Goal: Task Accomplishment & Management: Use online tool/utility

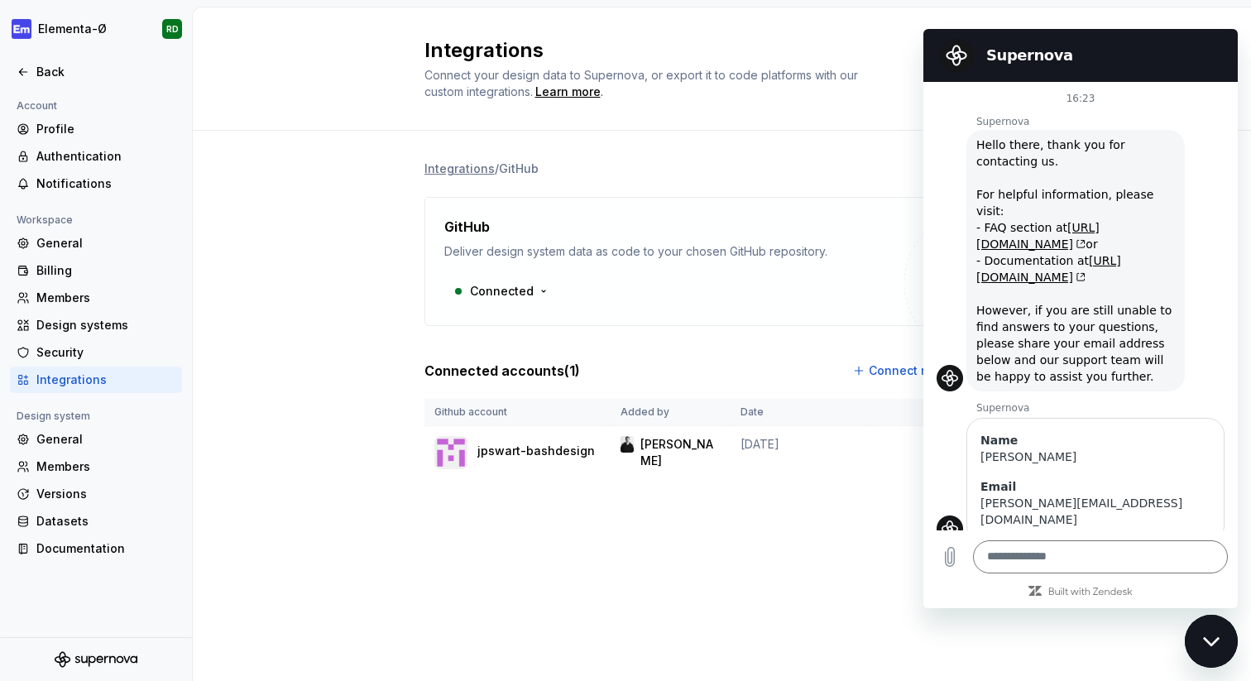
scroll to position [2598, 0]
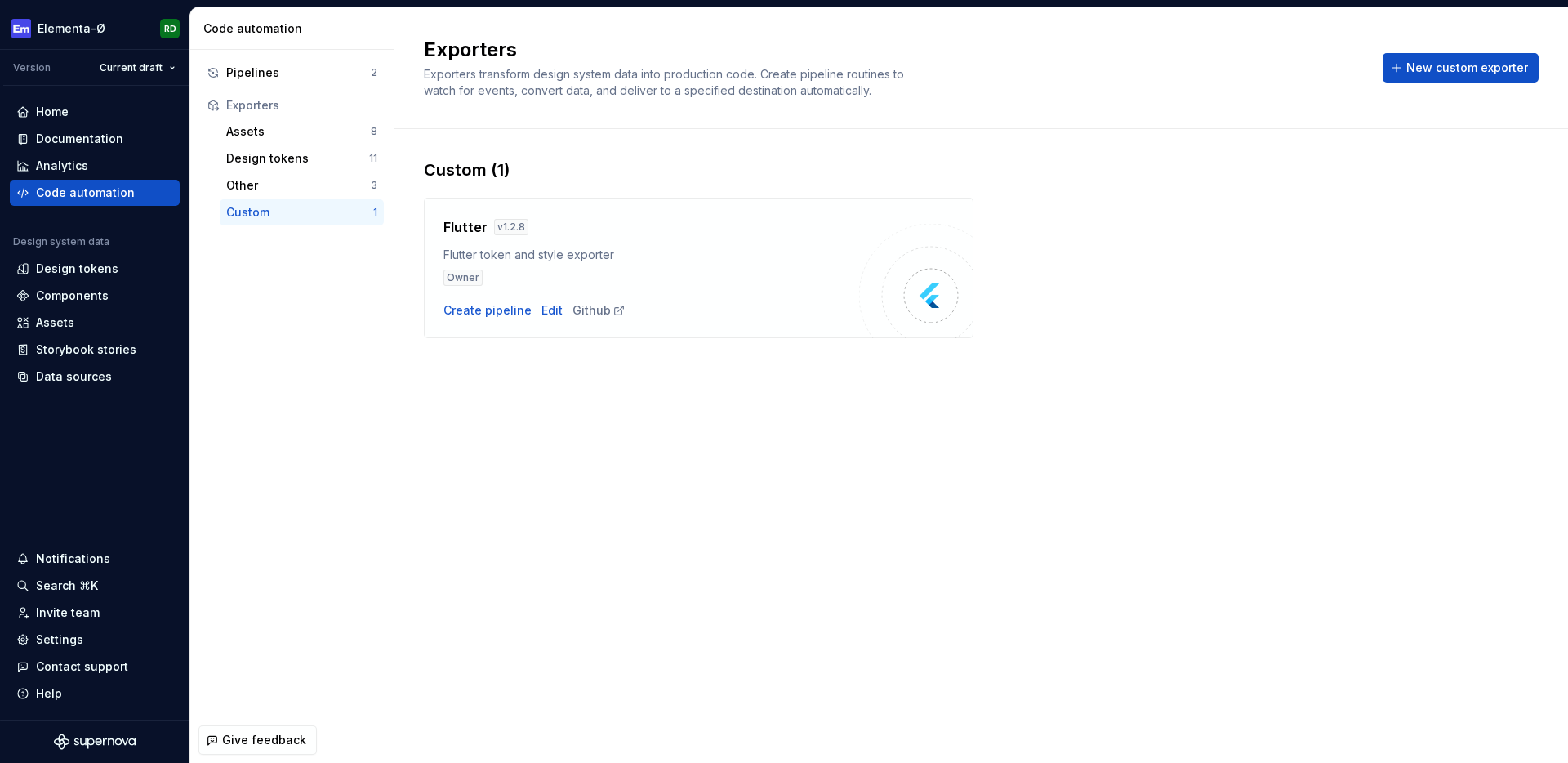
click at [533, 468] on div "Exporters Exporters transform design system data into production code. Create p…" at bounding box center [981, 384] width 1174 height 755
click at [281, 75] on div "Pipelines" at bounding box center [298, 72] width 144 height 17
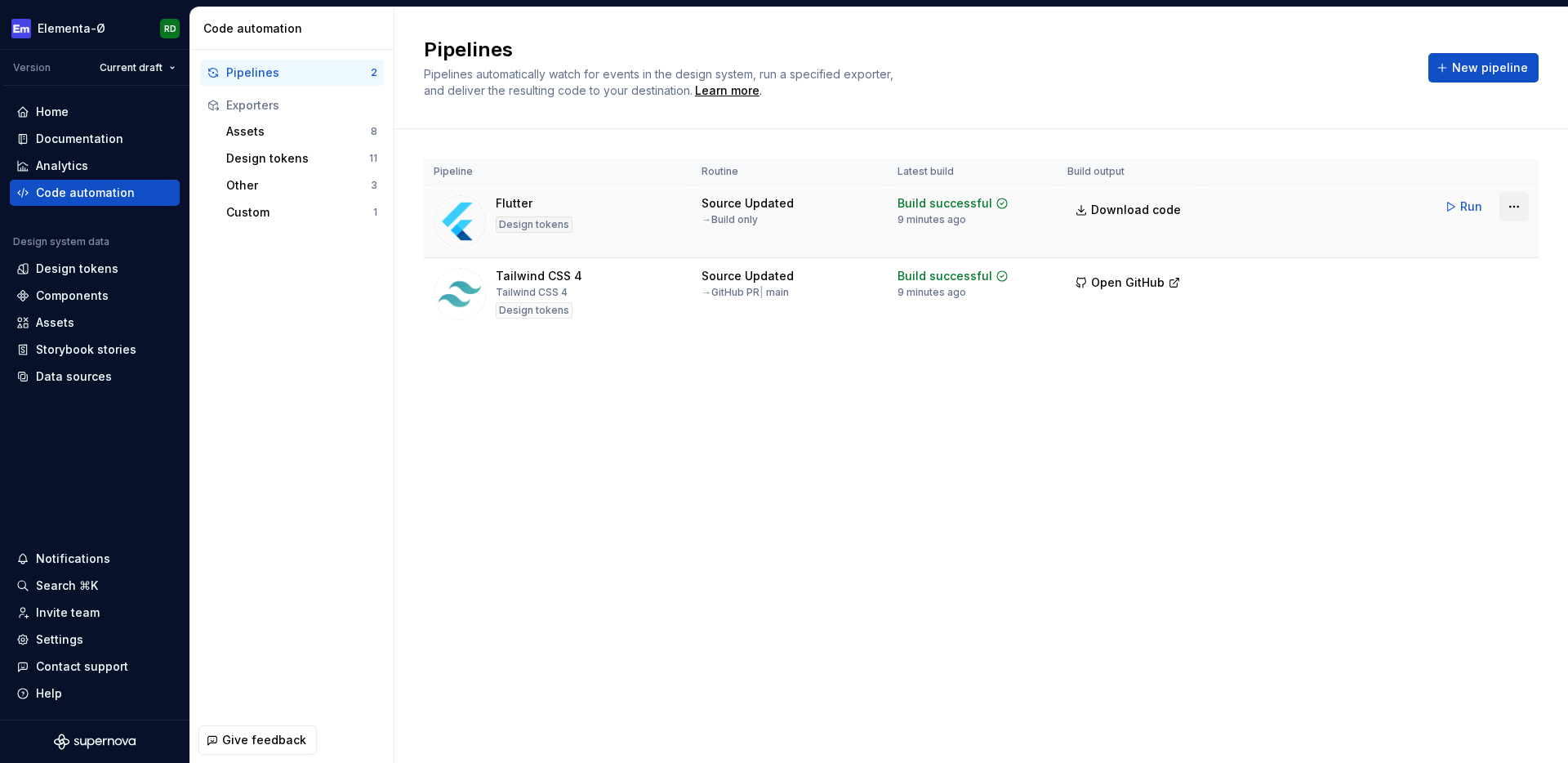
click at [1518, 207] on html "Elementa-Ø RD Version Current draft Home Documentation Analytics Code automatio…" at bounding box center [784, 381] width 1568 height 763
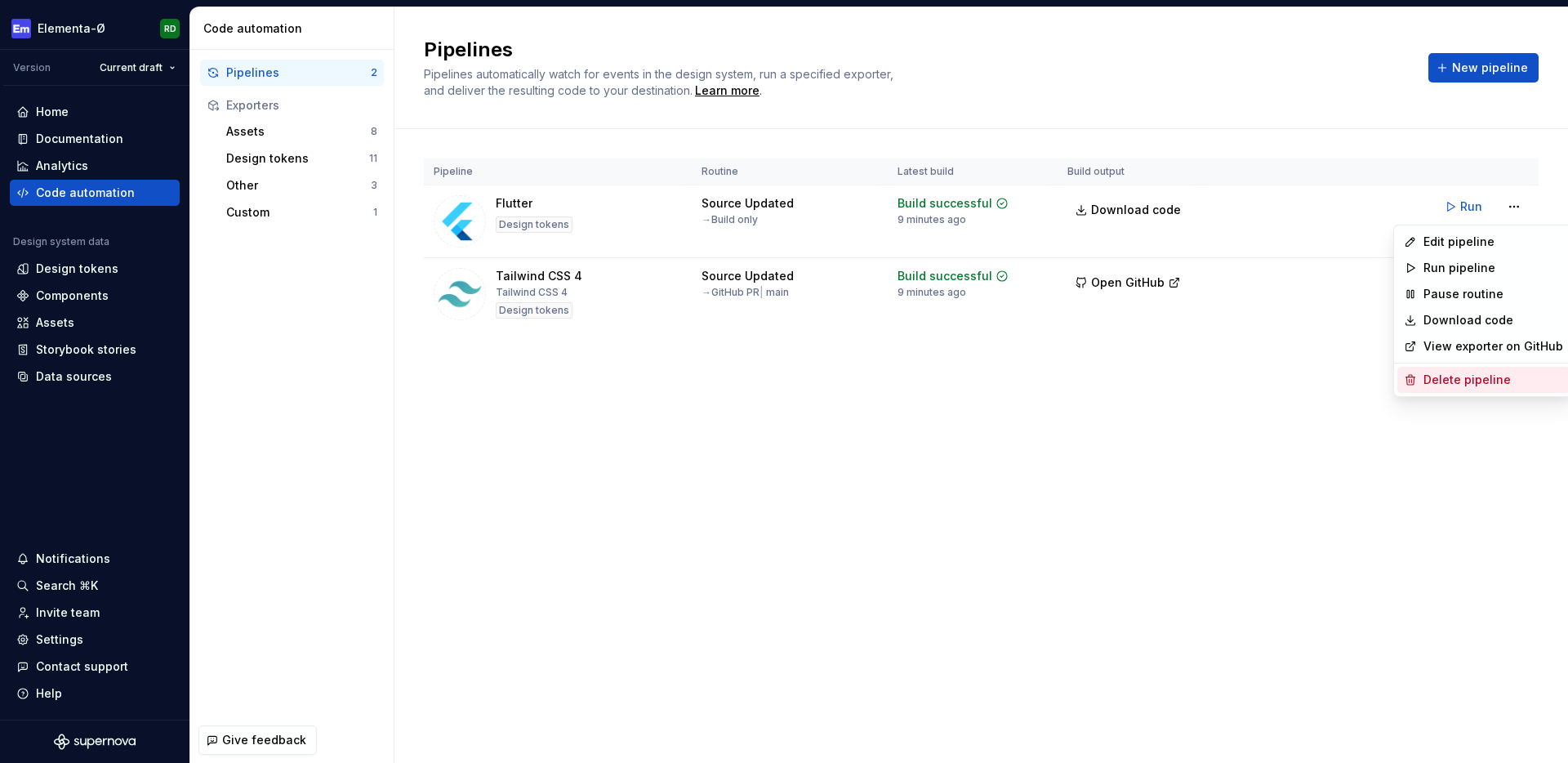
click at [1457, 383] on div "Delete pipeline" at bounding box center [1493, 379] width 139 height 17
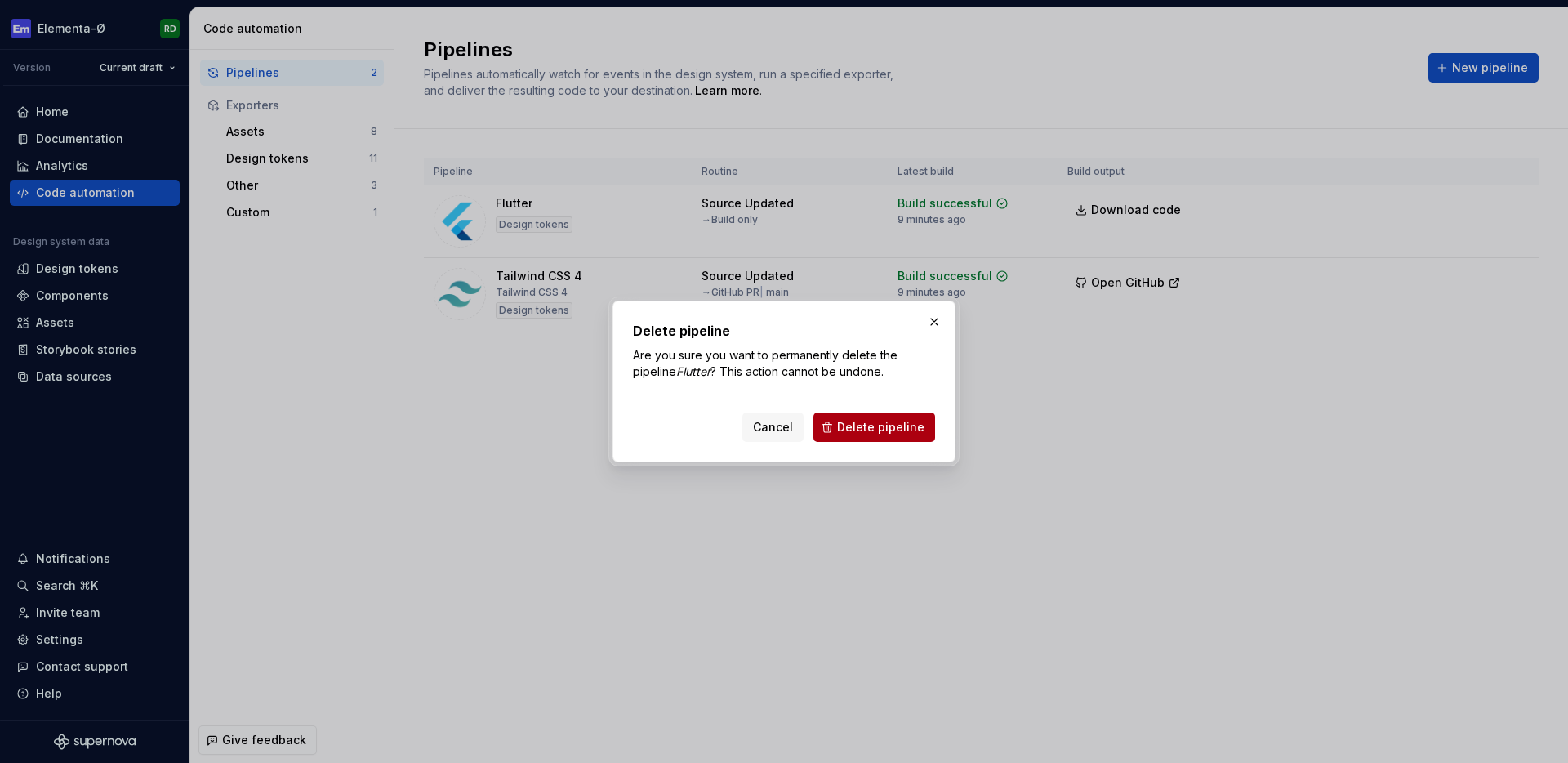
click at [888, 428] on span "Delete pipeline" at bounding box center [881, 426] width 88 height 17
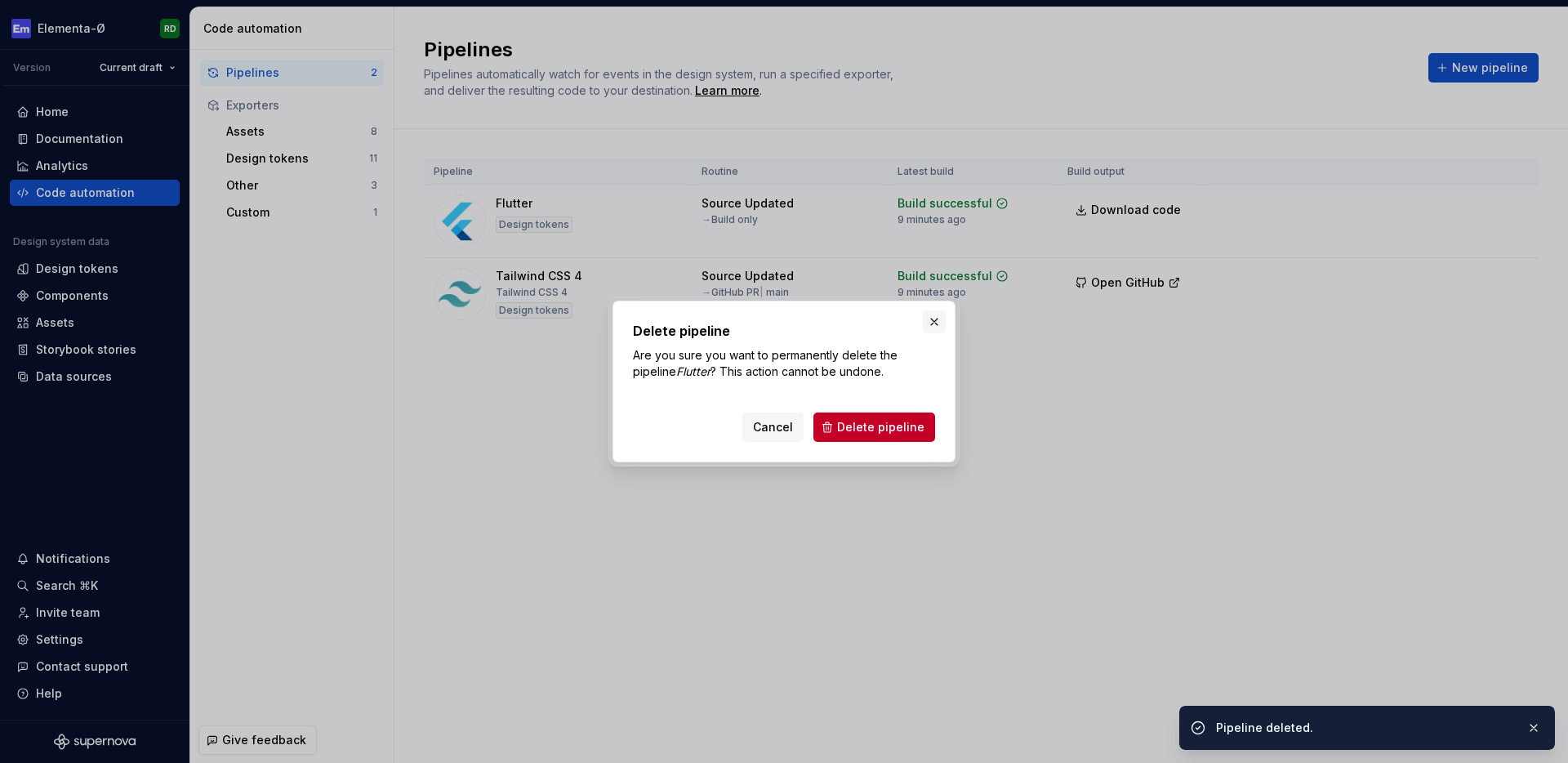
click at [930, 320] on button "button" at bounding box center [934, 321] width 23 height 23
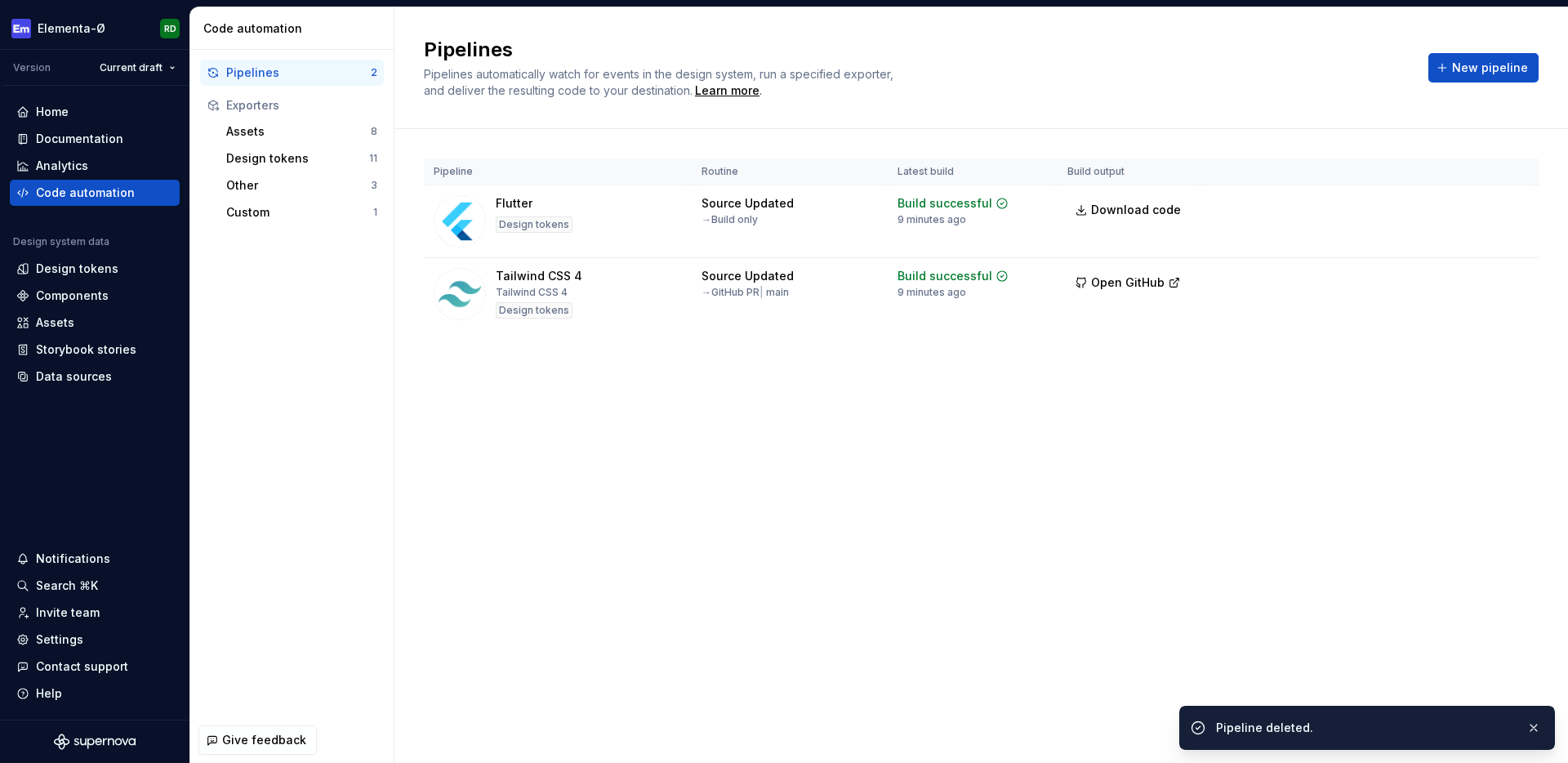
click at [777, 514] on div "Pipelines Pipelines automatically watch for events in the design system, run a …" at bounding box center [981, 384] width 1174 height 755
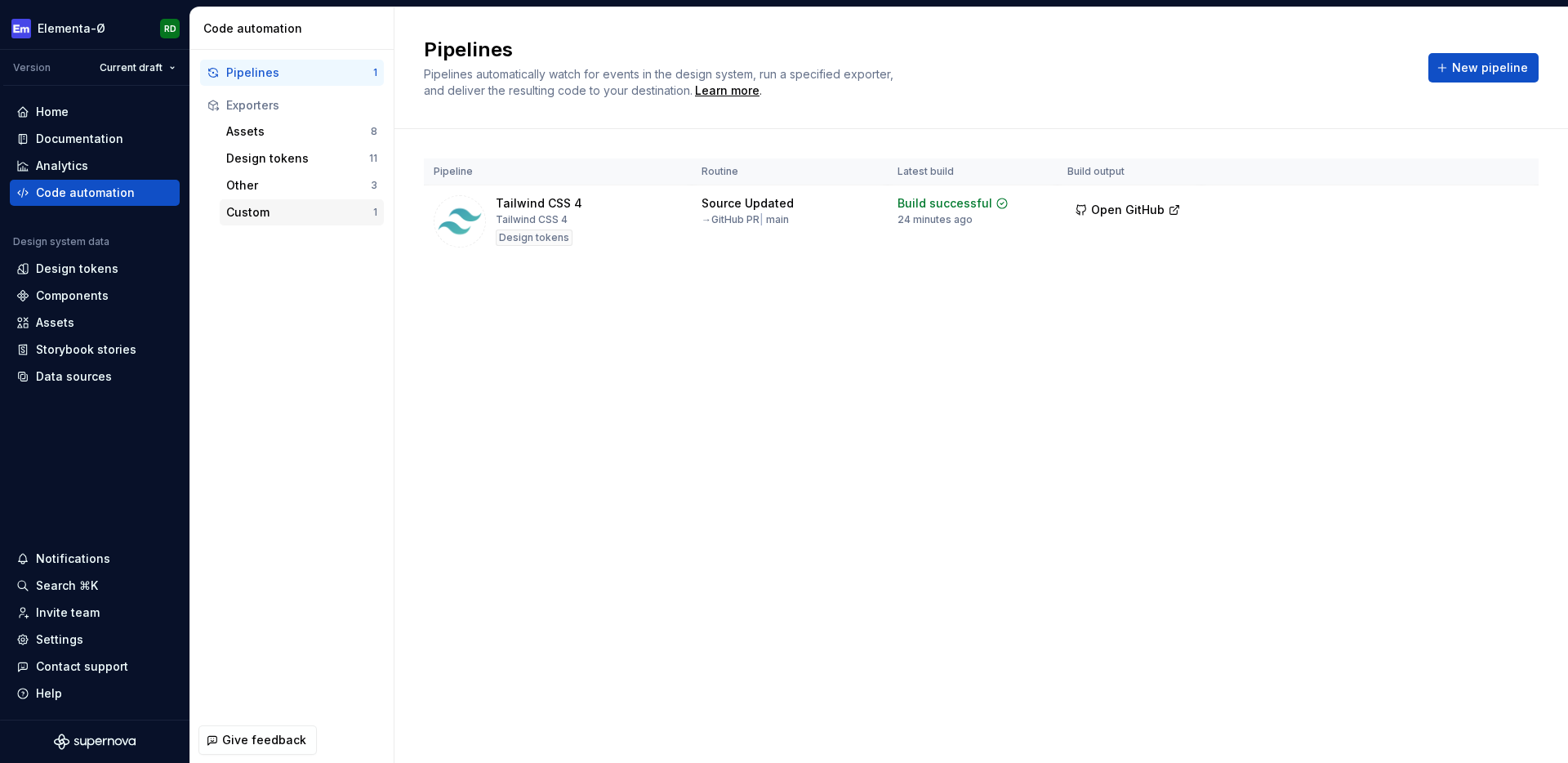
click at [298, 206] on div "Custom" at bounding box center [299, 212] width 147 height 17
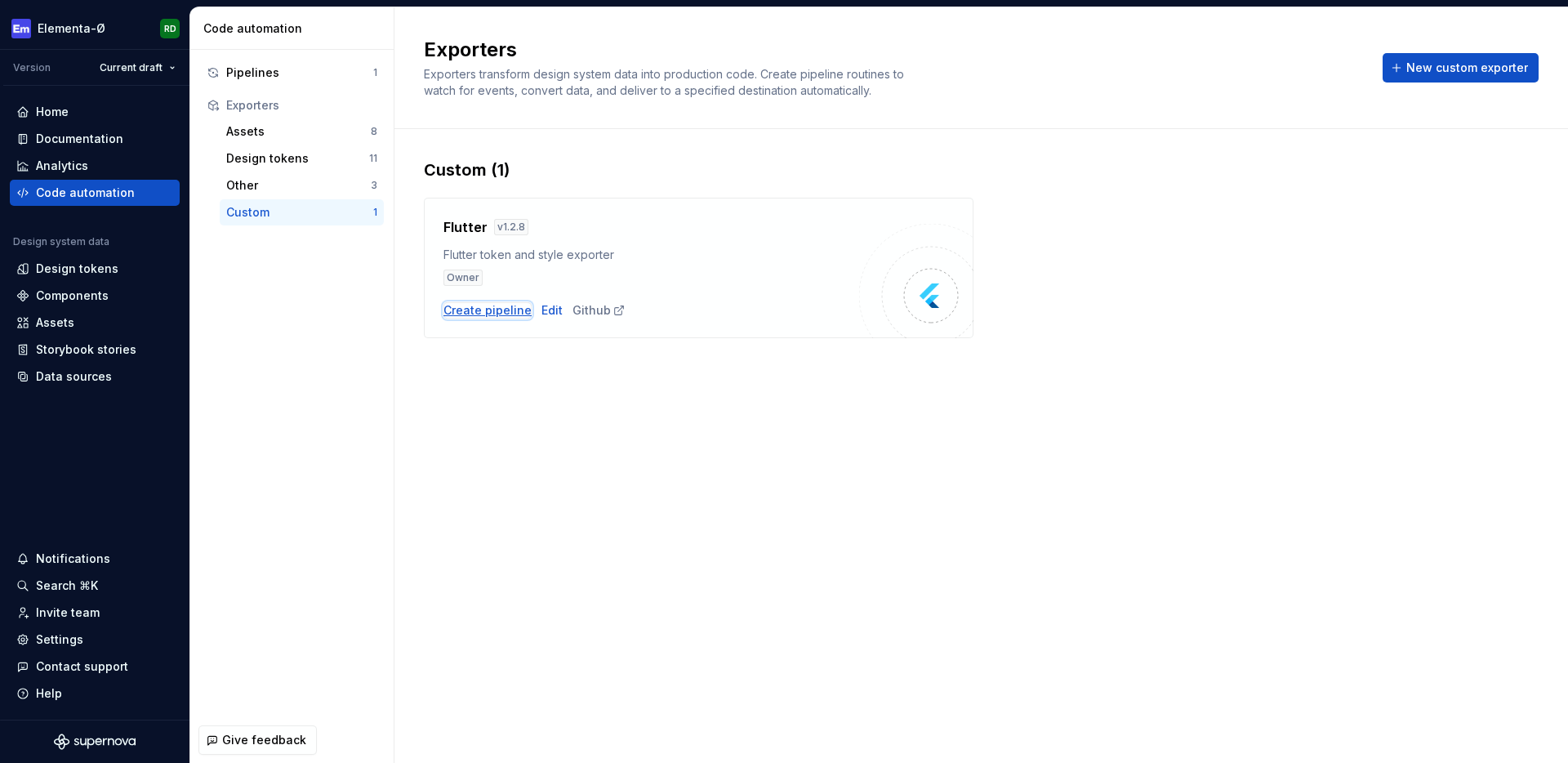
click at [503, 310] on div "Create pipeline" at bounding box center [487, 310] width 88 height 17
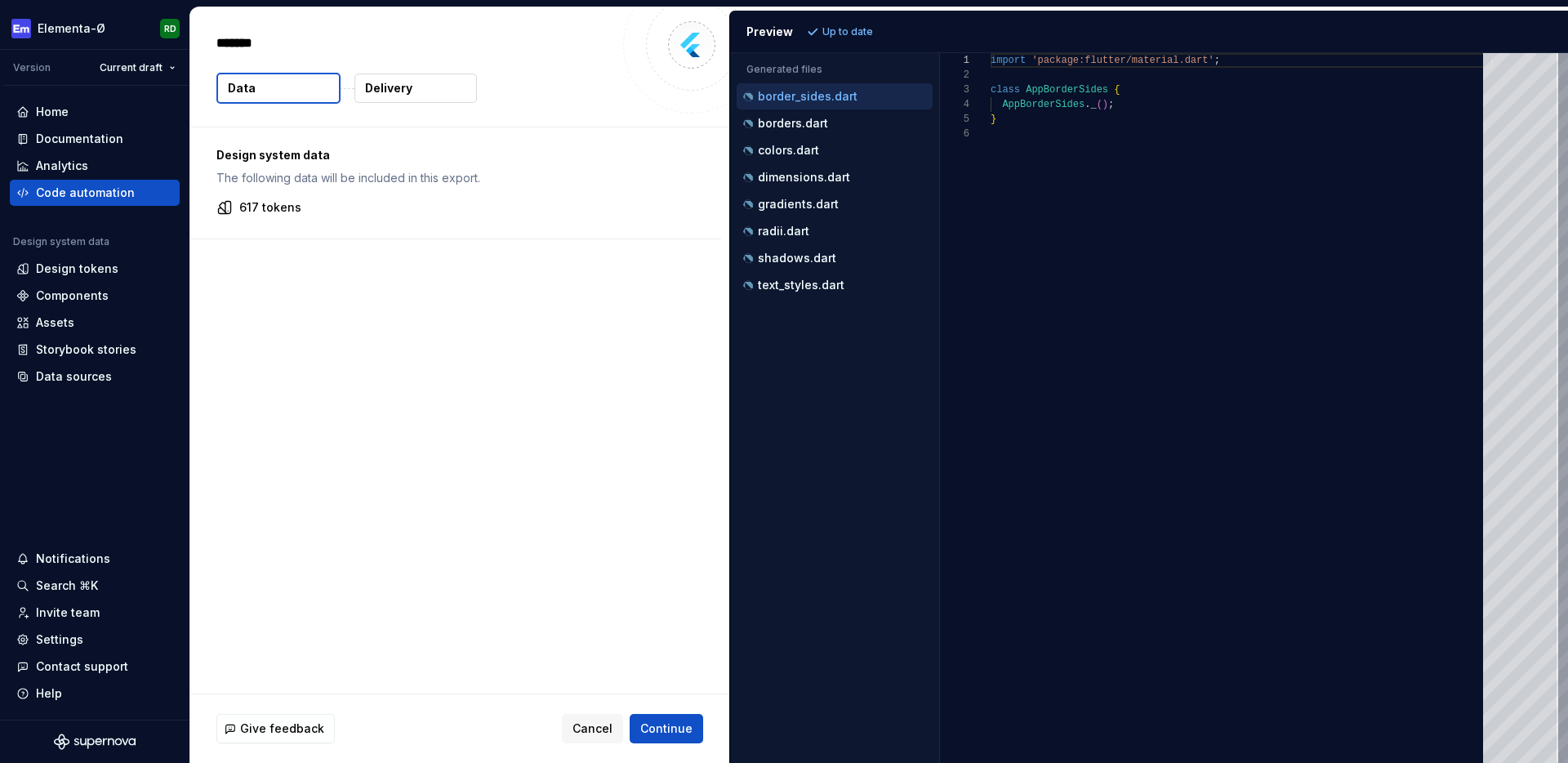
type textarea "*"
click at [598, 735] on span "Cancel" at bounding box center [592, 728] width 40 height 17
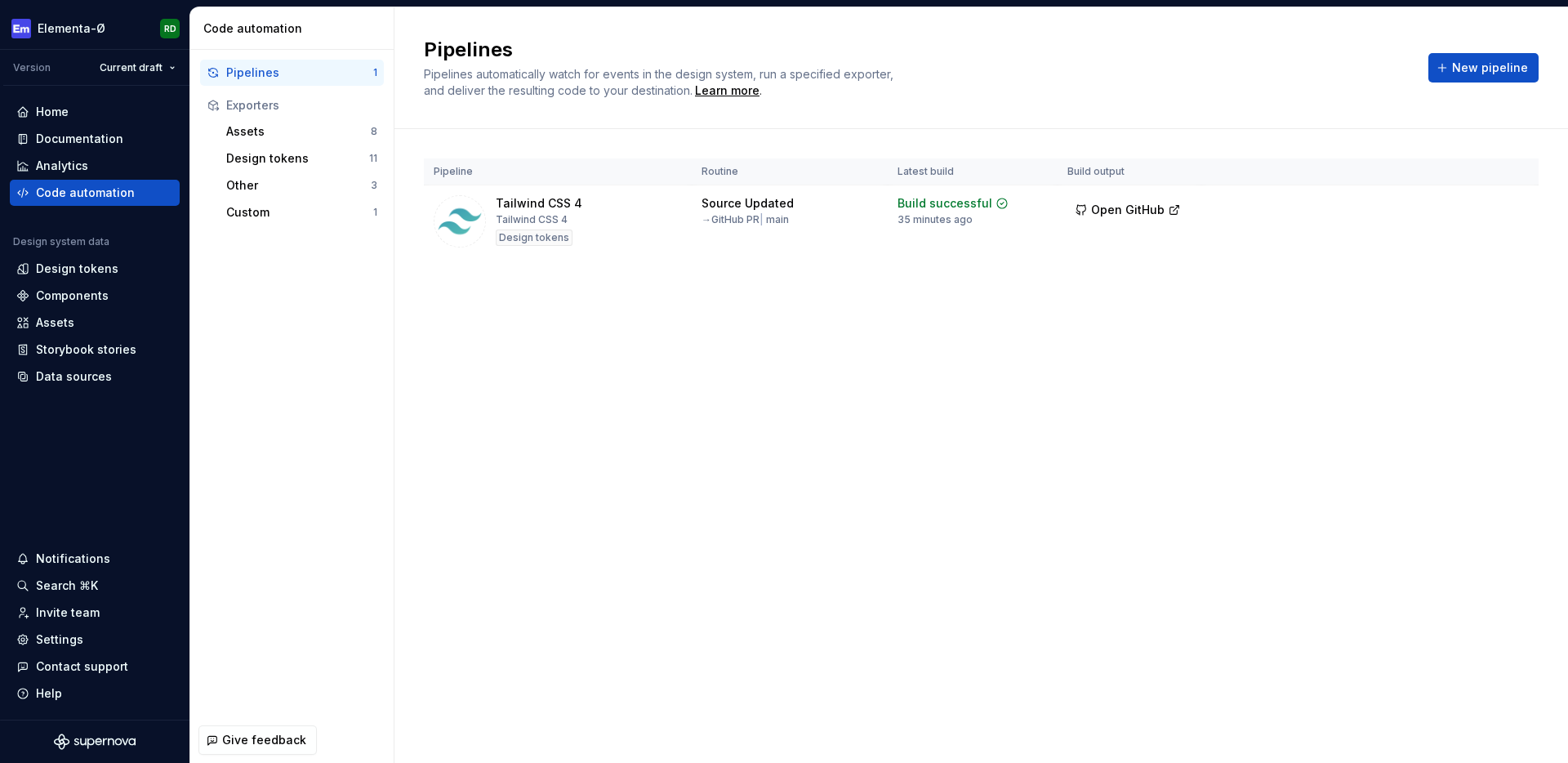
click at [530, 354] on div "Pipelines Pipelines automatically watch for events in the design system, run a …" at bounding box center [981, 384] width 1174 height 755
click at [307, 205] on div "Custom" at bounding box center [299, 212] width 147 height 17
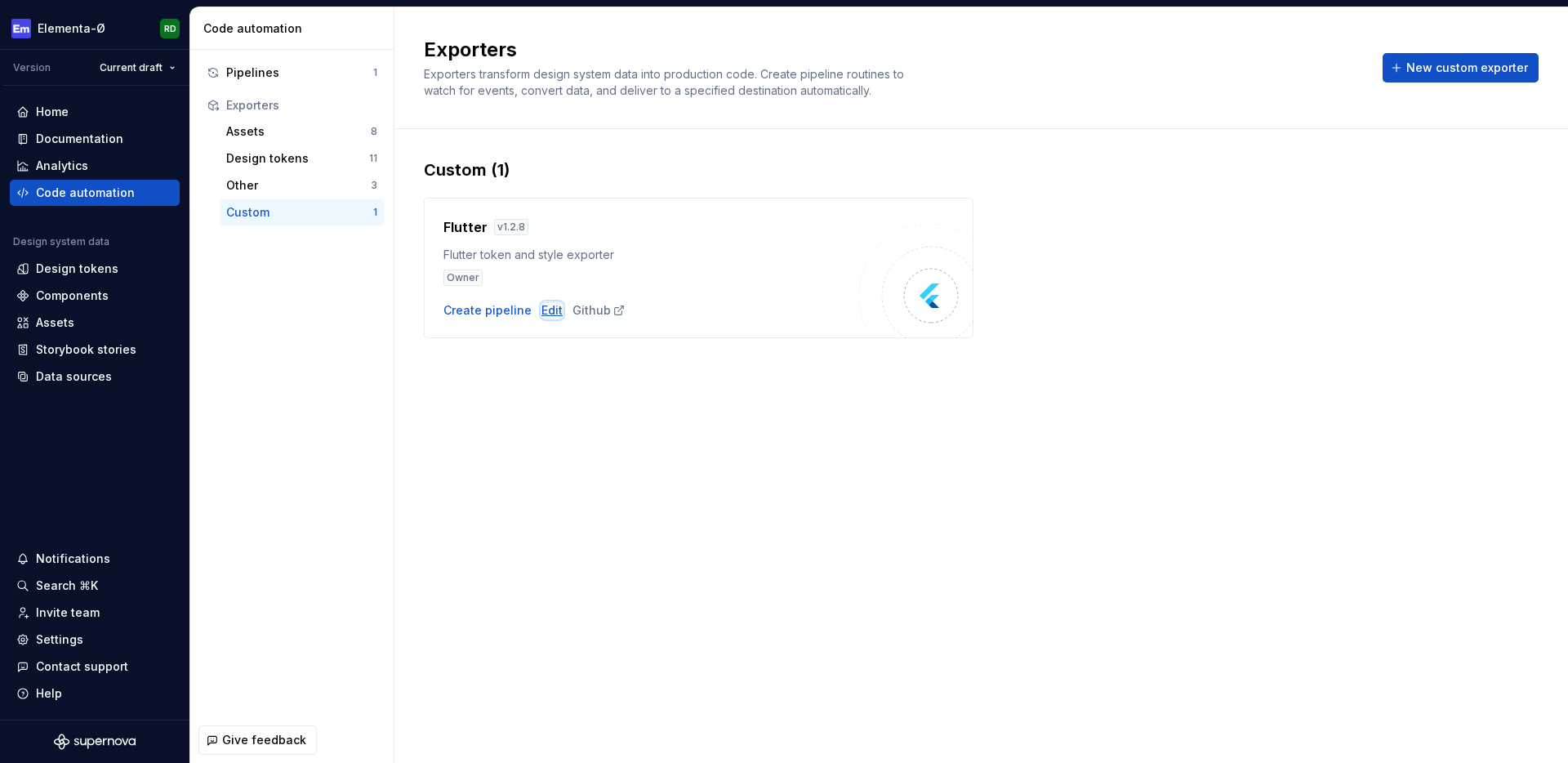
click at [546, 309] on div "Edit" at bounding box center [552, 310] width 22 height 17
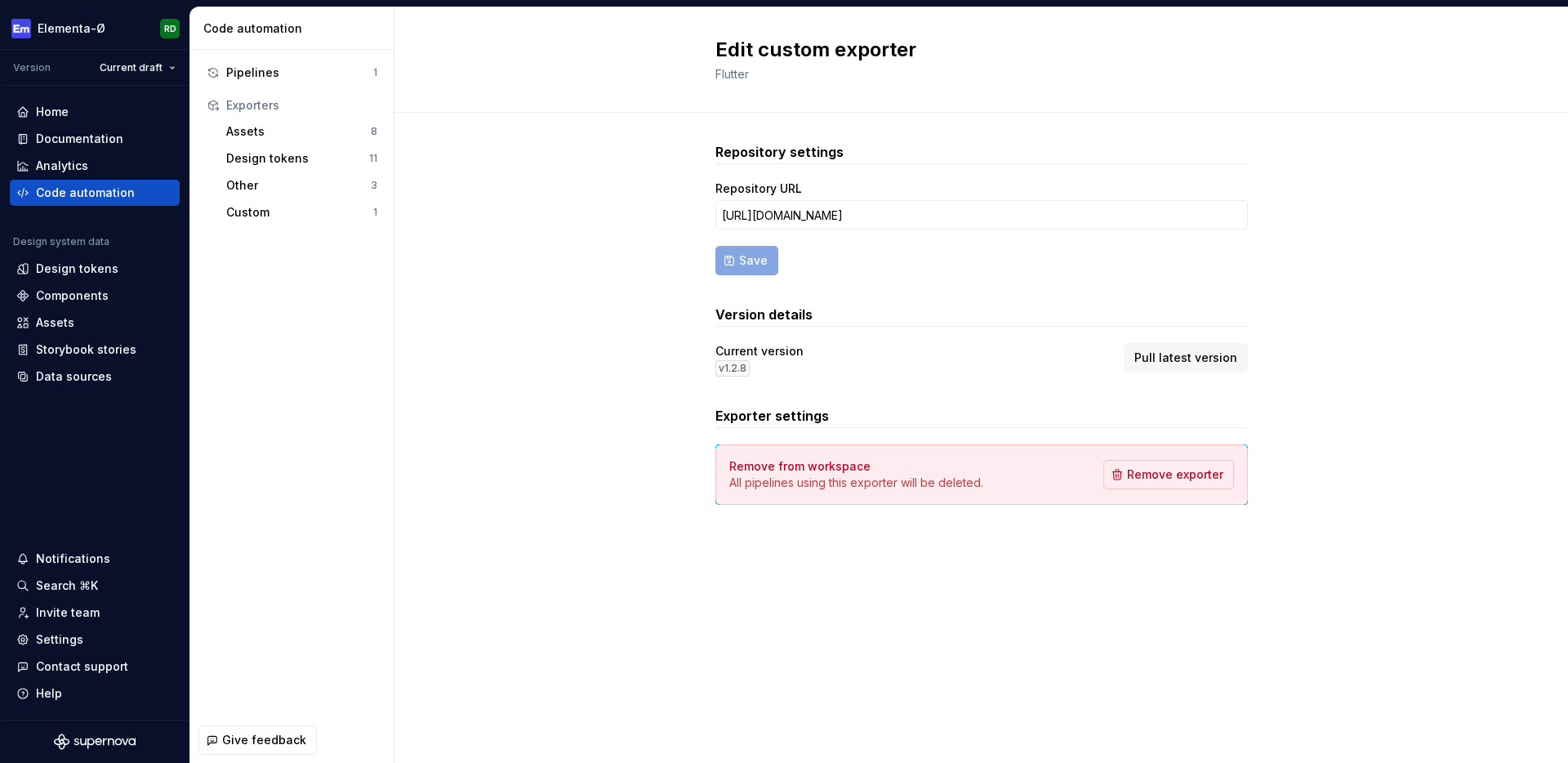
click at [829, 352] on div "Current version v 1.2.8 Pull latest version" at bounding box center [981, 359] width 532 height 34
click at [562, 332] on div "Repository settings Repository URL https://github.com/TFG-Labs/supernova-export…" at bounding box center [981, 340] width 1174 height 454
click at [276, 205] on div "Custom" at bounding box center [299, 212] width 147 height 17
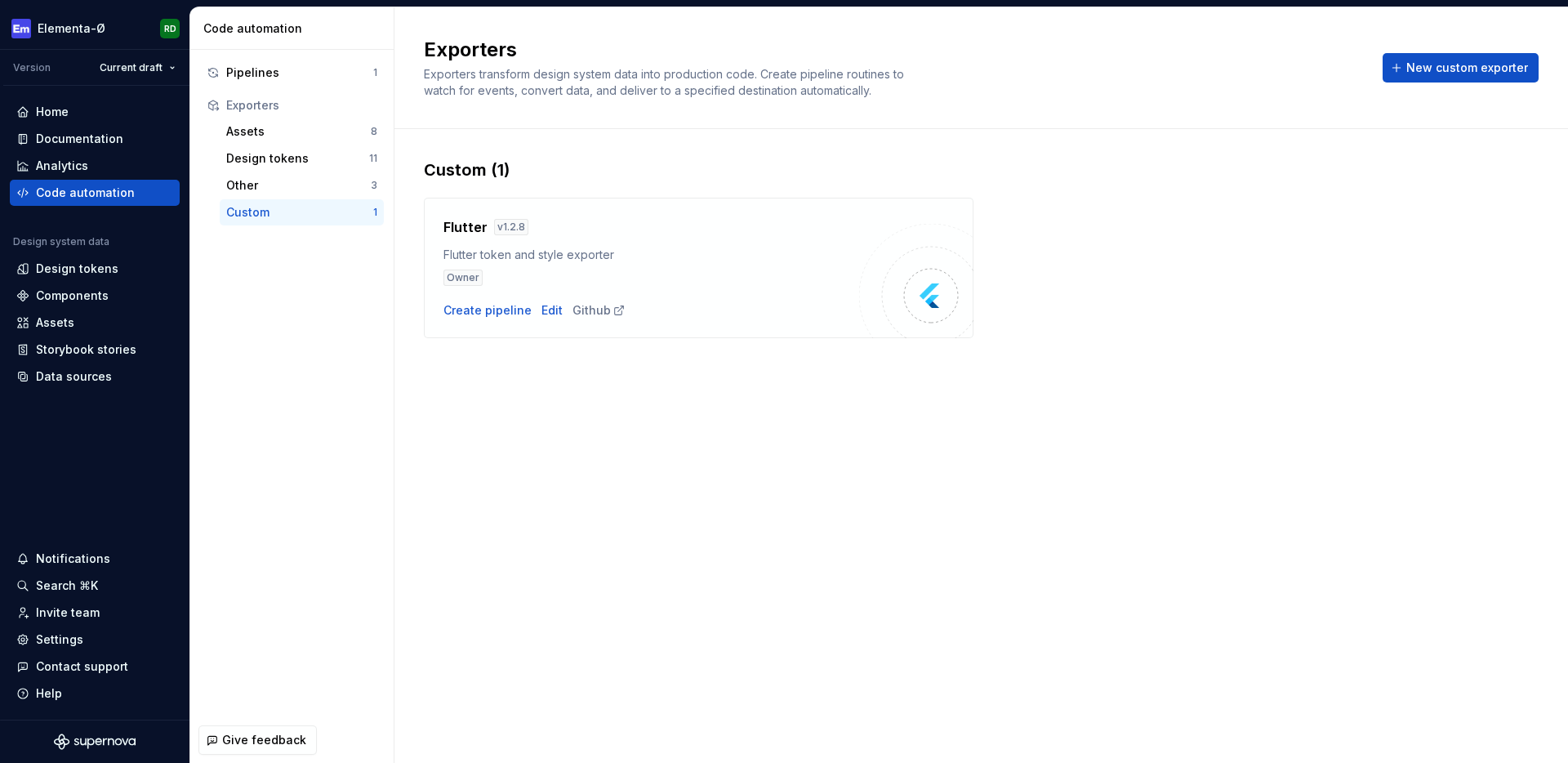
click at [561, 391] on div "Custom (1) Flutter v 1.2.8 Flutter token and style exporter Owner Create pipeli…" at bounding box center [980, 265] width 1115 height 271
click at [291, 79] on div "Pipelines" at bounding box center [299, 72] width 147 height 17
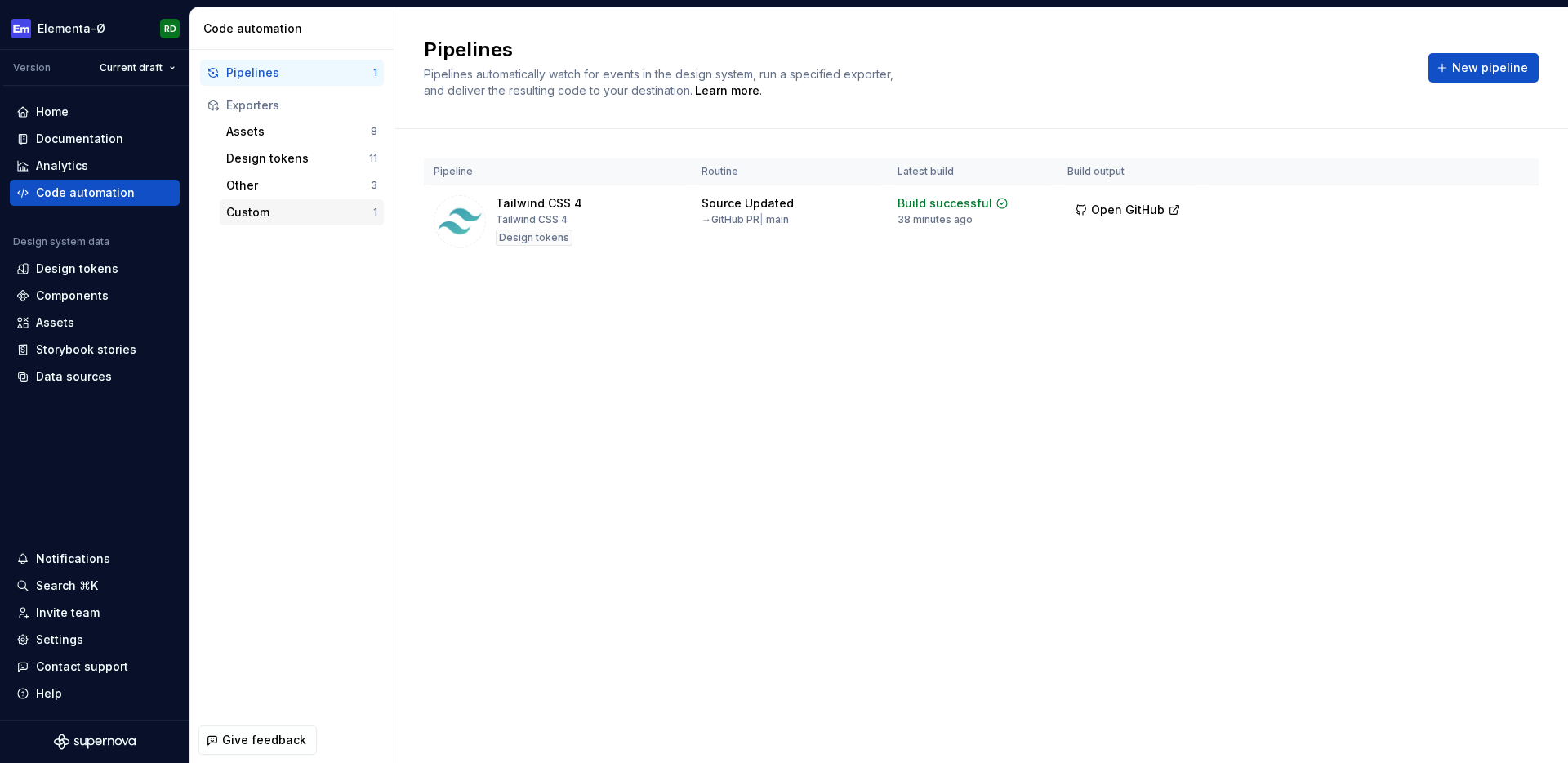
click at [290, 208] on div "Custom" at bounding box center [299, 212] width 147 height 17
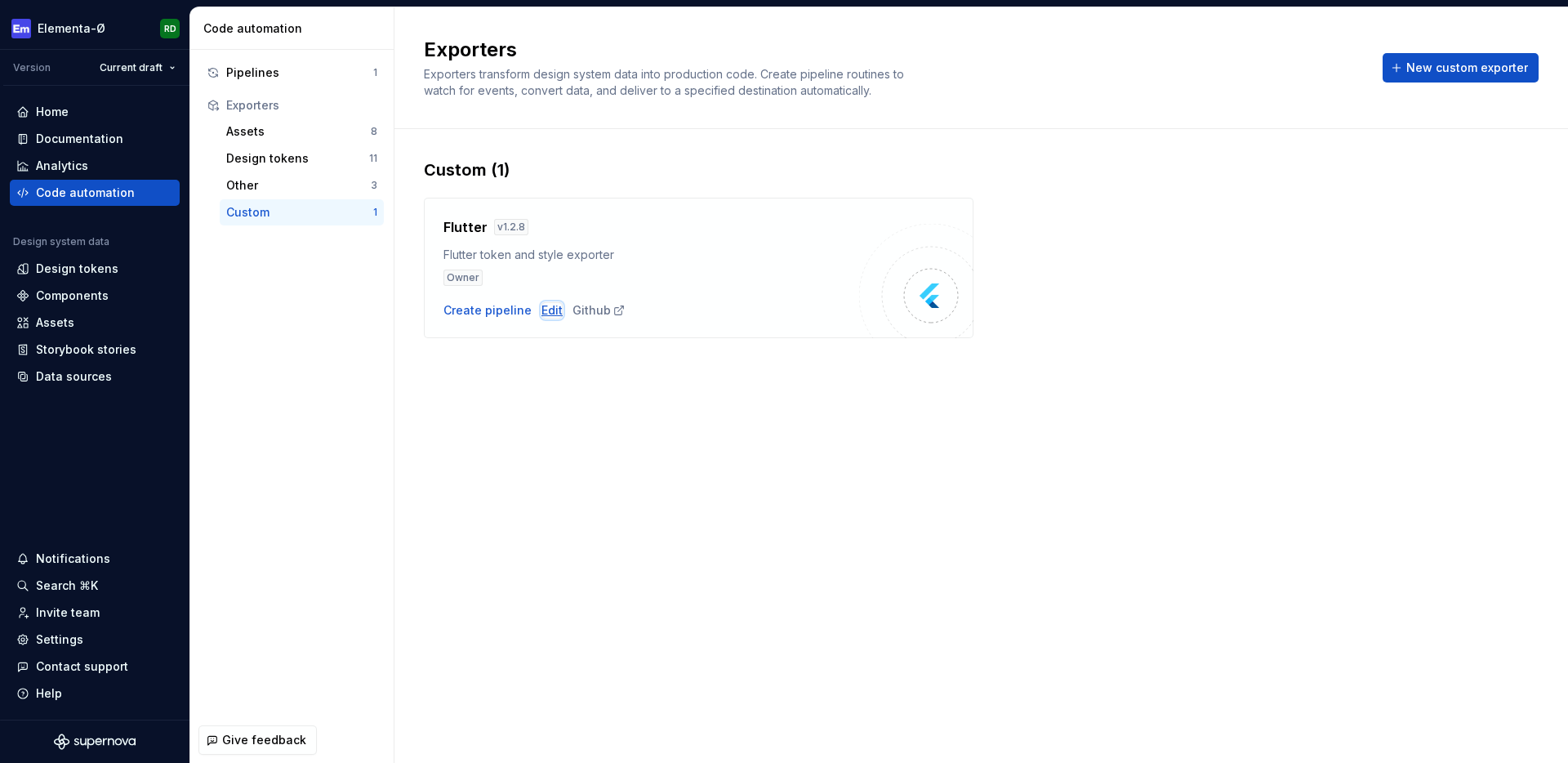
click at [549, 312] on div "Edit" at bounding box center [552, 310] width 22 height 17
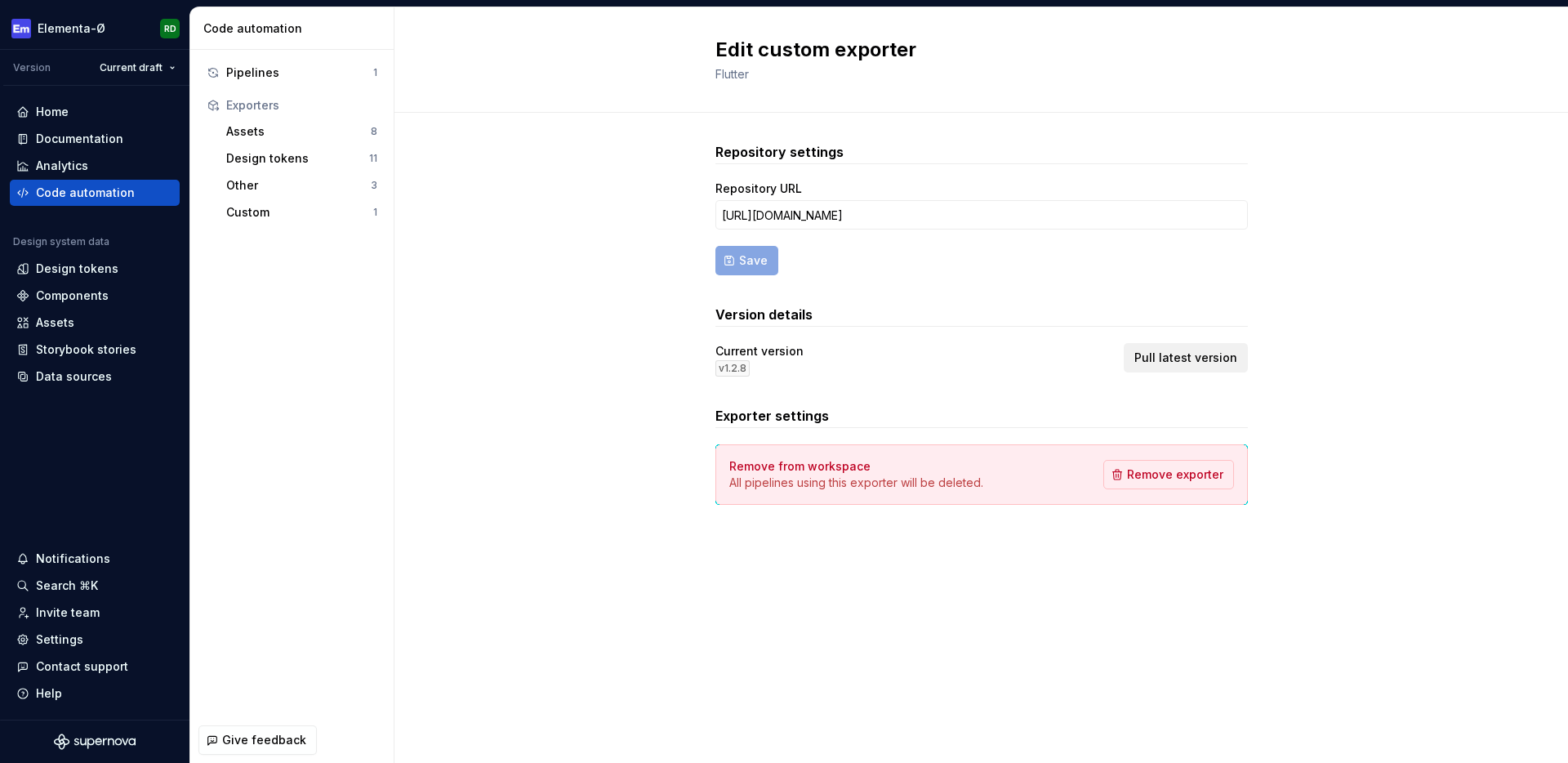
click at [1172, 357] on span "Pull latest version" at bounding box center [1186, 357] width 103 height 17
click at [327, 73] on div "Pipelines" at bounding box center [299, 72] width 147 height 17
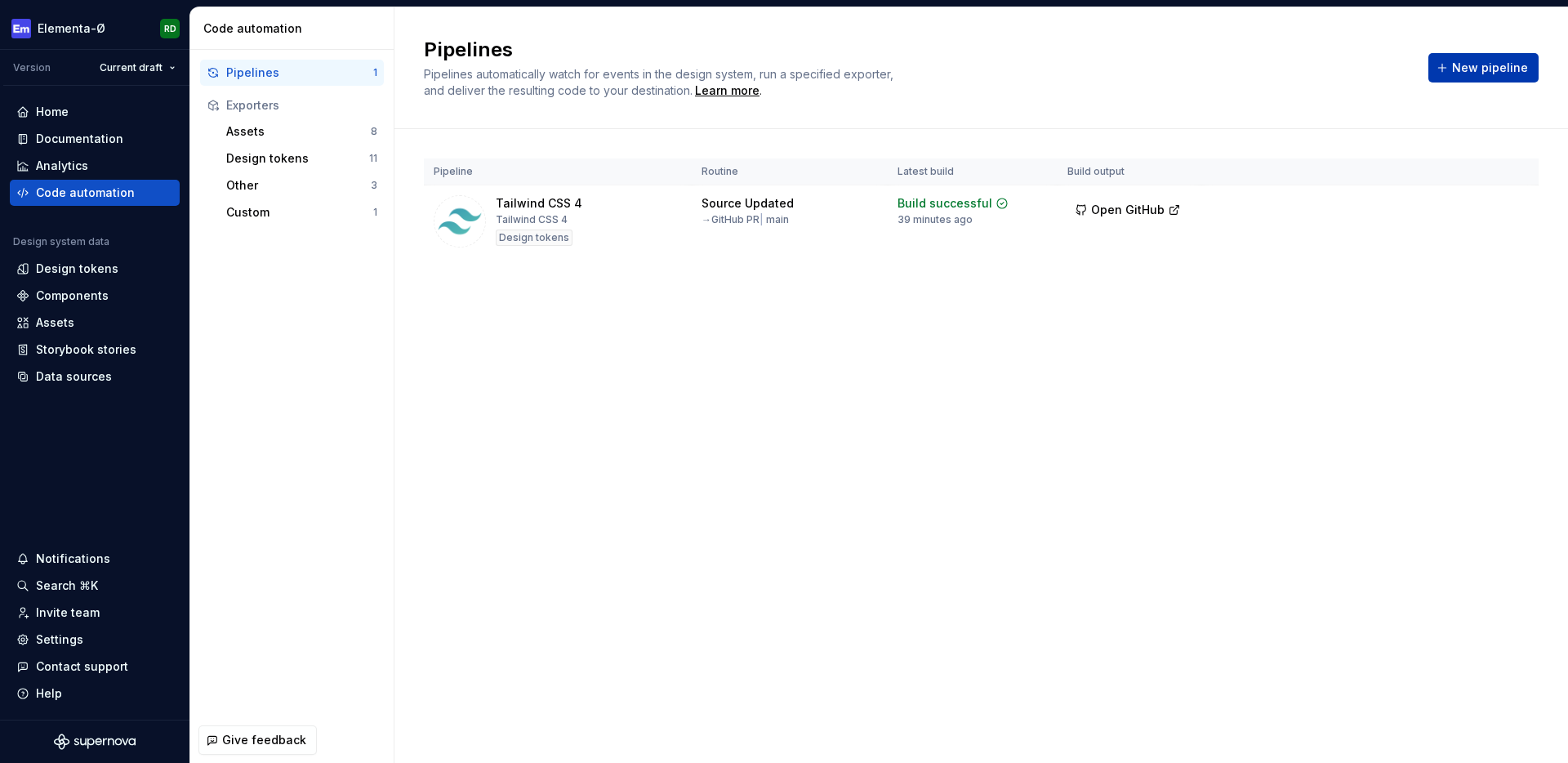
click at [1475, 66] on span "New pipeline" at bounding box center [1490, 67] width 76 height 17
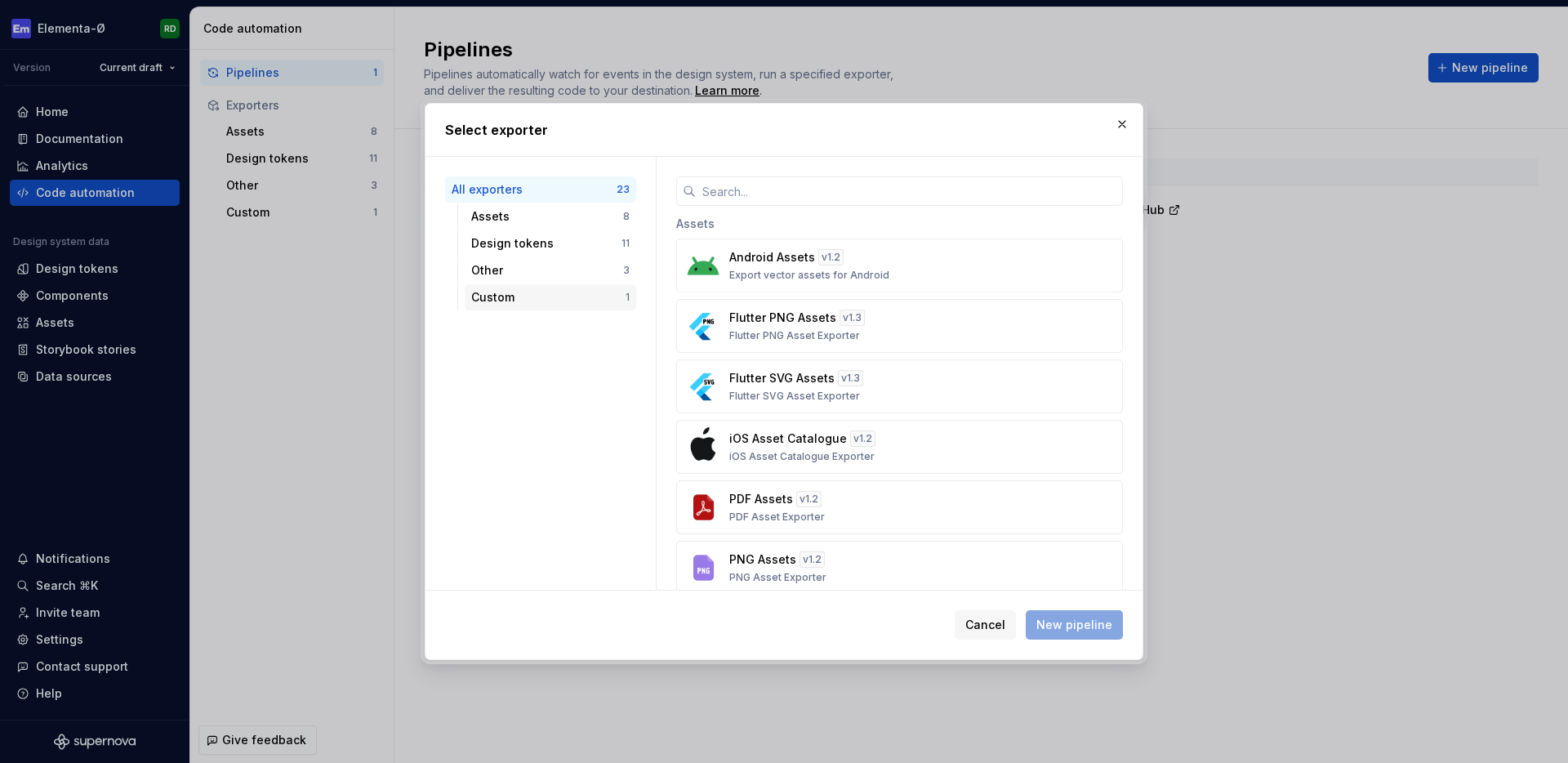
click at [519, 301] on div "Custom" at bounding box center [548, 297] width 154 height 17
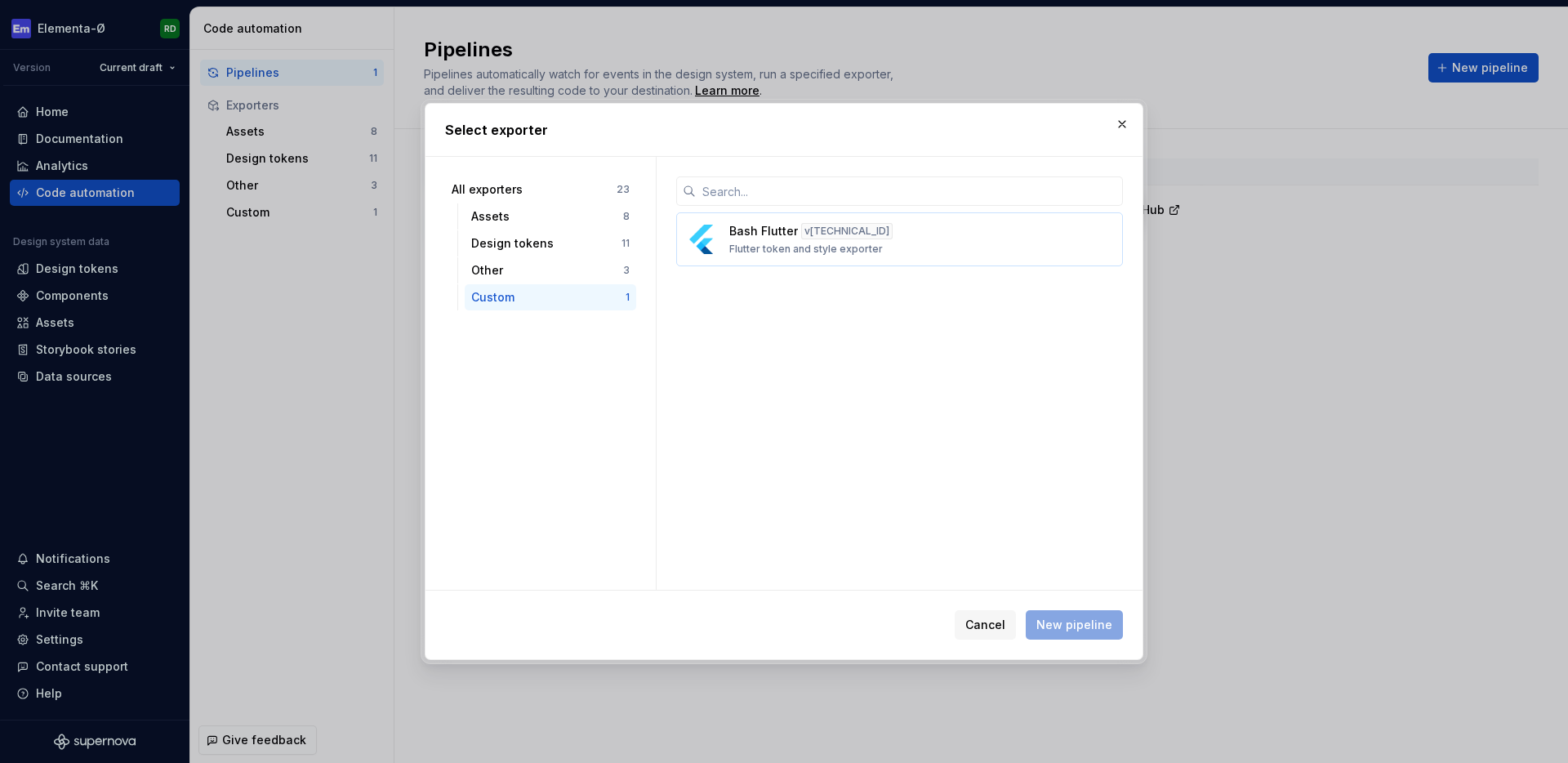
click at [863, 239] on div "Bash Flutter v [TECHNICAL_ID] Flutter token and style exporter" at bounding box center [895, 239] width 331 height 33
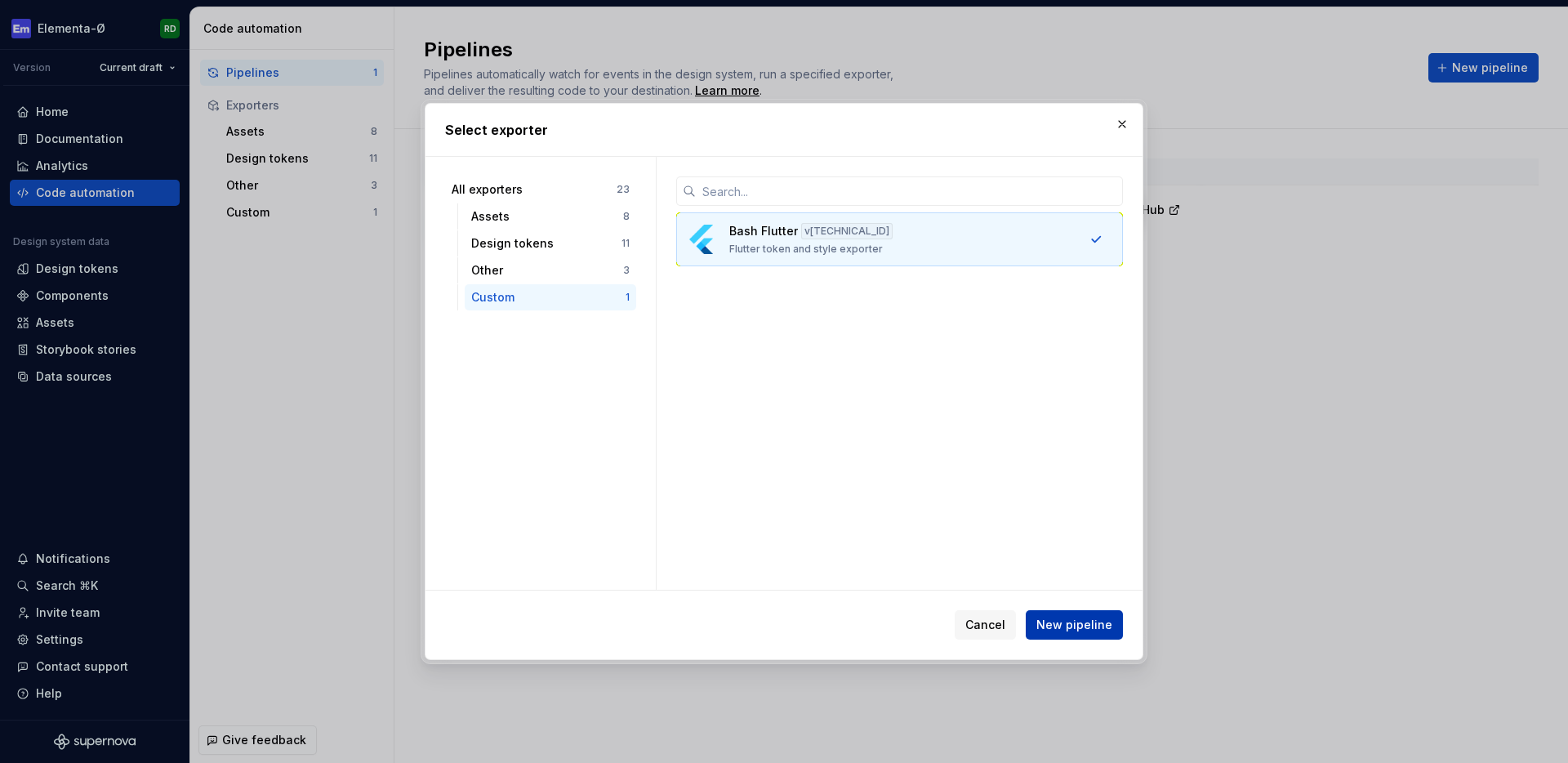
click at [1060, 617] on span "New pipeline" at bounding box center [1074, 625] width 76 height 17
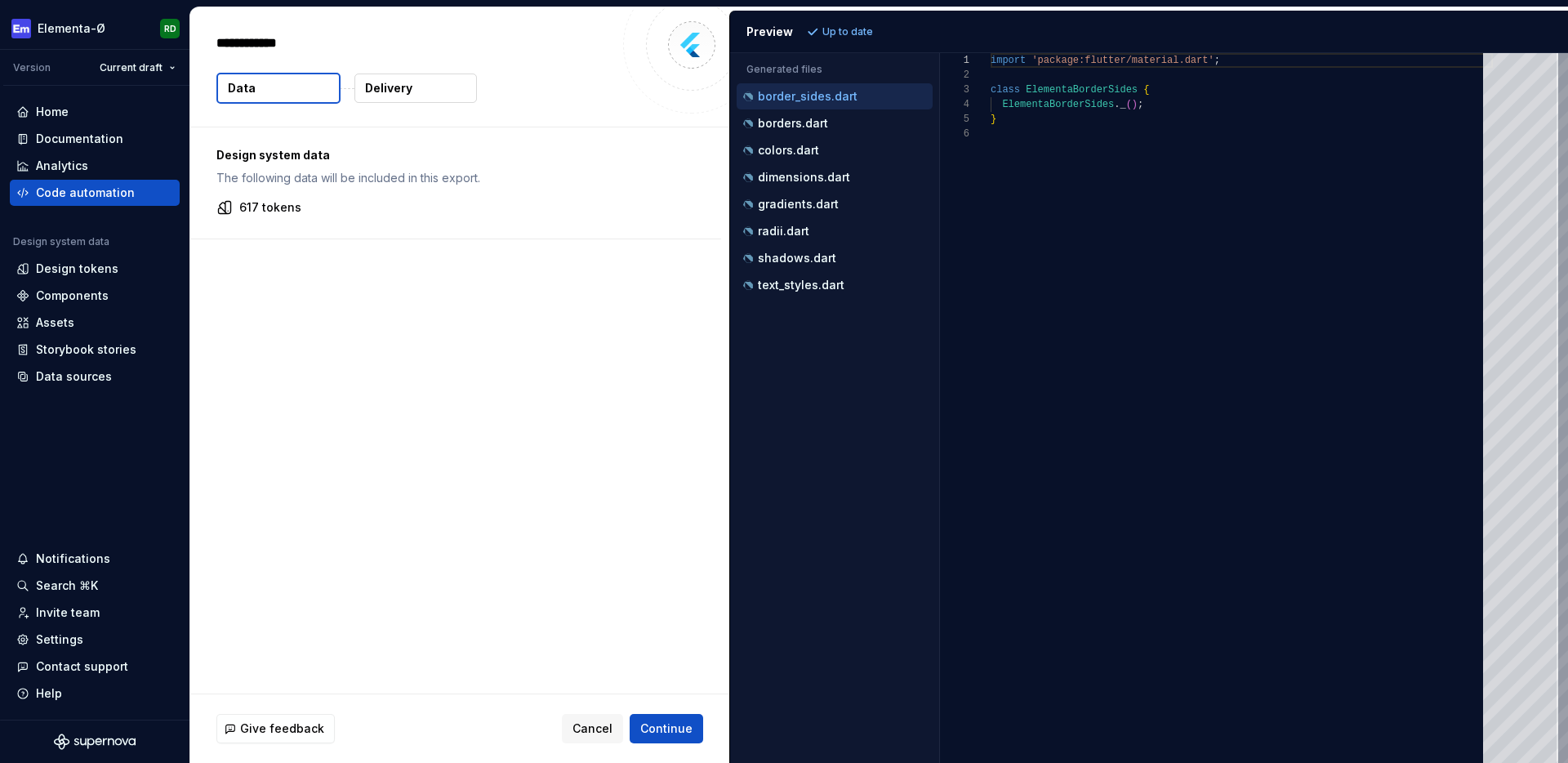
type textarea "*"
click at [811, 151] on p "colors.dart" at bounding box center [789, 150] width 61 height 13
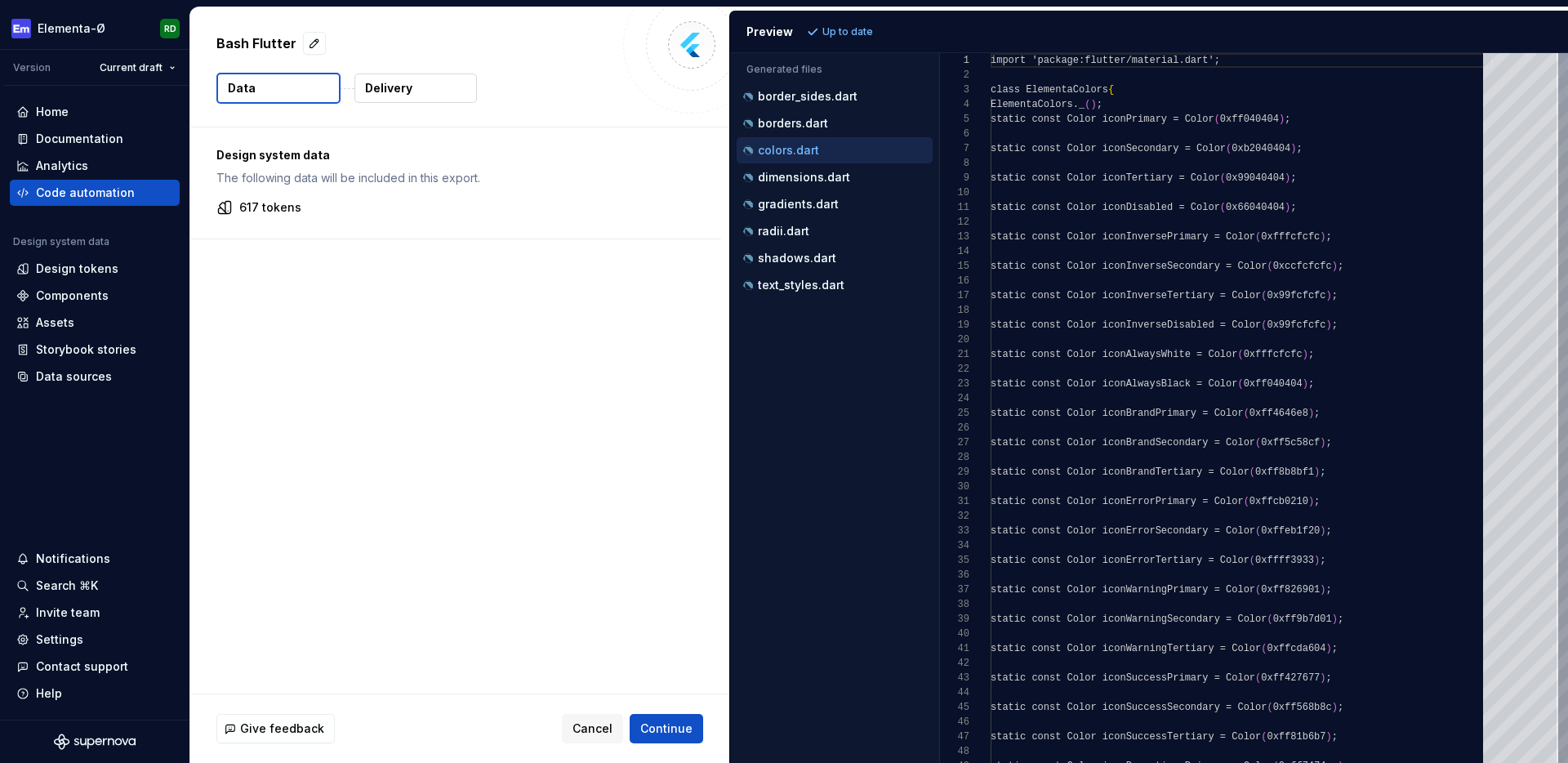
scroll to position [147, 0]
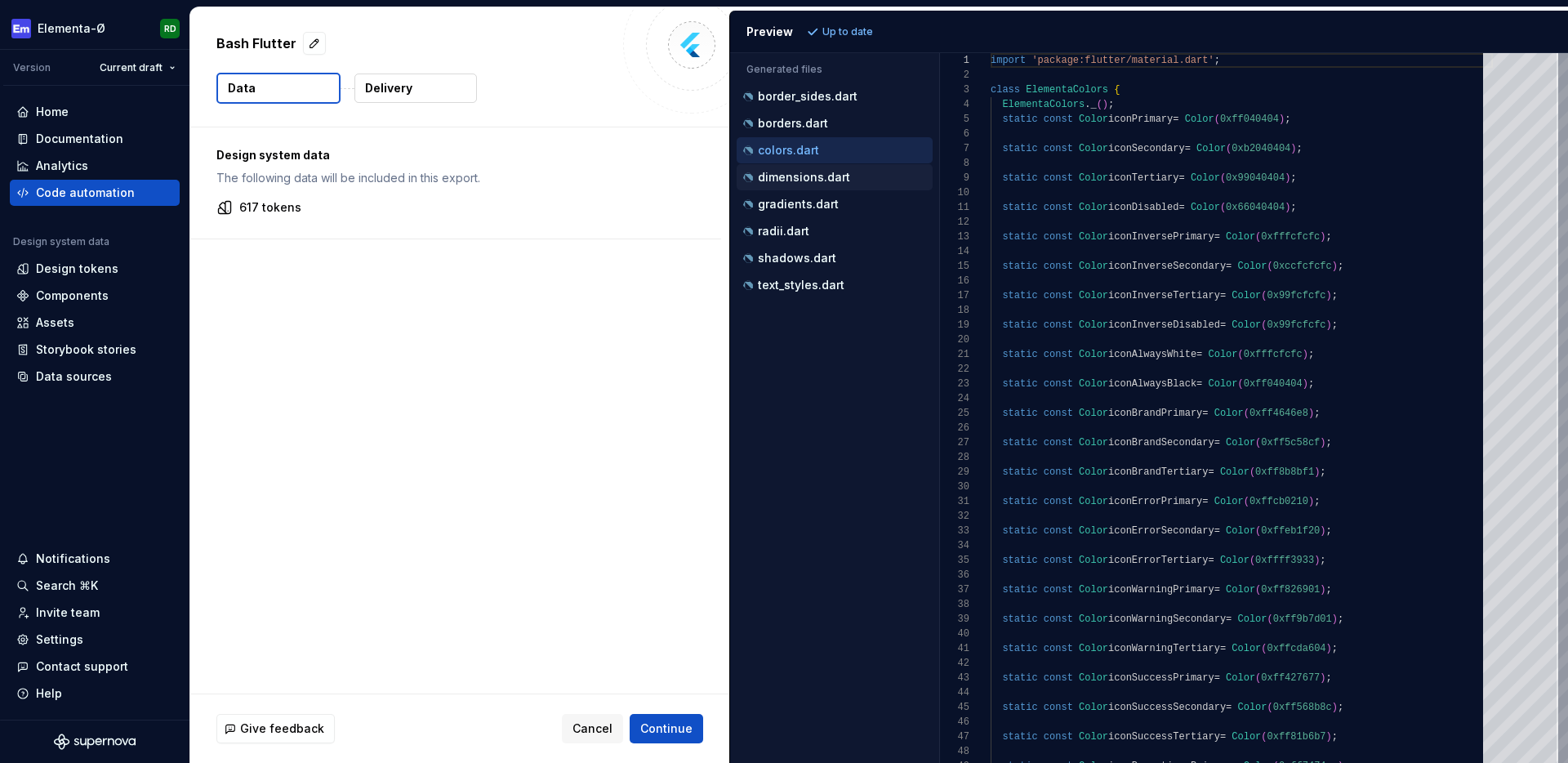
click at [792, 177] on p "dimensions.dart" at bounding box center [804, 177] width 92 height 13
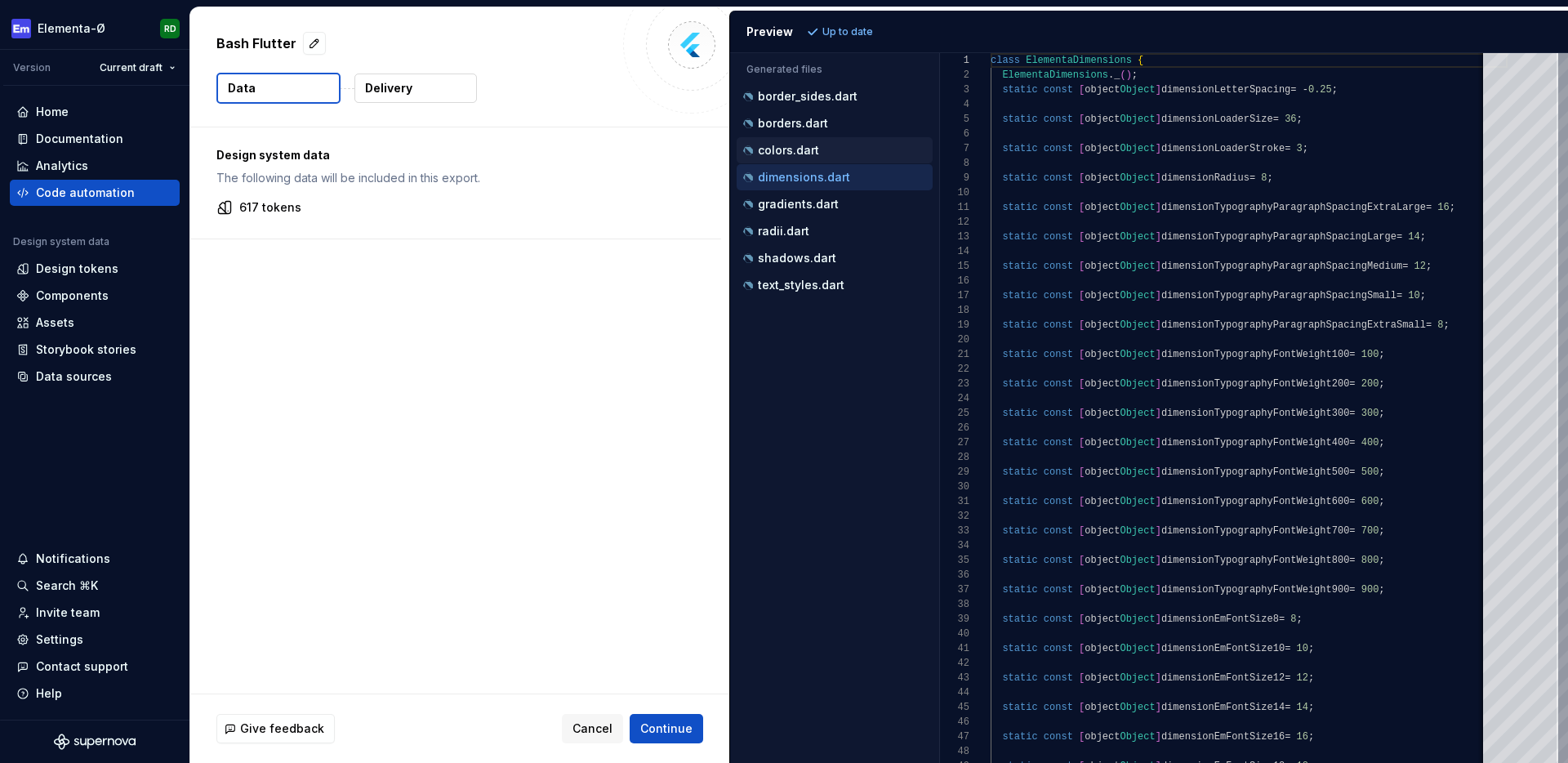
click at [801, 156] on p "colors.dart" at bounding box center [789, 150] width 61 height 13
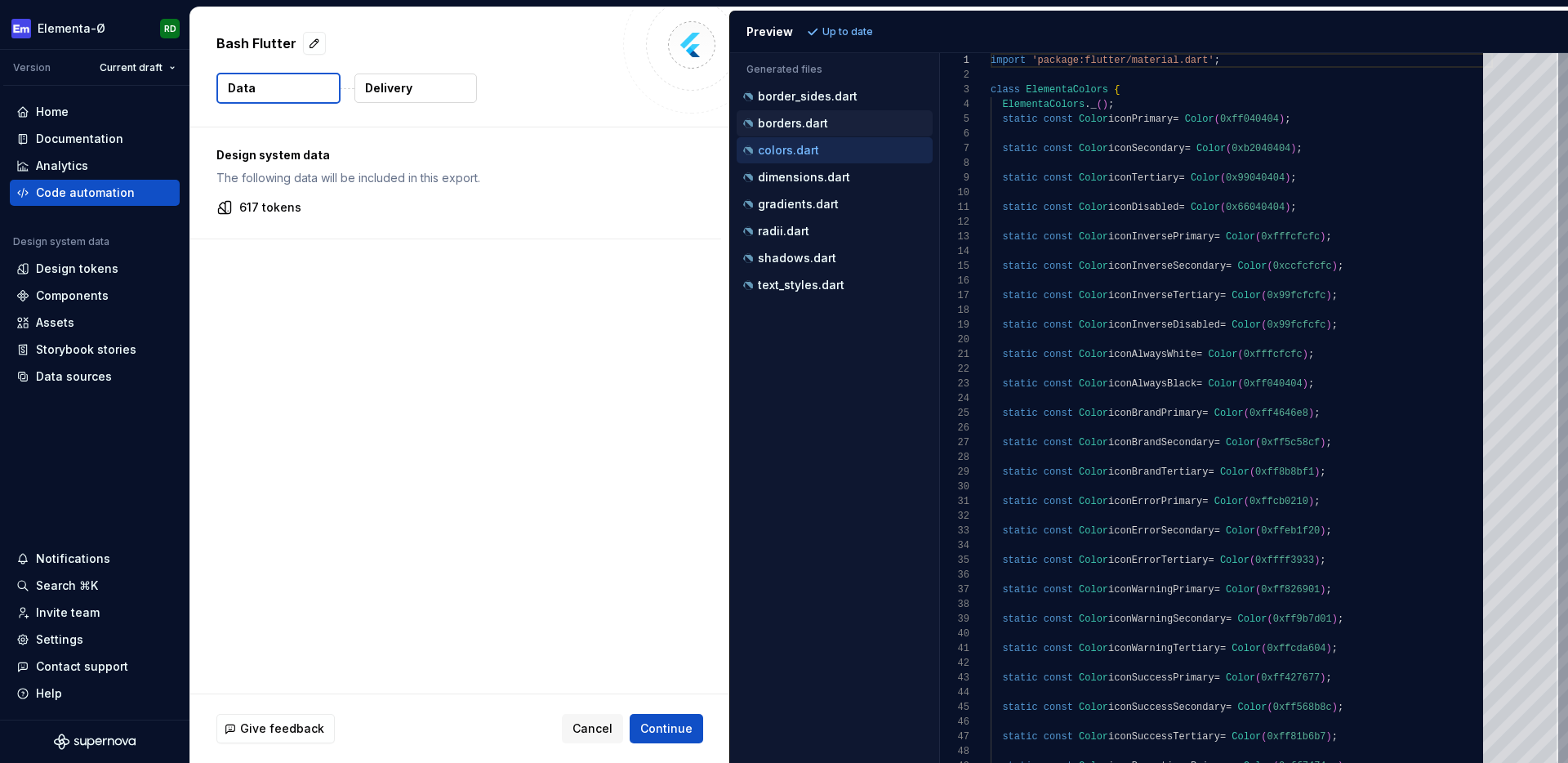
click at [811, 122] on p "borders.dart" at bounding box center [793, 122] width 70 height 13
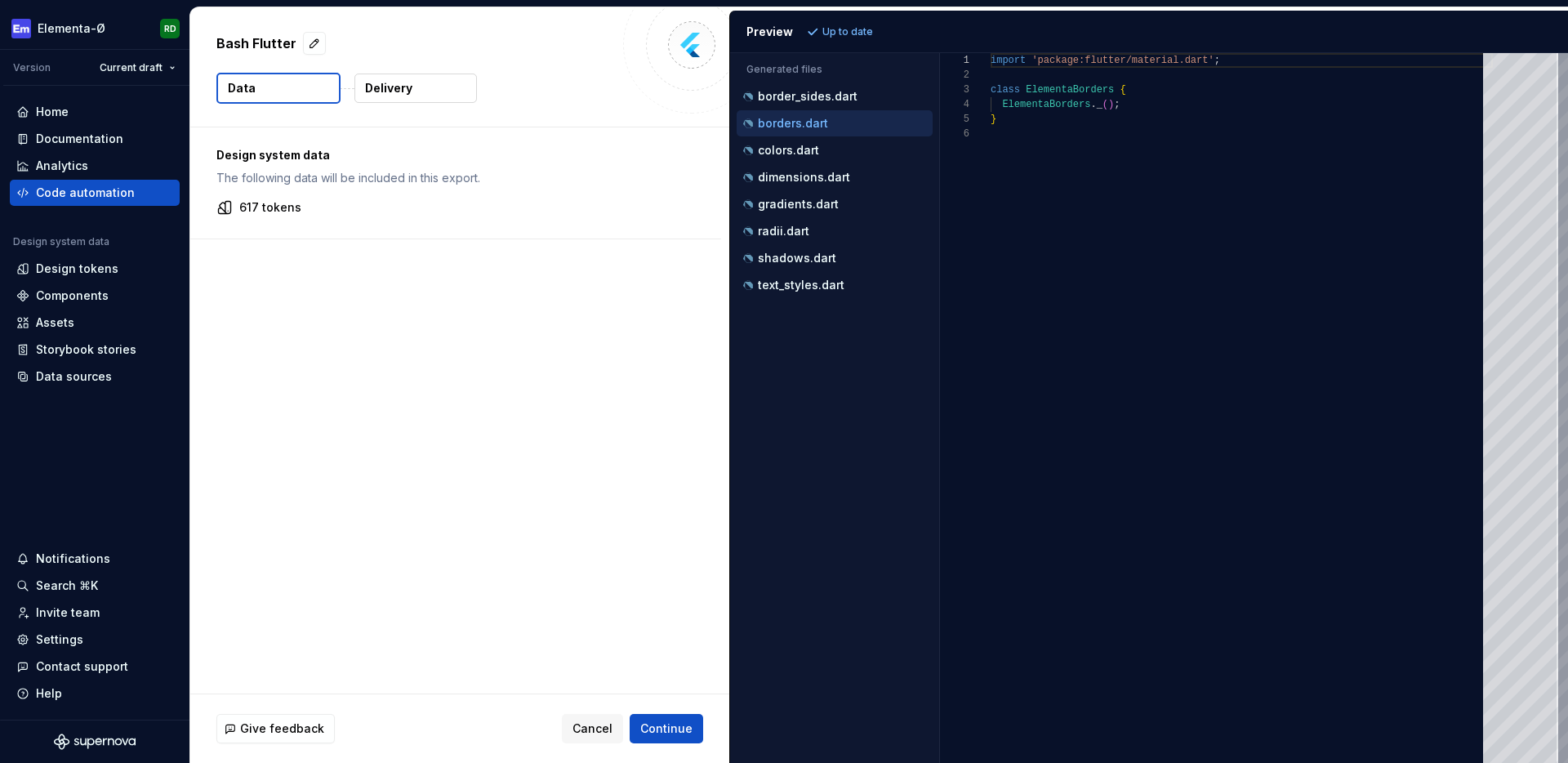
scroll to position [73, 0]
click at [806, 144] on p "colors.dart" at bounding box center [789, 150] width 61 height 13
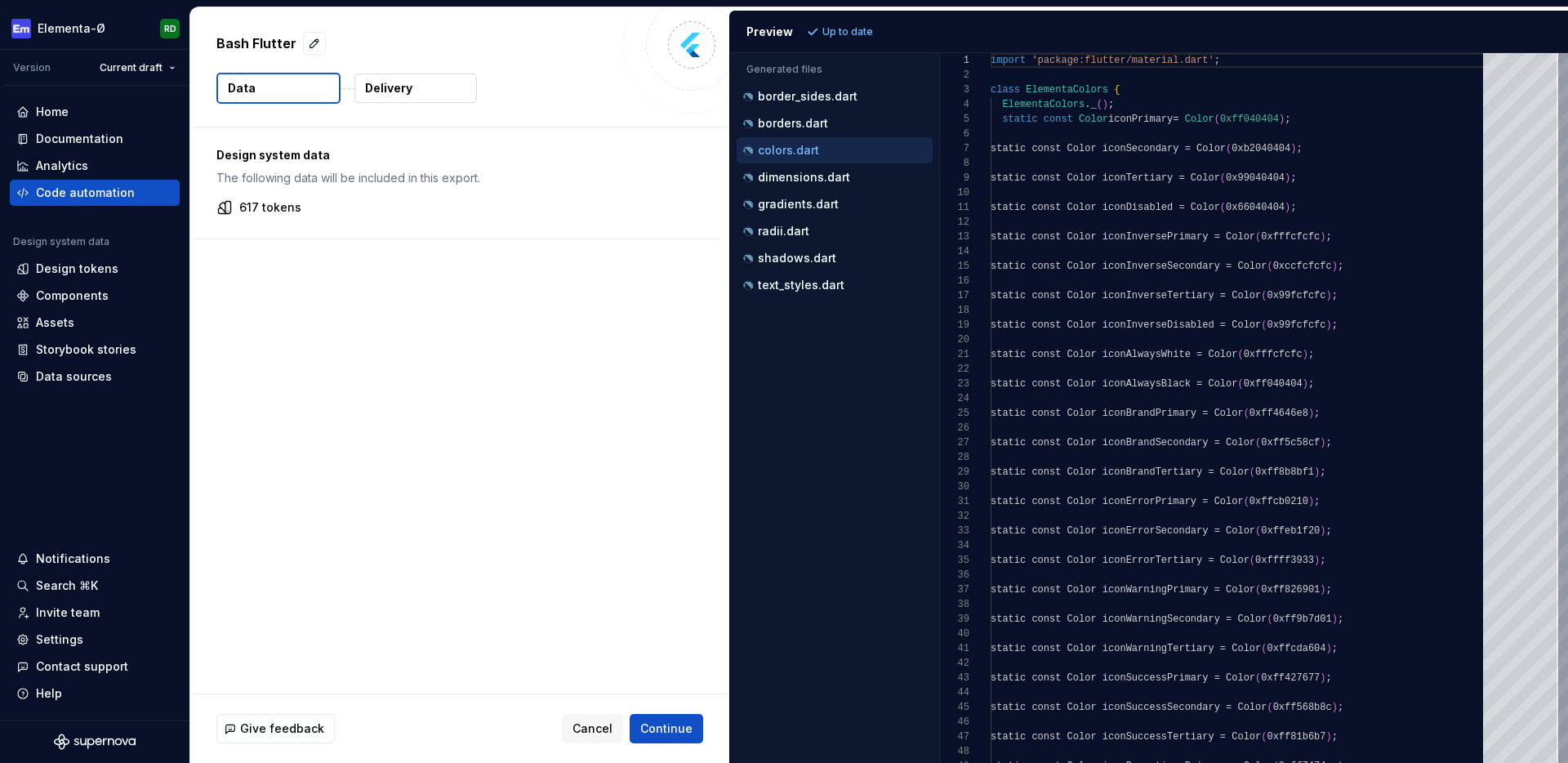
scroll to position [147, 0]
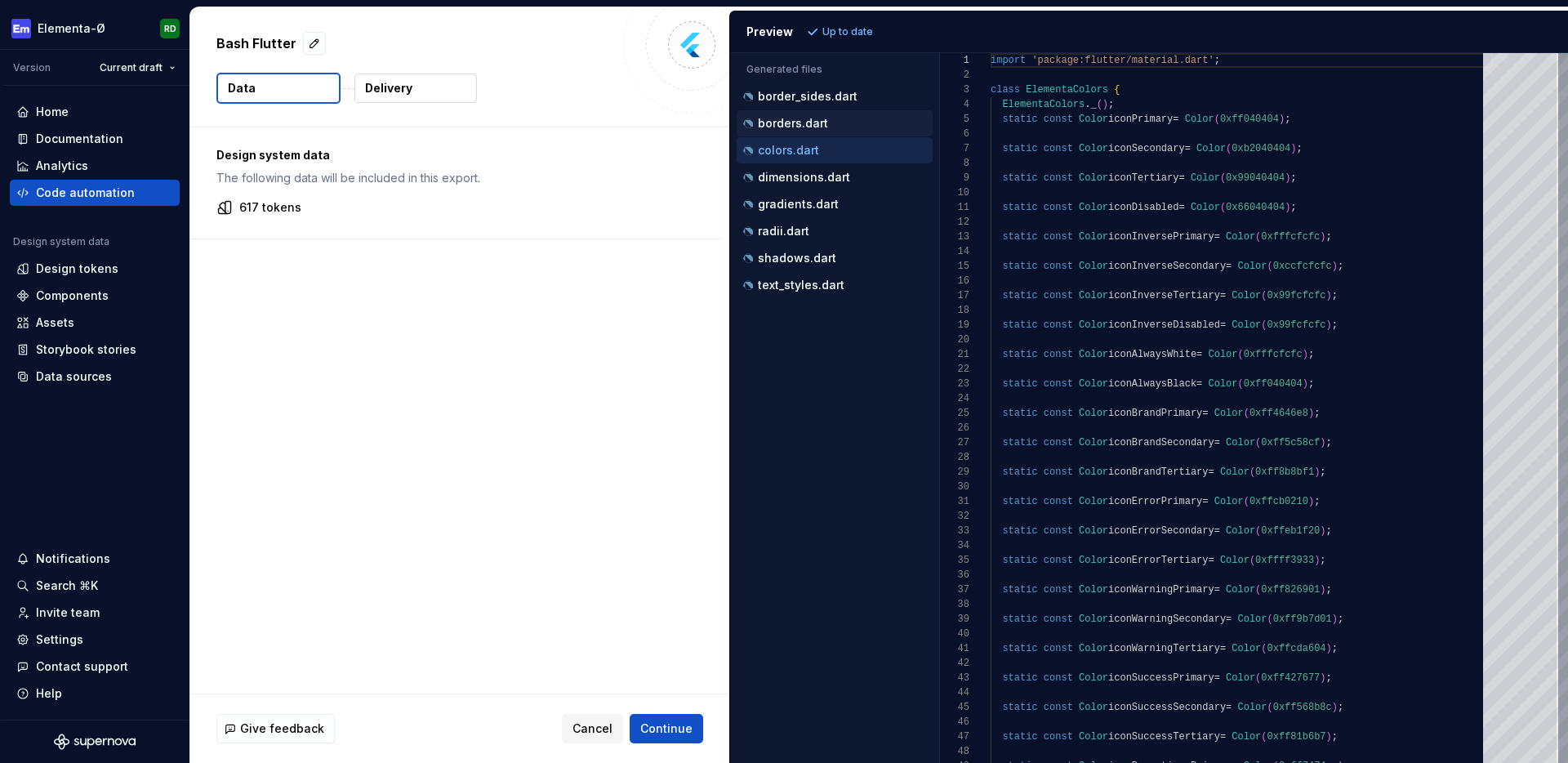
click at [809, 126] on p "borders.dart" at bounding box center [793, 122] width 70 height 13
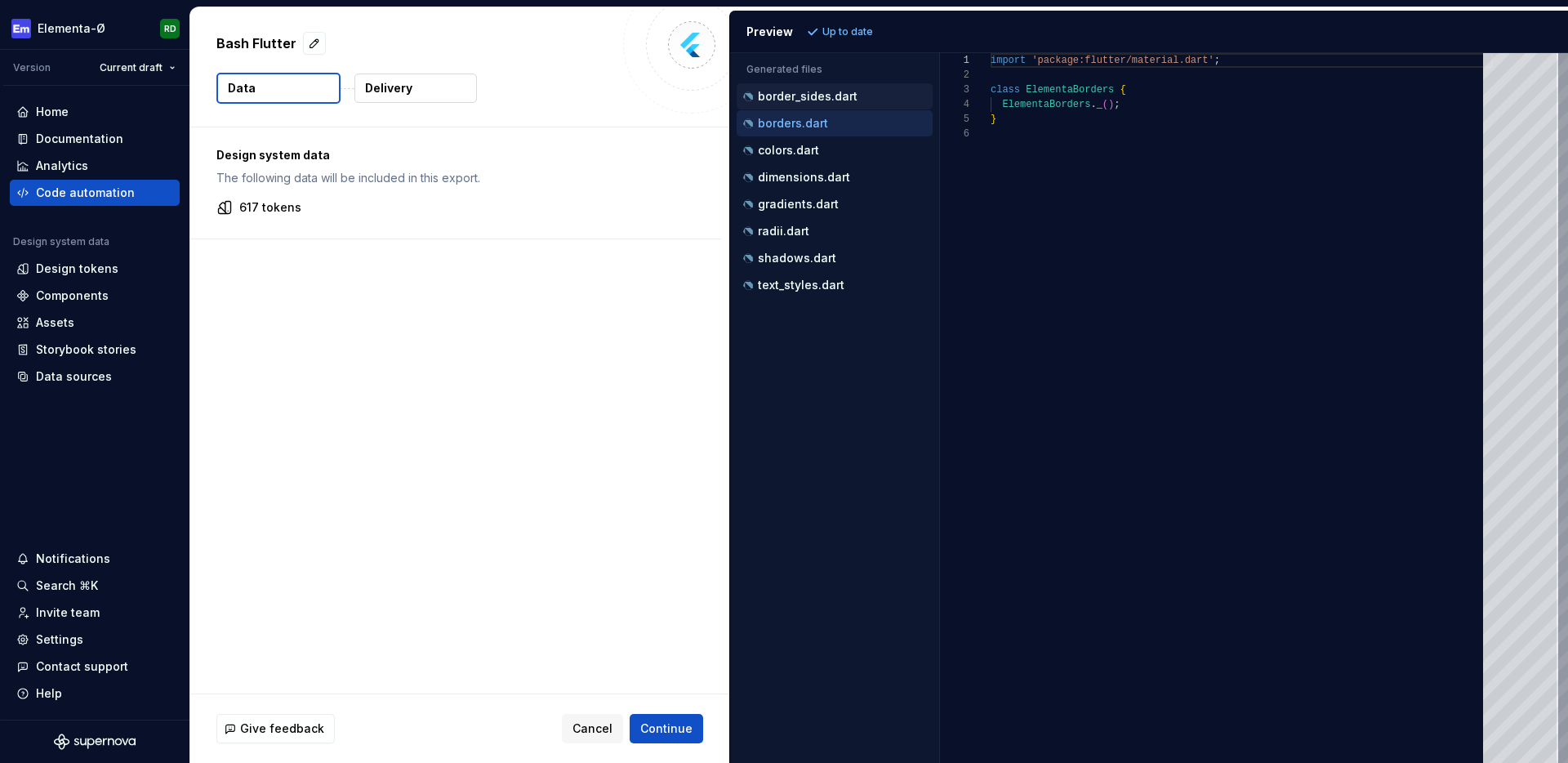
click at [814, 100] on p "border_sides.dart" at bounding box center [808, 96] width 100 height 13
click at [808, 292] on div "text_styles.dart" at bounding box center [835, 284] width 193 height 17
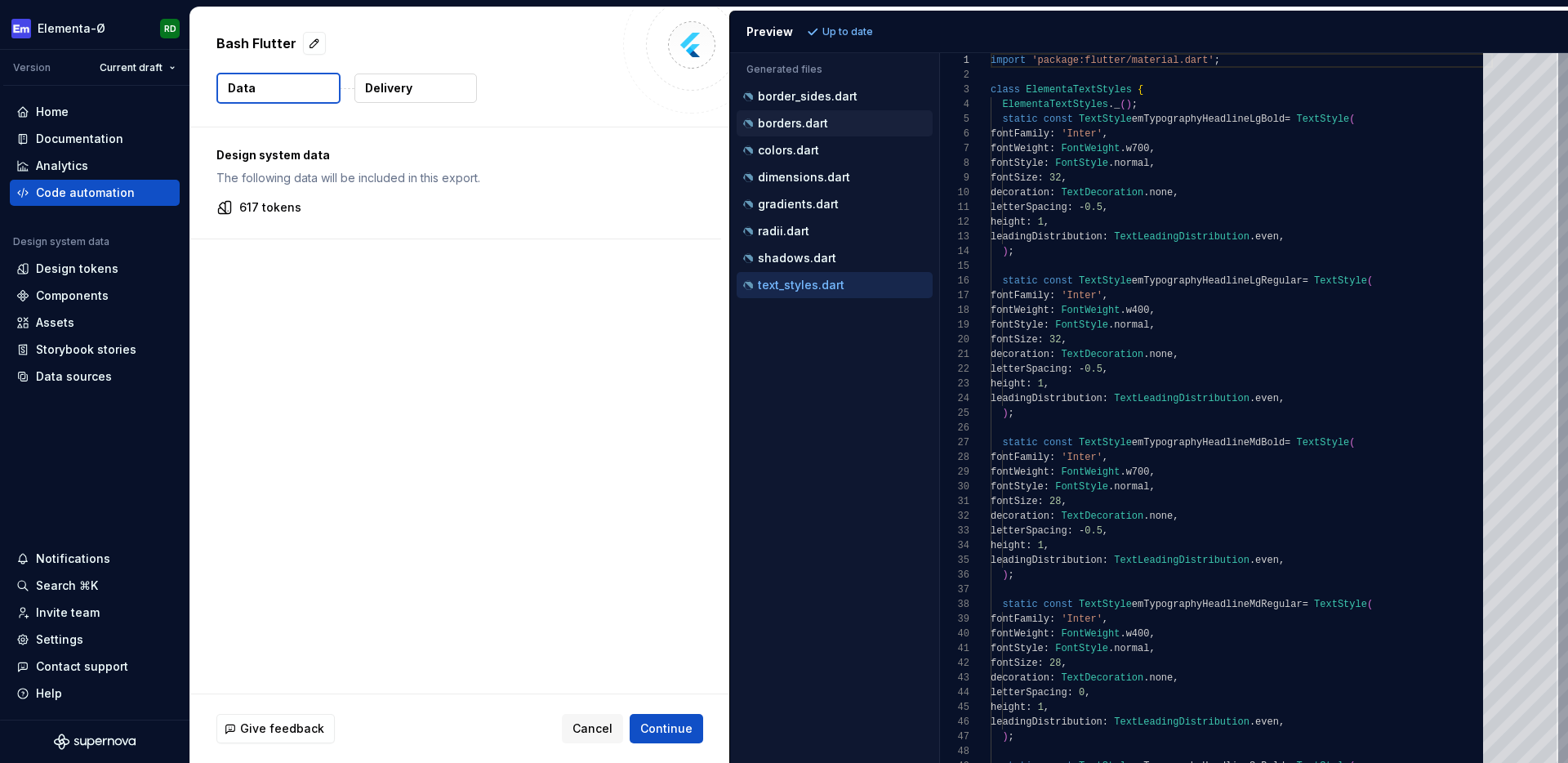
click at [832, 120] on div "borders.dart" at bounding box center [835, 123] width 193 height 17
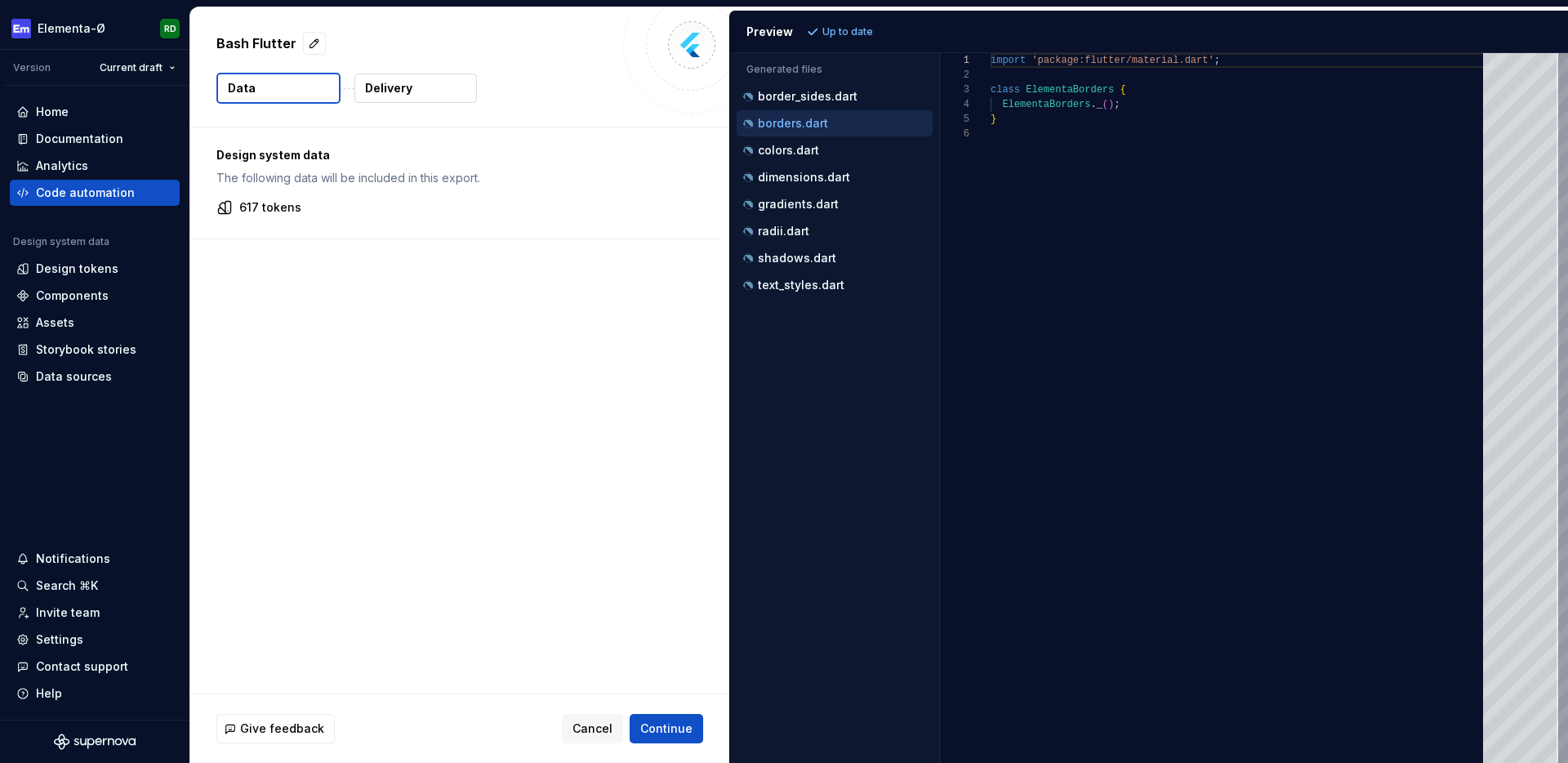
scroll to position [73, 0]
click at [820, 139] on div "colors.dart" at bounding box center [834, 150] width 196 height 26
click at [816, 157] on div "colors.dart" at bounding box center [835, 150] width 193 height 17
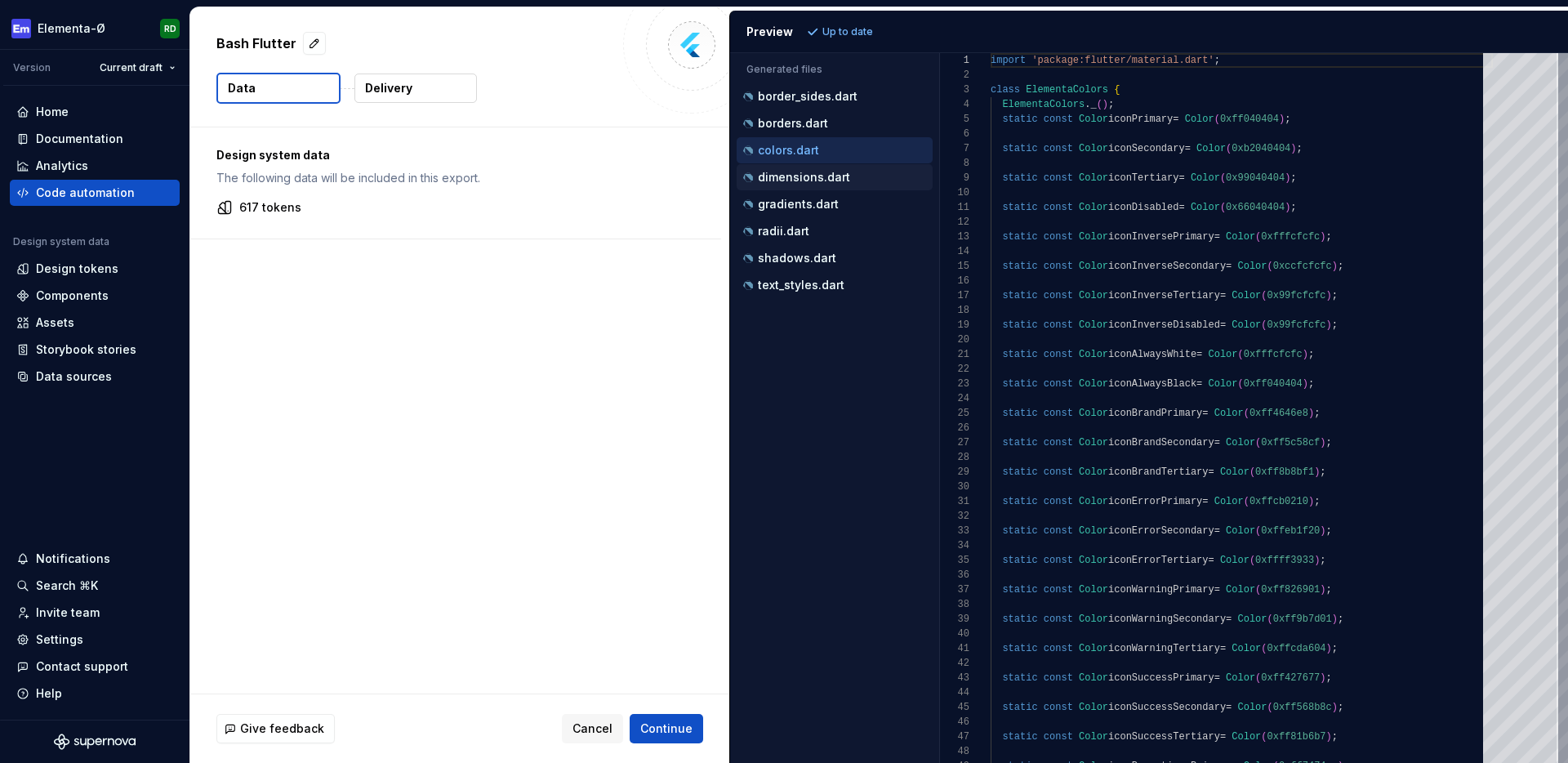
click at [811, 179] on p "dimensions.dart" at bounding box center [804, 177] width 92 height 13
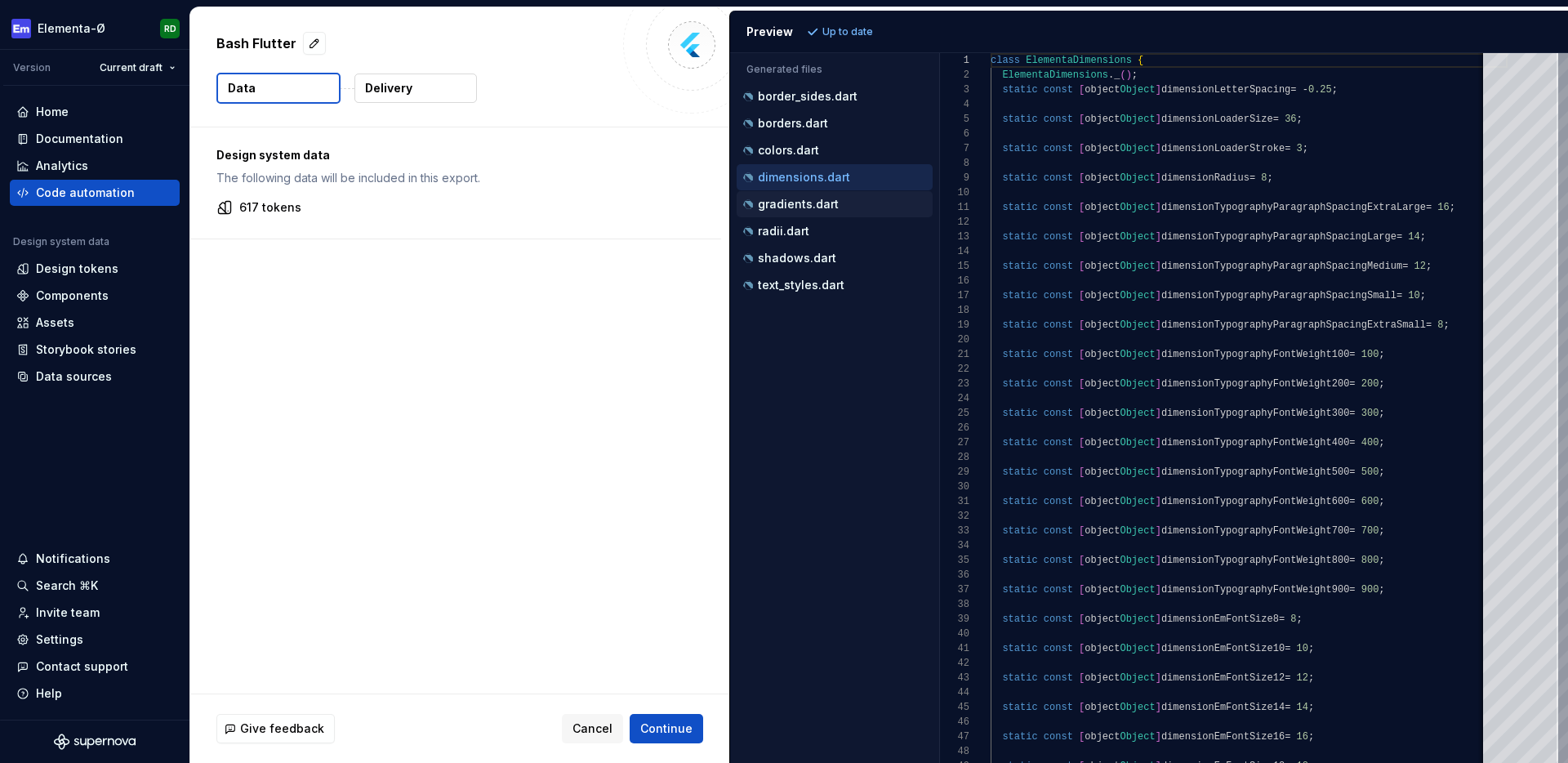
click at [812, 200] on p "gradients.dart" at bounding box center [799, 203] width 81 height 13
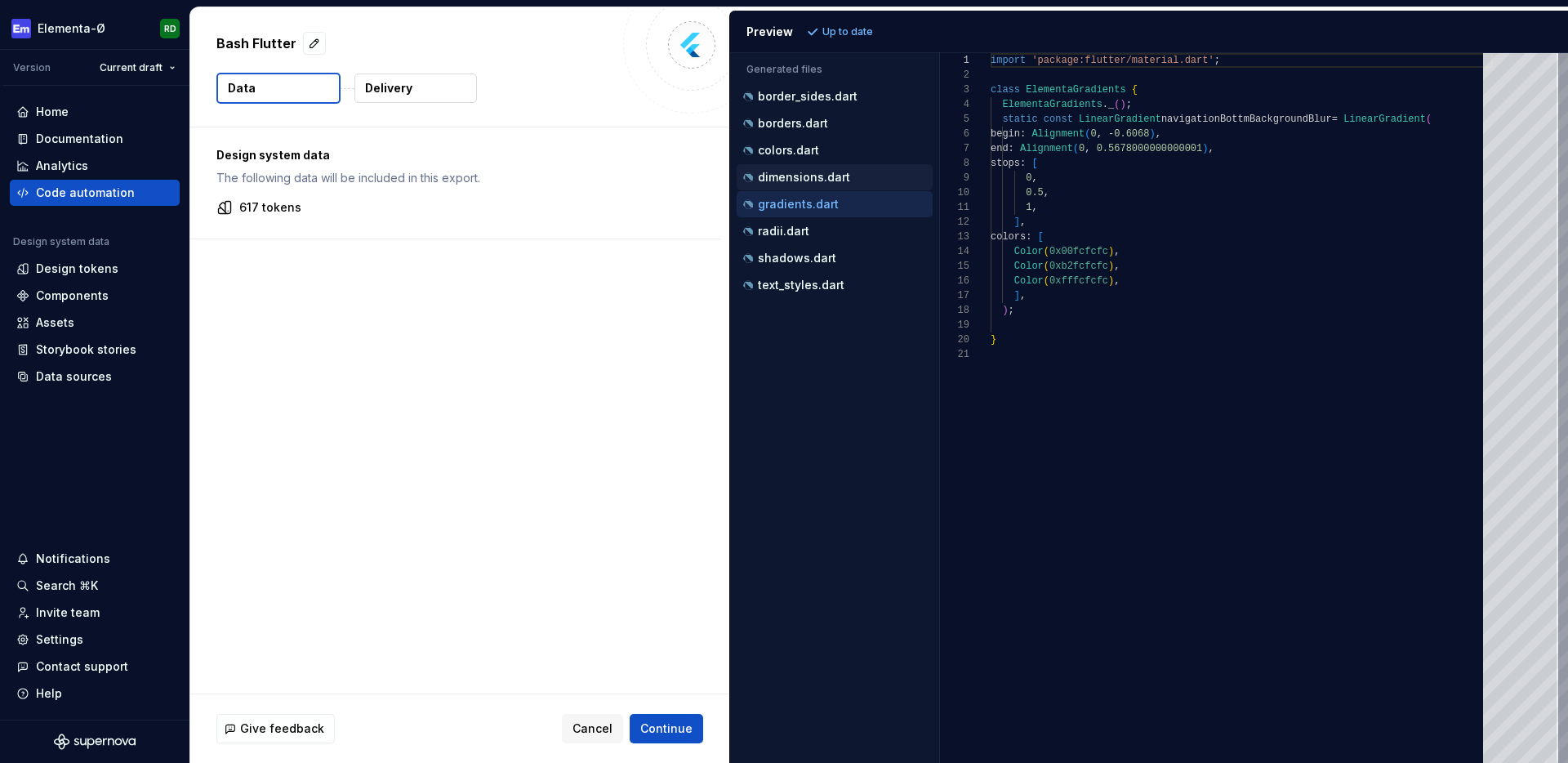
click at [815, 175] on p "dimensions.dart" at bounding box center [804, 177] width 92 height 13
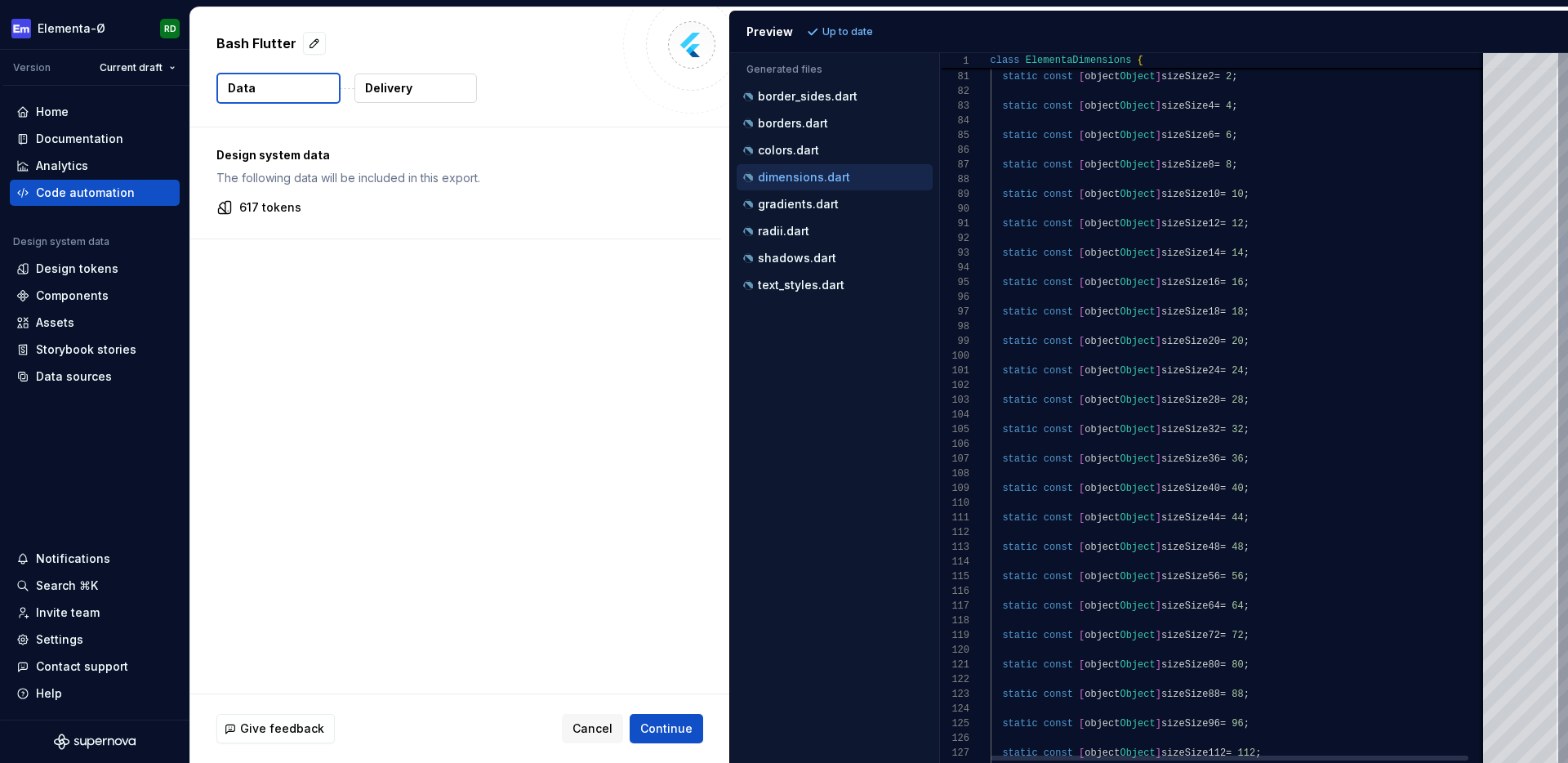
type textarea "**********"
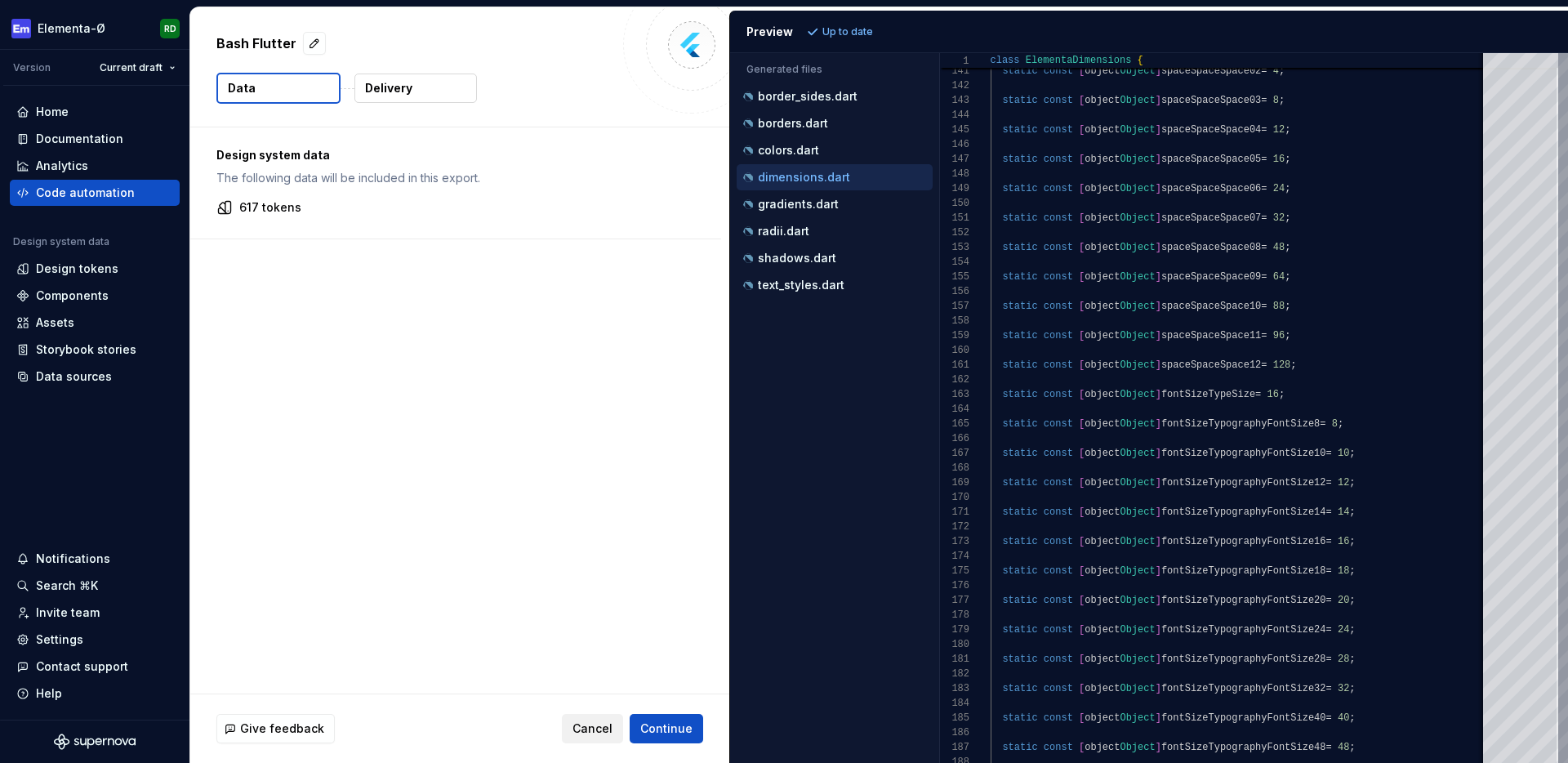
click at [602, 732] on span "Cancel" at bounding box center [592, 728] width 40 height 17
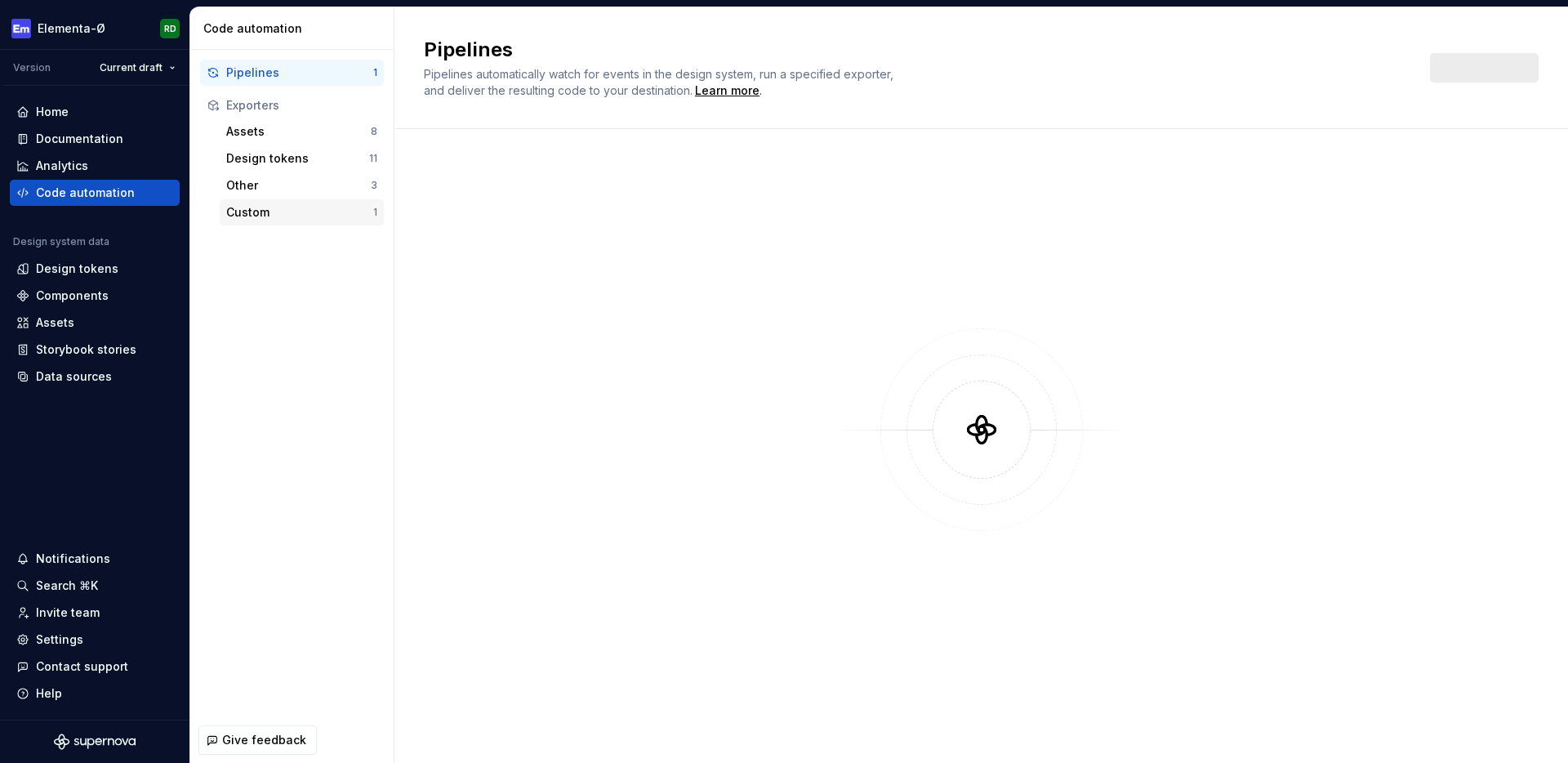
click at [329, 213] on div "Custom" at bounding box center [299, 212] width 147 height 17
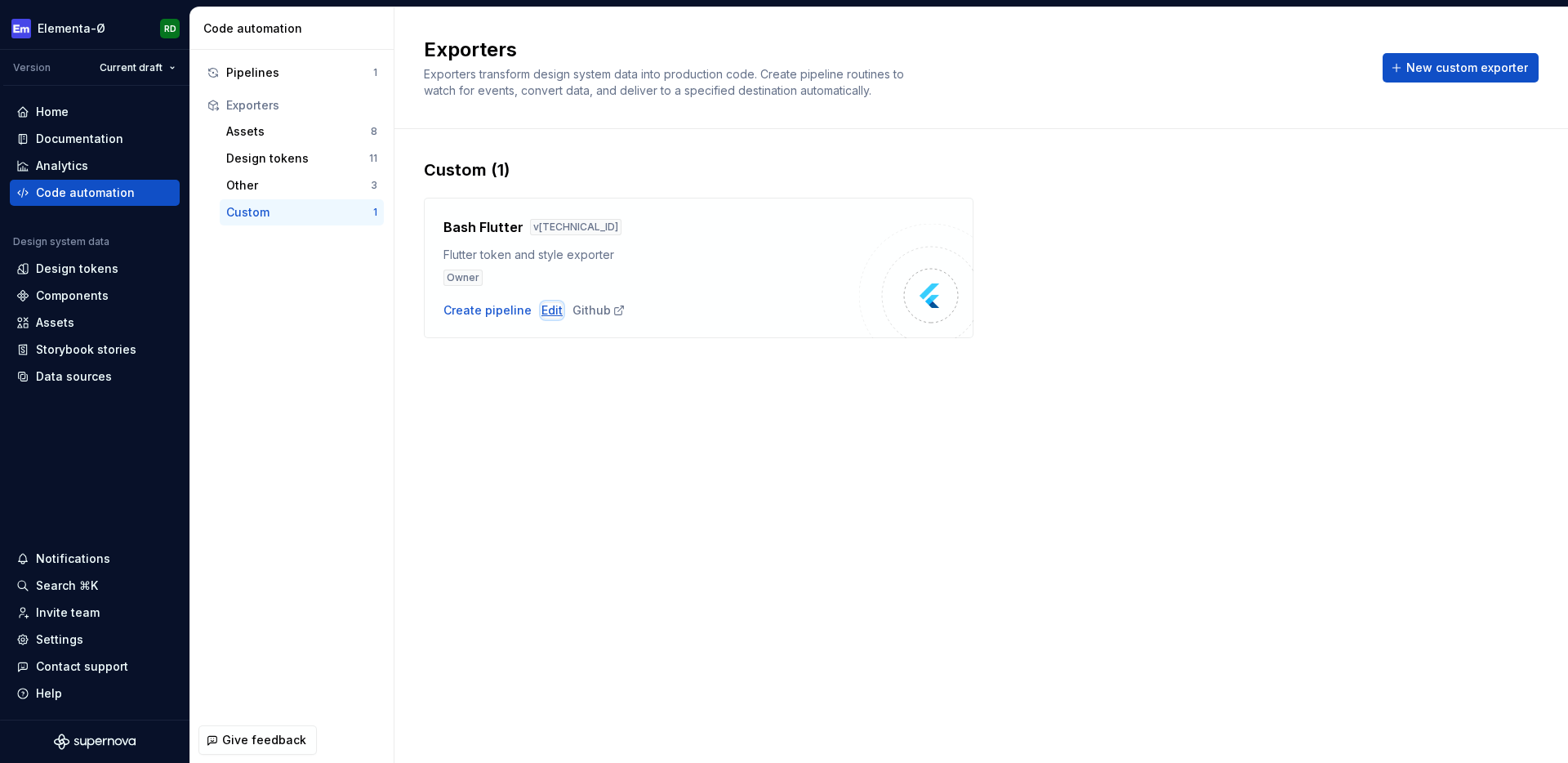
click at [546, 314] on div "Edit" at bounding box center [552, 310] width 22 height 17
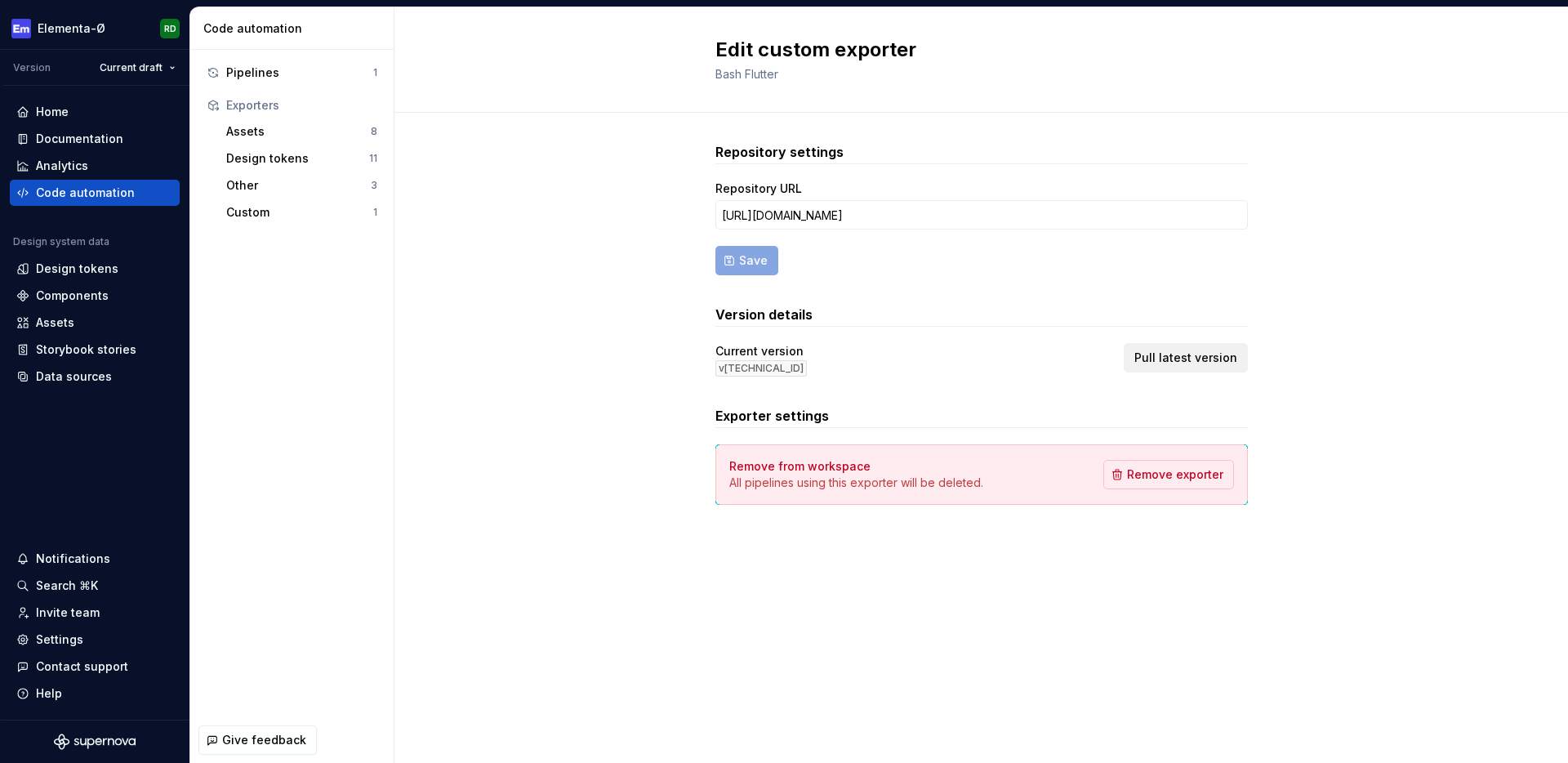
click at [1169, 356] on span "Pull latest version" at bounding box center [1186, 357] width 103 height 17
click at [612, 526] on div "Repository settings Repository URL [URL][DOMAIN_NAME] Save Version details Curr…" at bounding box center [981, 340] width 1174 height 454
click at [311, 76] on div "Pipelines" at bounding box center [299, 72] width 147 height 17
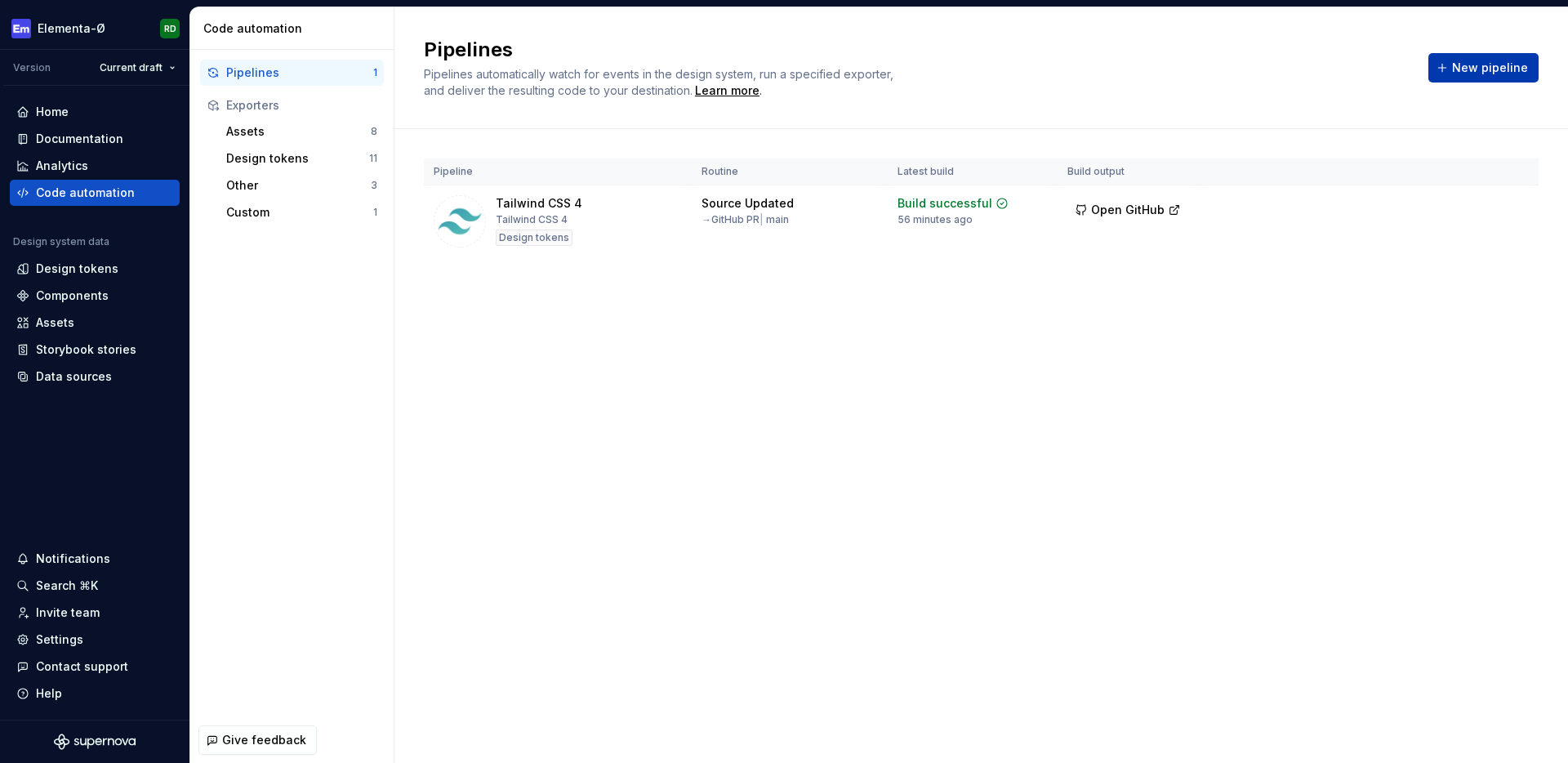
click at [1466, 61] on span "New pipeline" at bounding box center [1490, 67] width 76 height 17
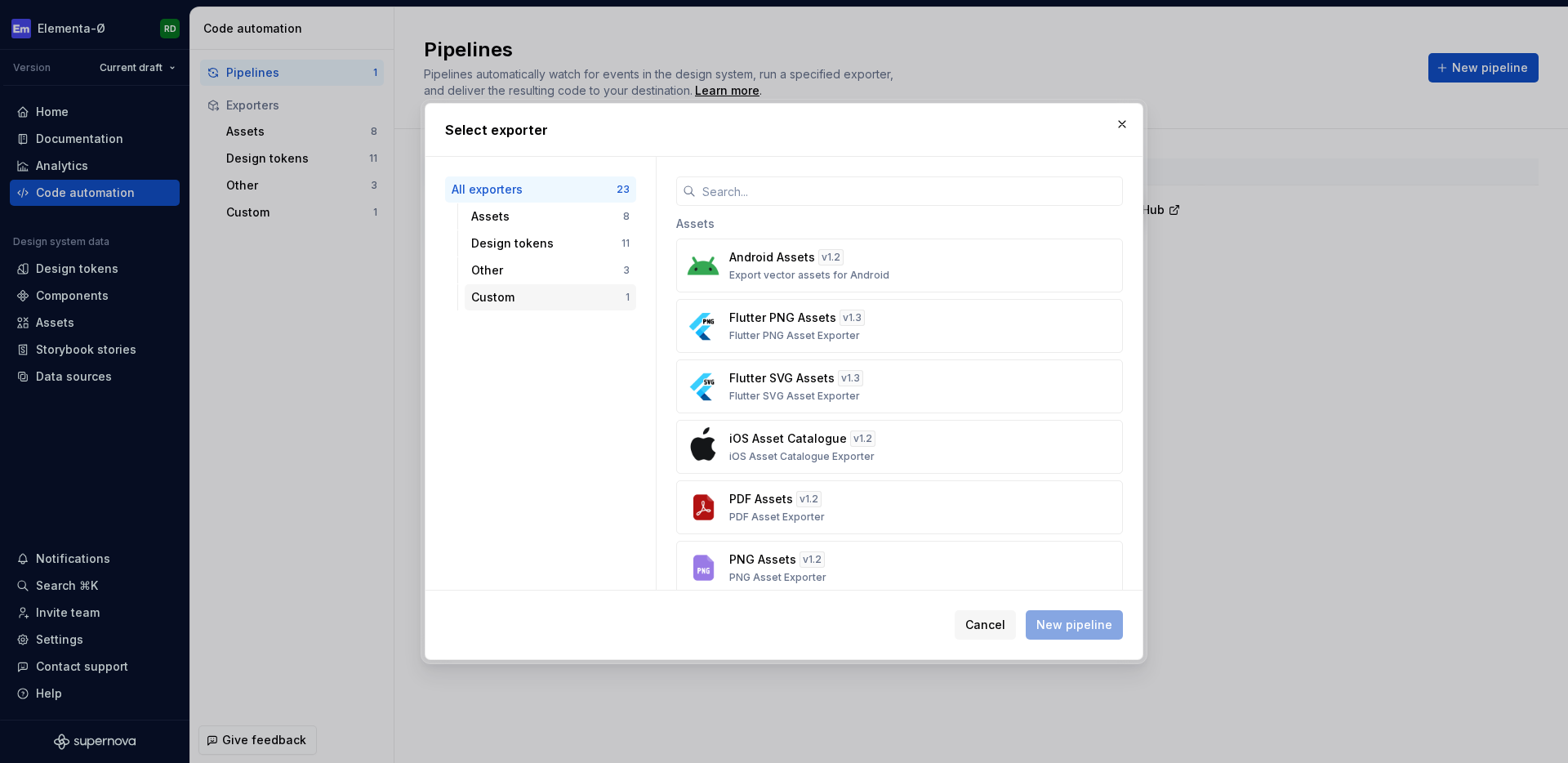
click at [574, 302] on div "Custom" at bounding box center [548, 297] width 154 height 17
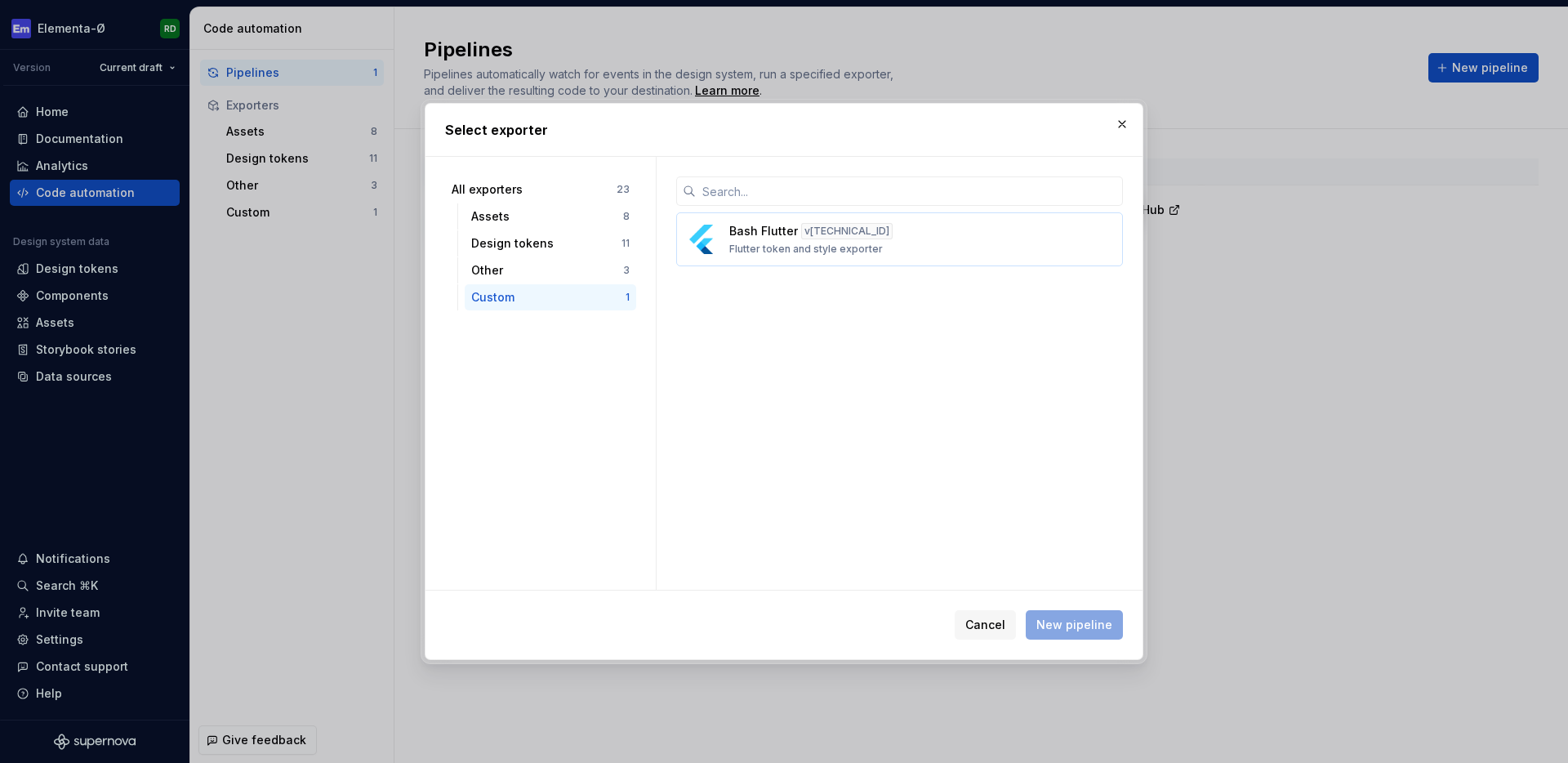
click at [766, 249] on p "Flutter token and style exporter" at bounding box center [807, 249] width 154 height 13
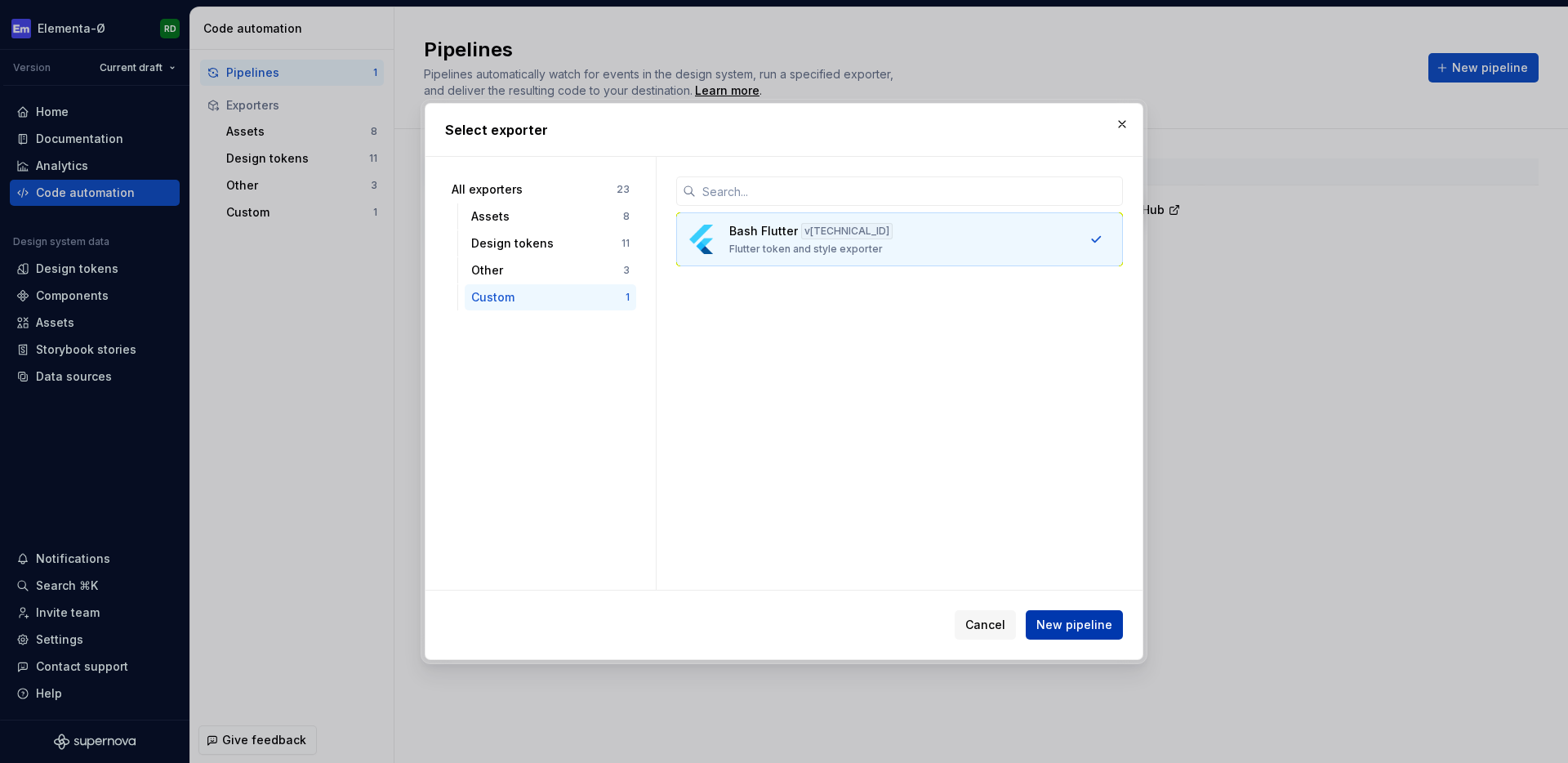
click at [1067, 623] on span "New pipeline" at bounding box center [1074, 625] width 76 height 17
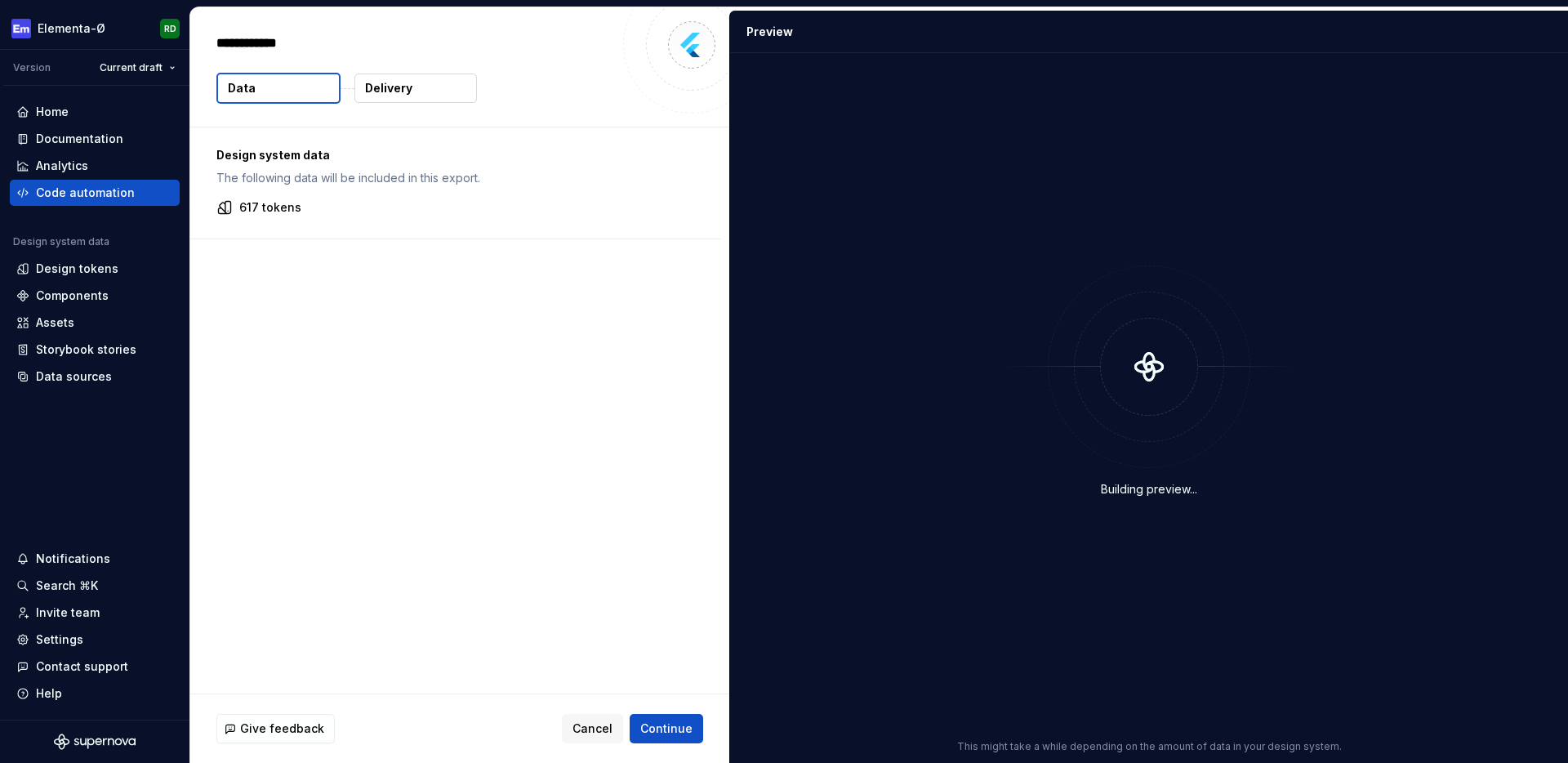
type textarea "*"
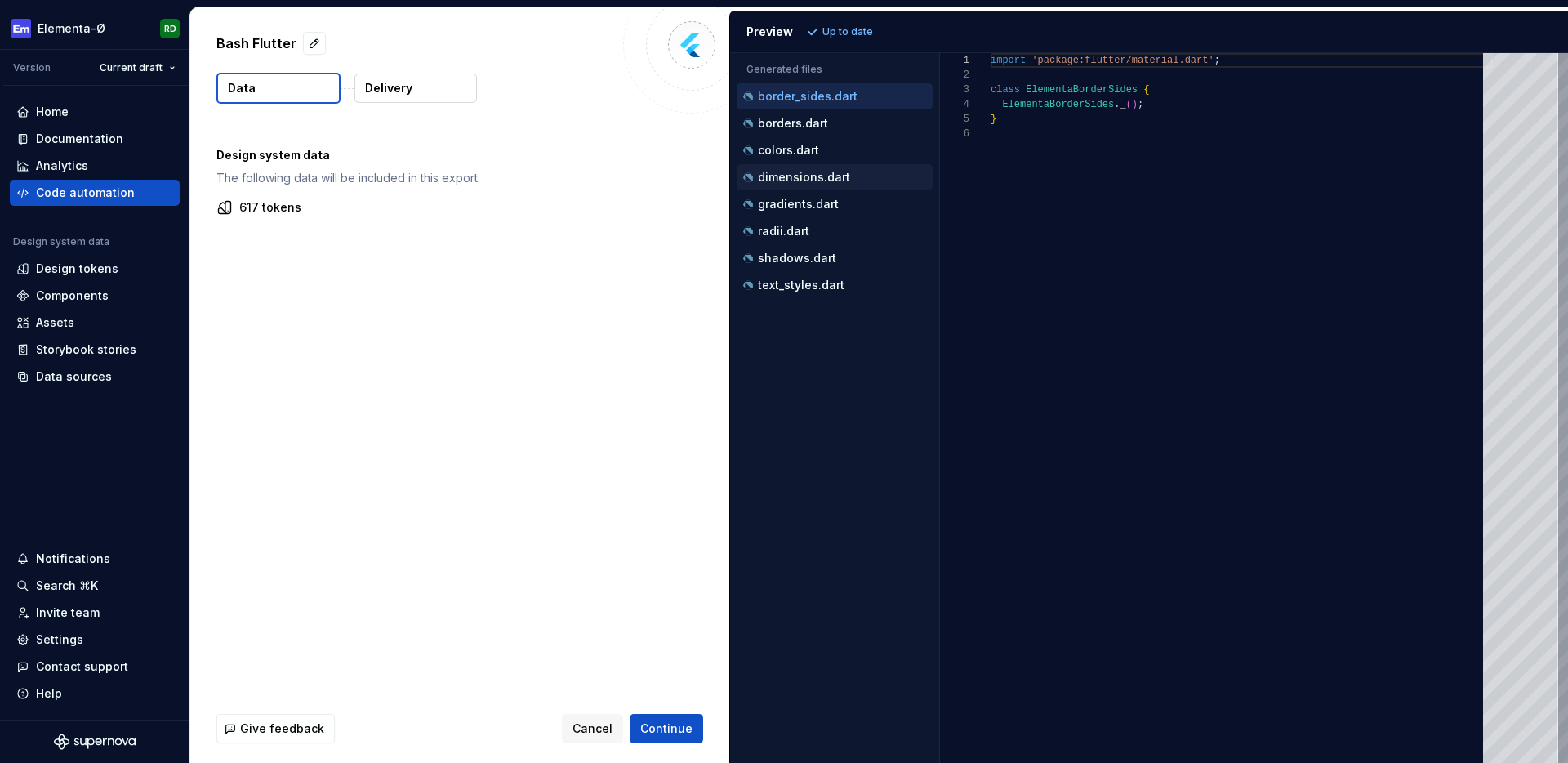
click at [813, 176] on p "dimensions.dart" at bounding box center [804, 177] width 92 height 13
type textarea "**********"
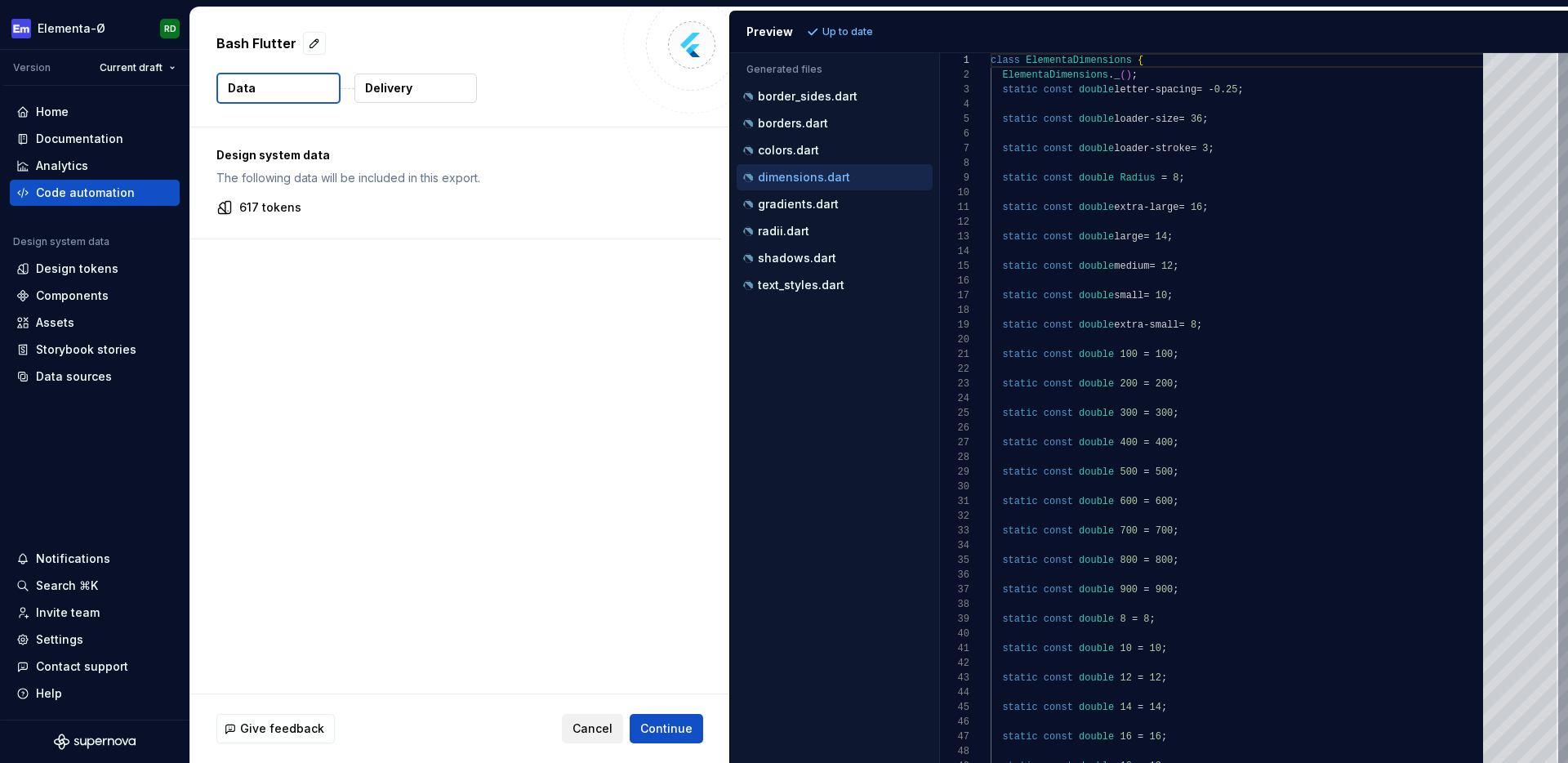
click at [590, 728] on span "Cancel" at bounding box center [592, 728] width 40 height 17
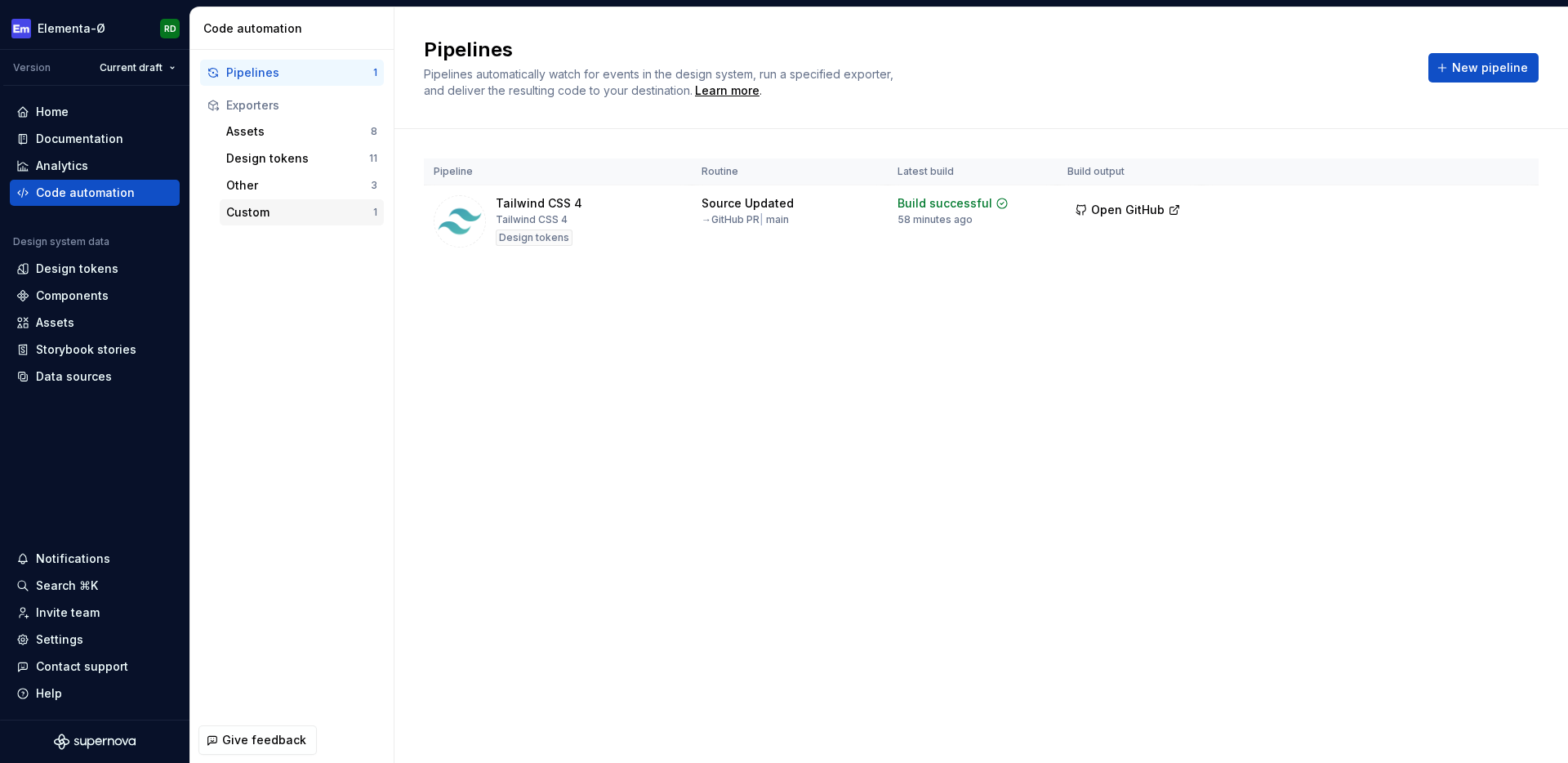
click at [260, 210] on div "Custom" at bounding box center [299, 212] width 147 height 17
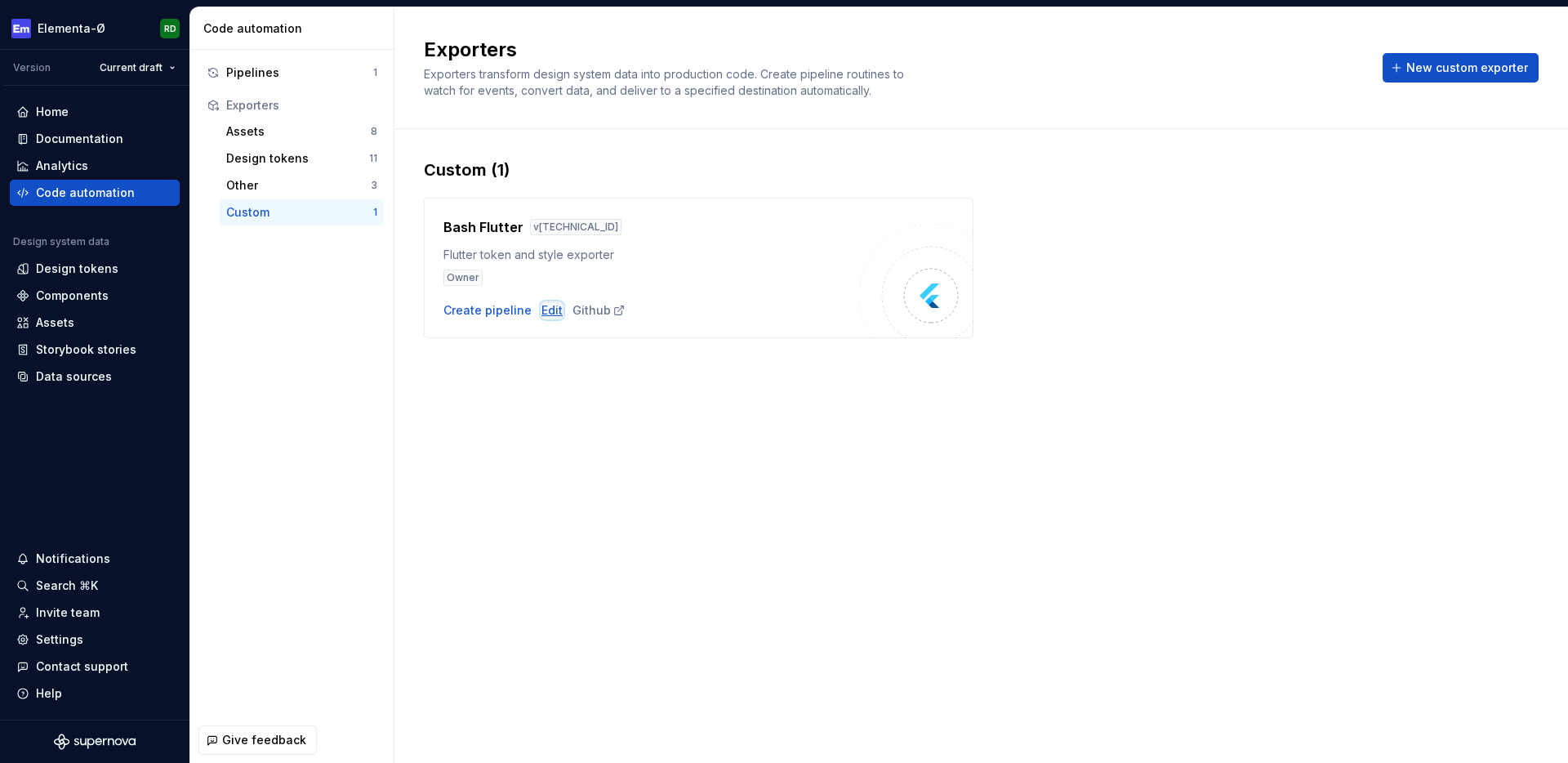
click at [549, 307] on div "Edit" at bounding box center [552, 310] width 22 height 17
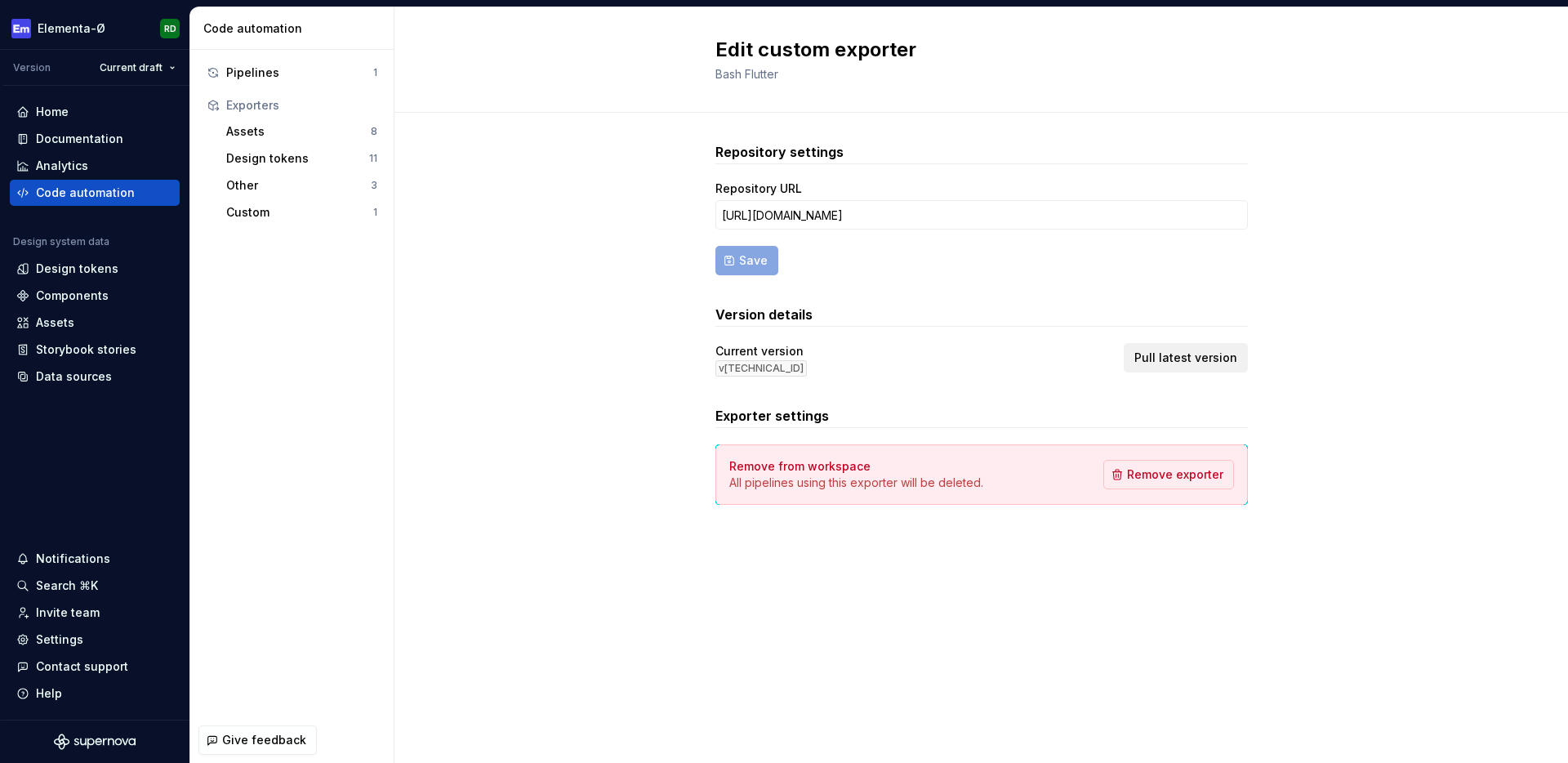
click at [1185, 347] on button "Pull latest version" at bounding box center [1186, 357] width 124 height 30
click at [607, 468] on div "Repository settings Repository URL [URL][DOMAIN_NAME] Save Version details Curr…" at bounding box center [981, 340] width 1174 height 454
click at [267, 208] on div "Custom" at bounding box center [299, 212] width 147 height 17
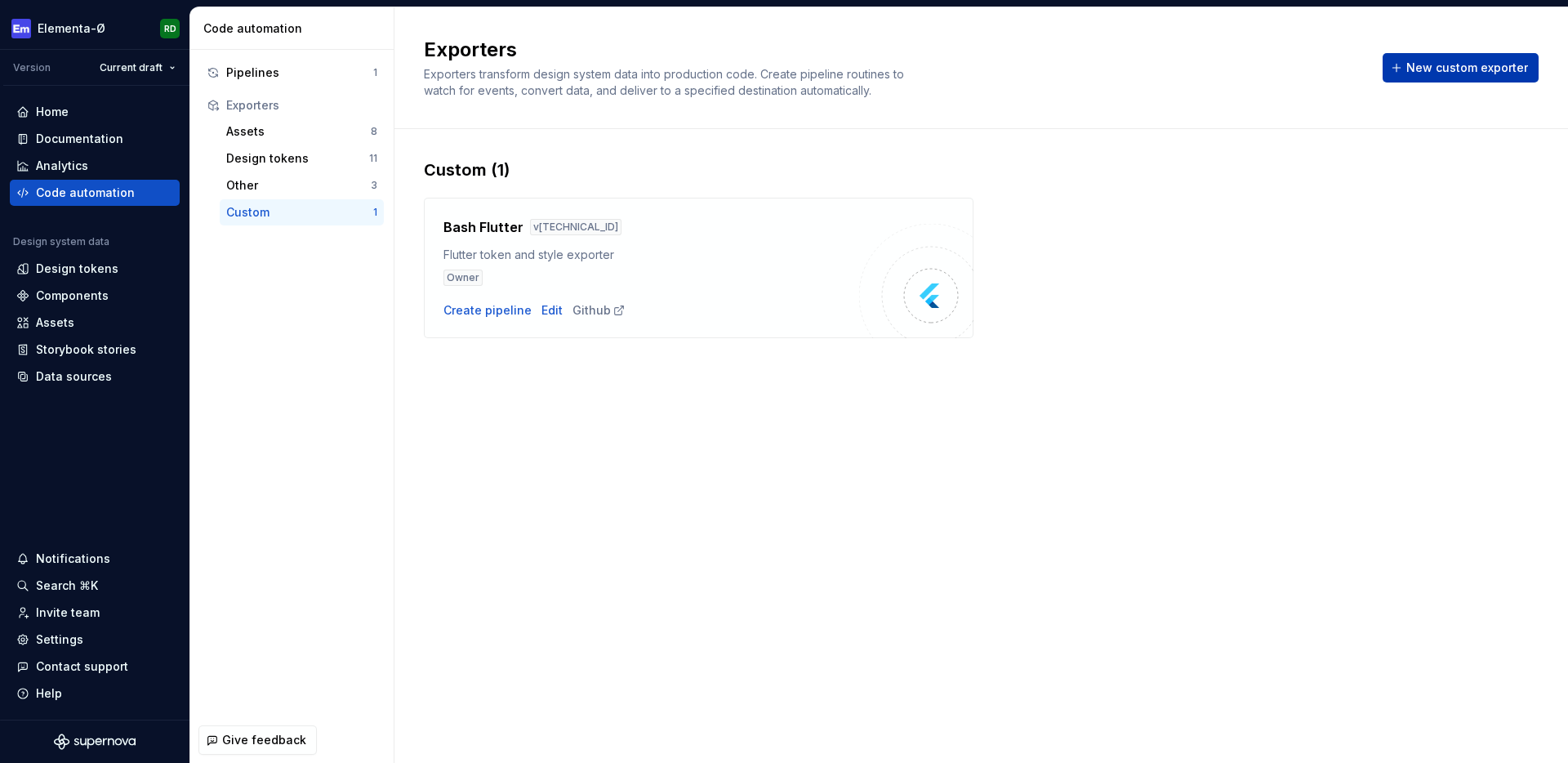
click at [1426, 71] on span "New custom exporter" at bounding box center [1466, 67] width 121 height 17
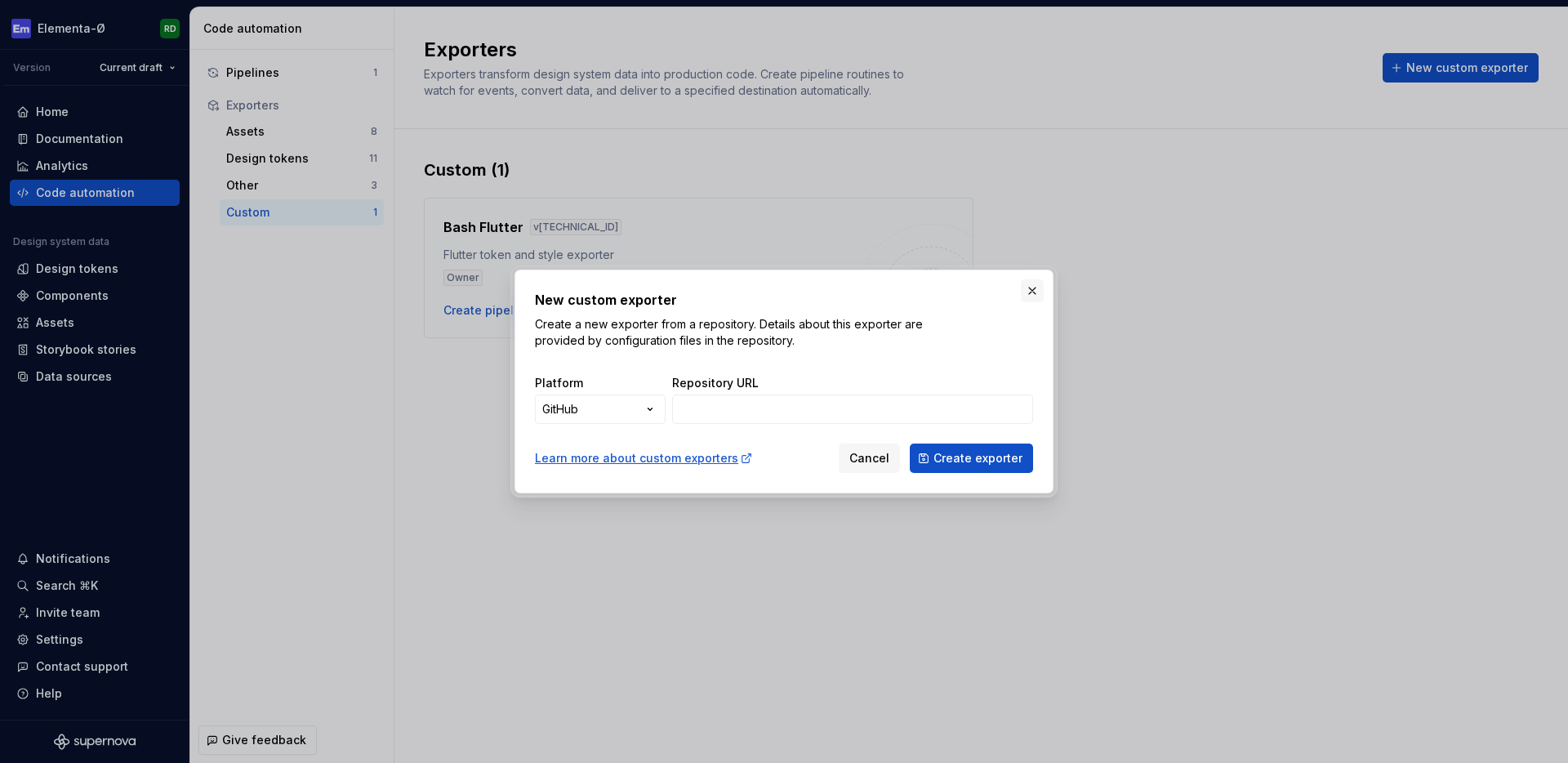
click at [1033, 287] on button "button" at bounding box center [1032, 290] width 23 height 23
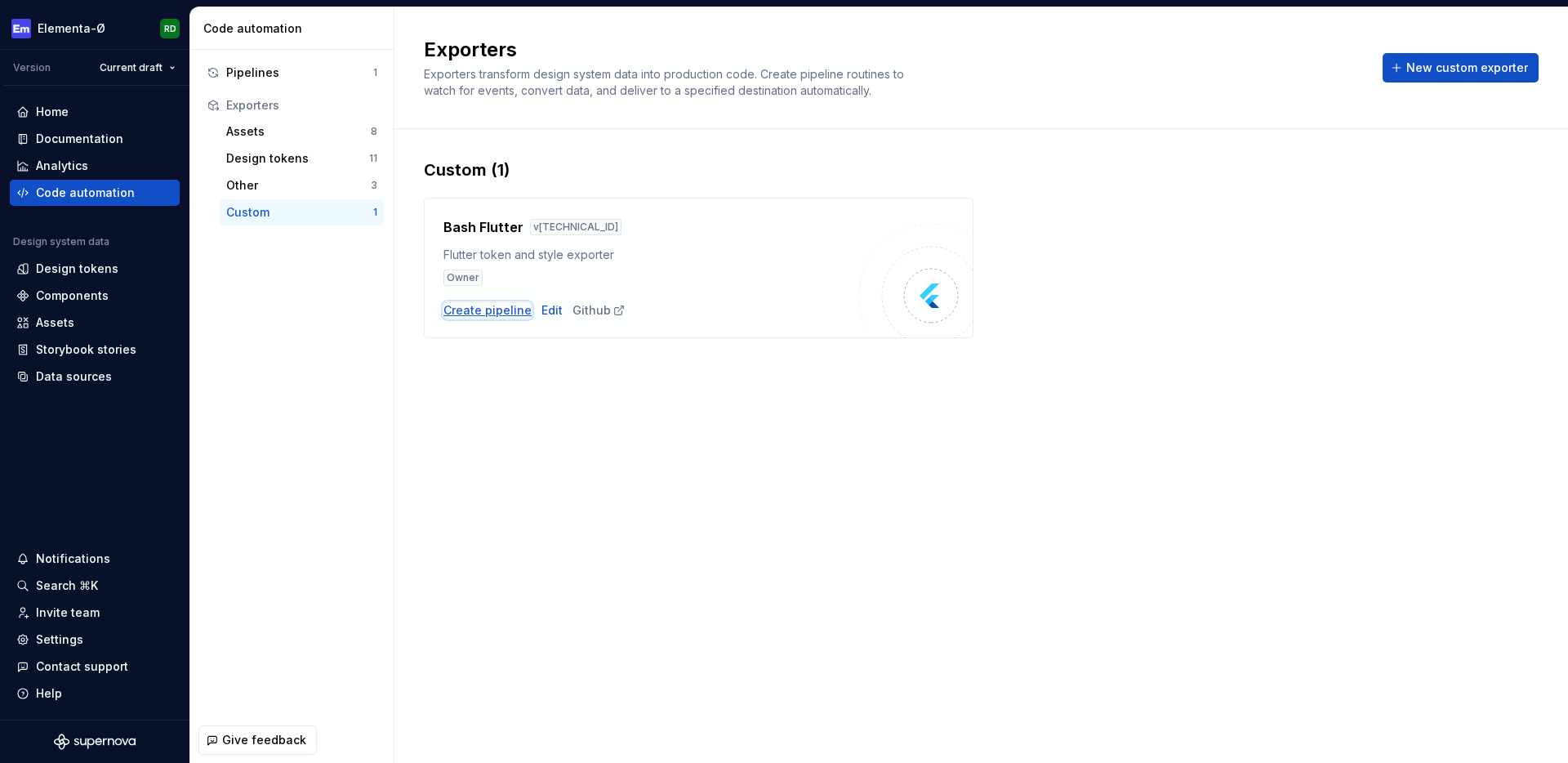
click at [489, 312] on div "Create pipeline" at bounding box center [487, 310] width 88 height 17
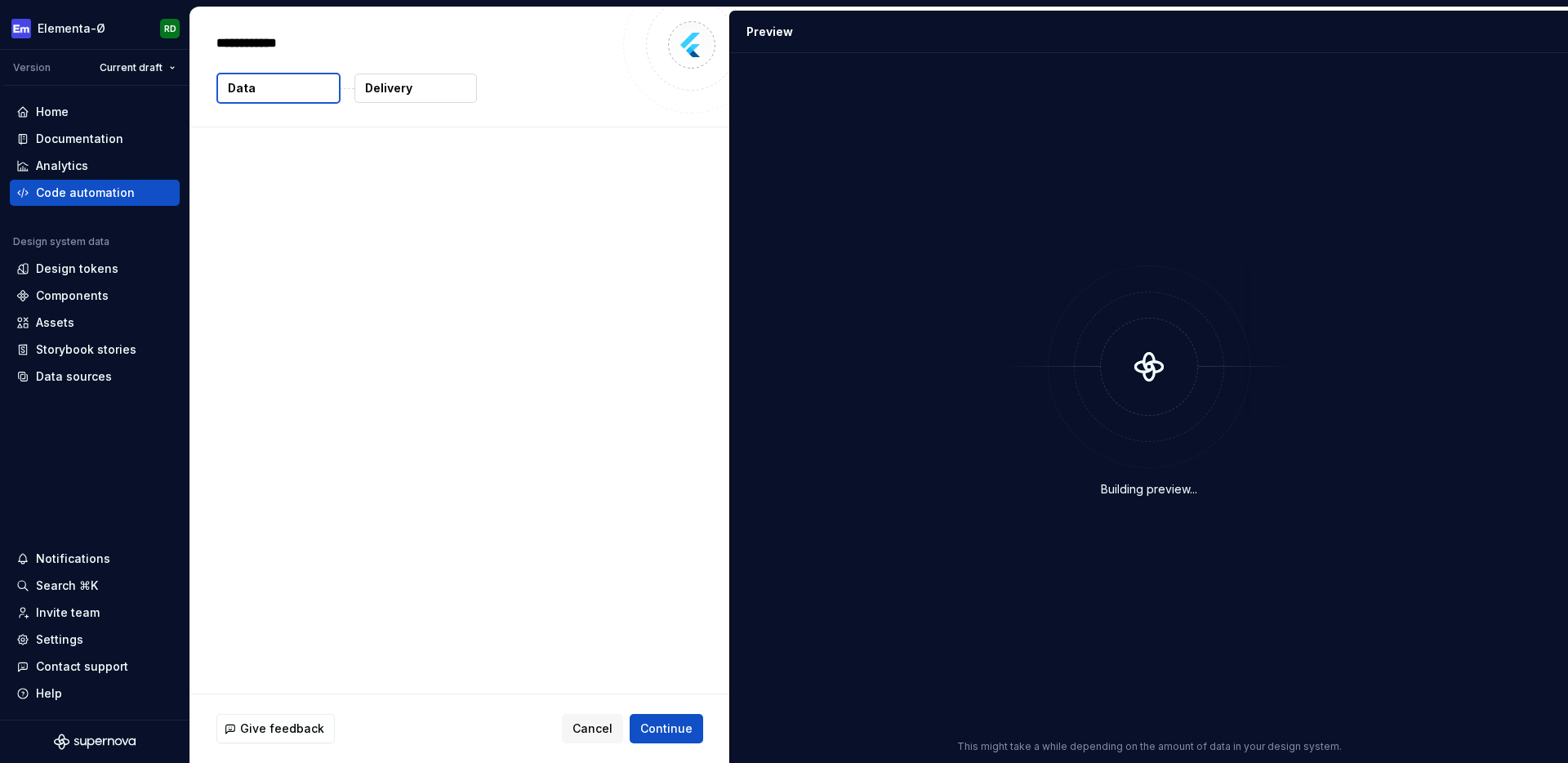
type textarea "*"
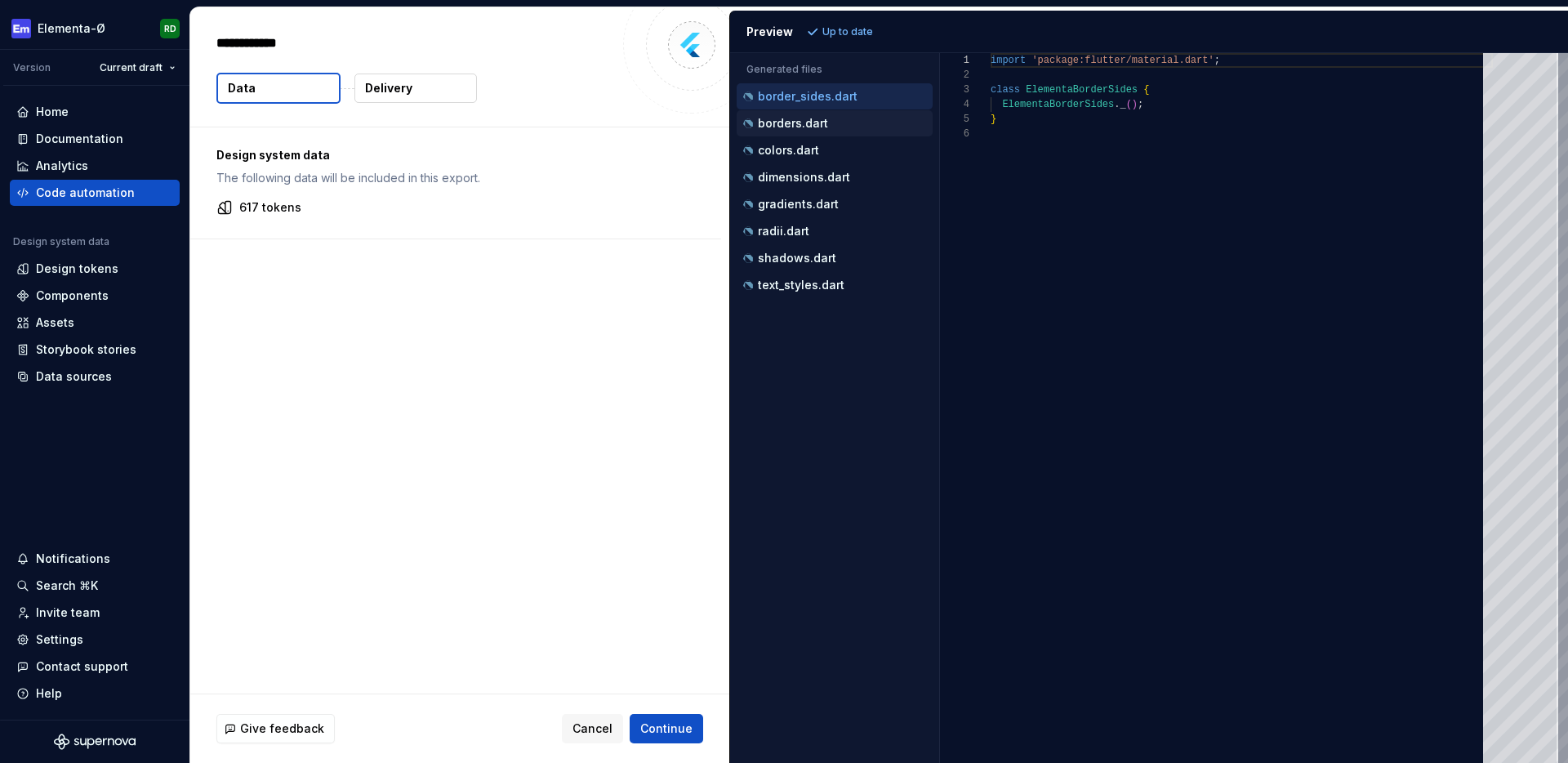
click at [818, 129] on p "borders.dart" at bounding box center [793, 122] width 70 height 13
click at [813, 193] on div "gradients.dart" at bounding box center [834, 204] width 196 height 26
click at [814, 183] on p "dimensions.dart" at bounding box center [804, 177] width 92 height 13
type textarea "**********"
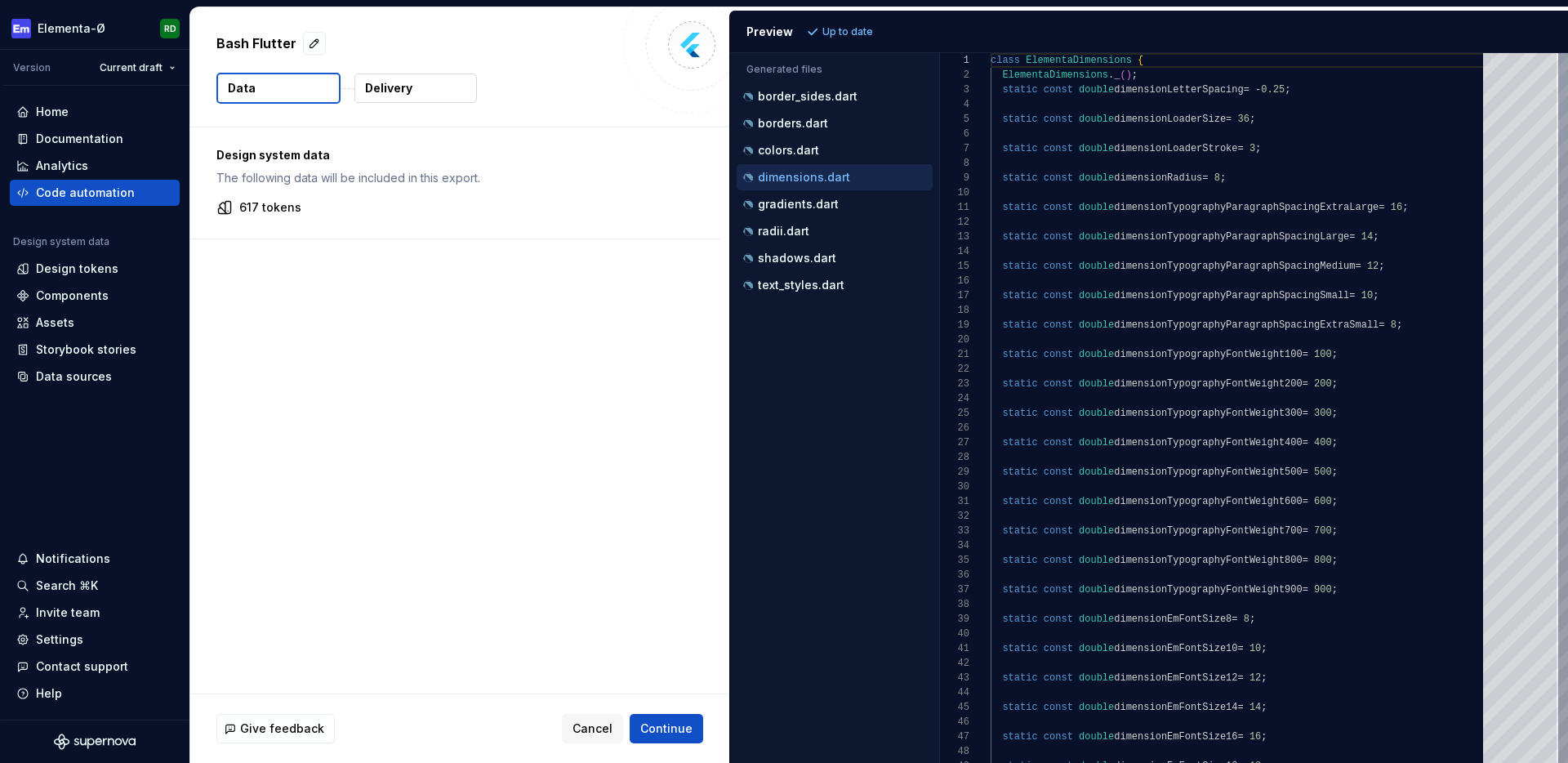
scroll to position [147, 0]
click at [673, 725] on span "Continue" at bounding box center [666, 728] width 52 height 17
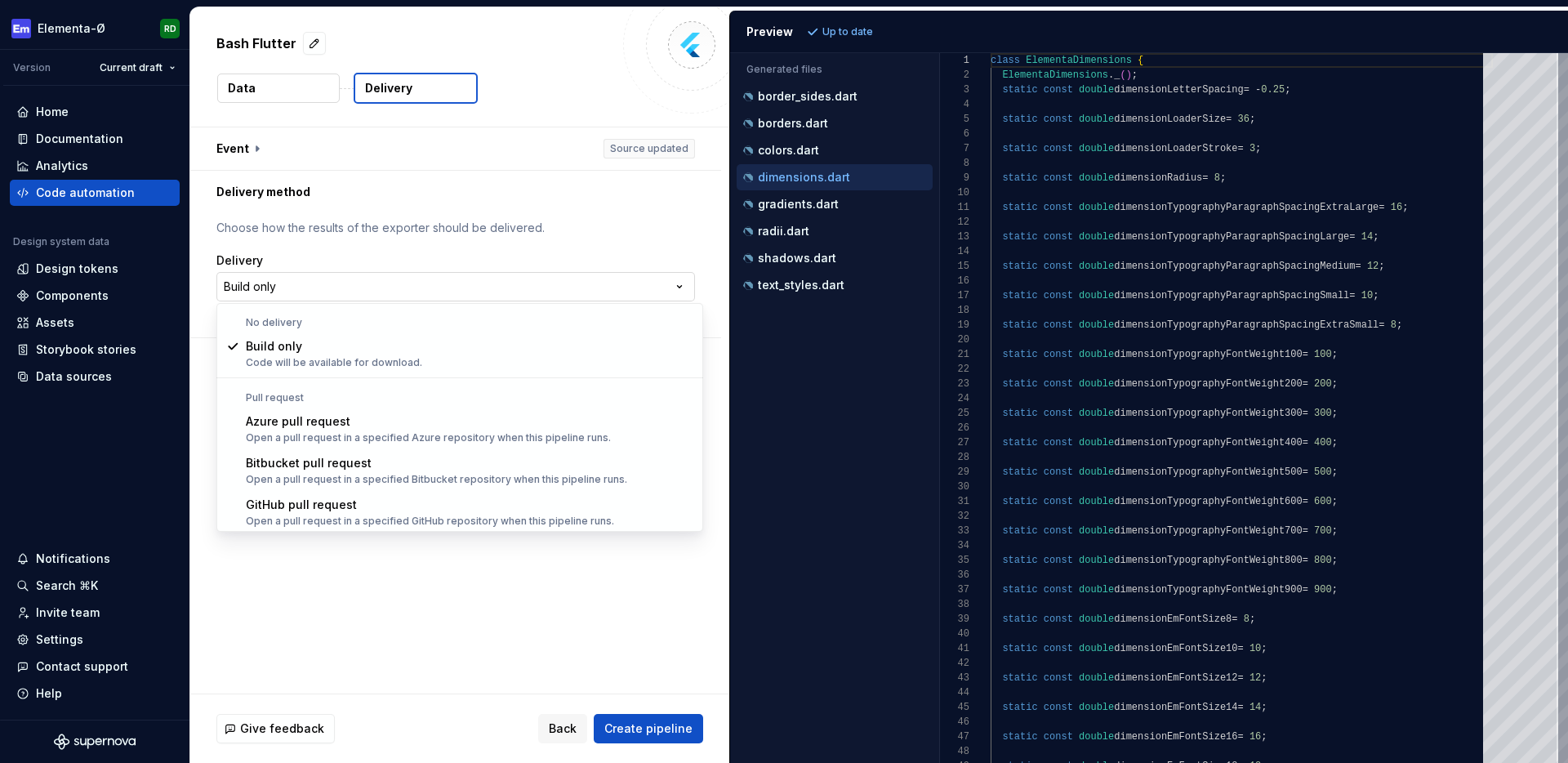
click at [374, 291] on html "**********" at bounding box center [784, 381] width 1568 height 763
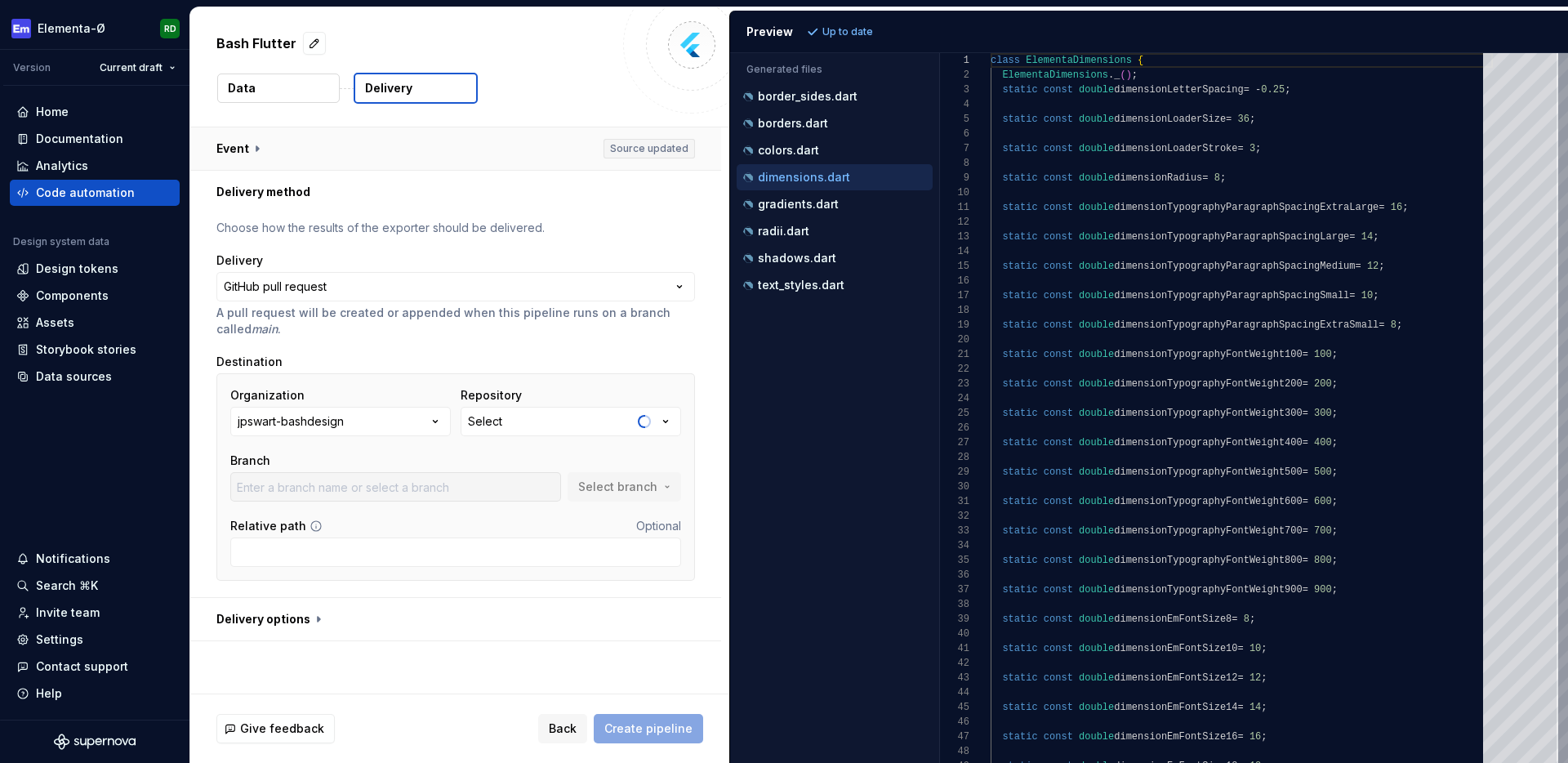
click at [257, 150] on button "button" at bounding box center [456, 148] width 531 height 42
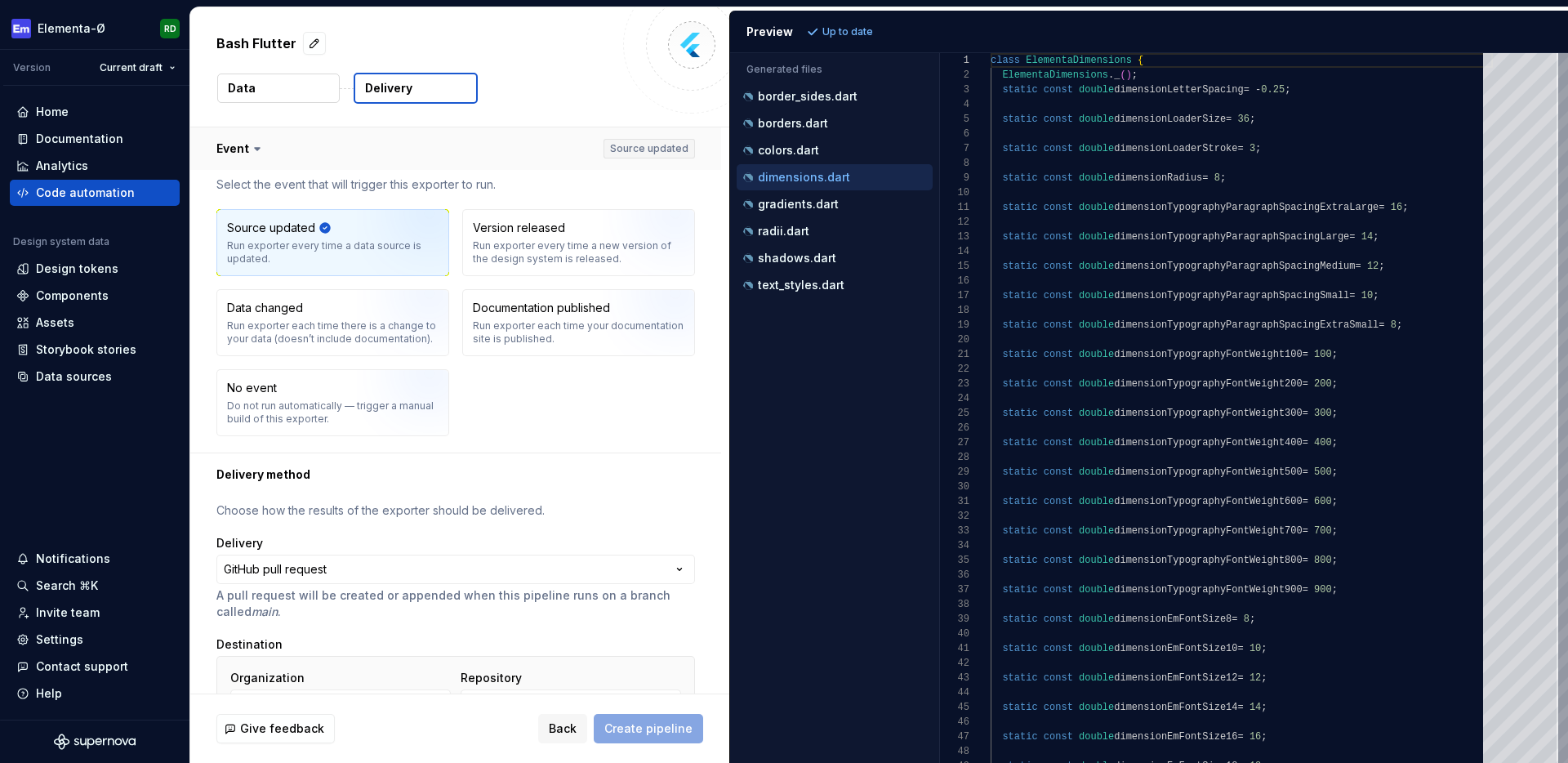
type input "Crazy-changes-that'll-break-stuff"
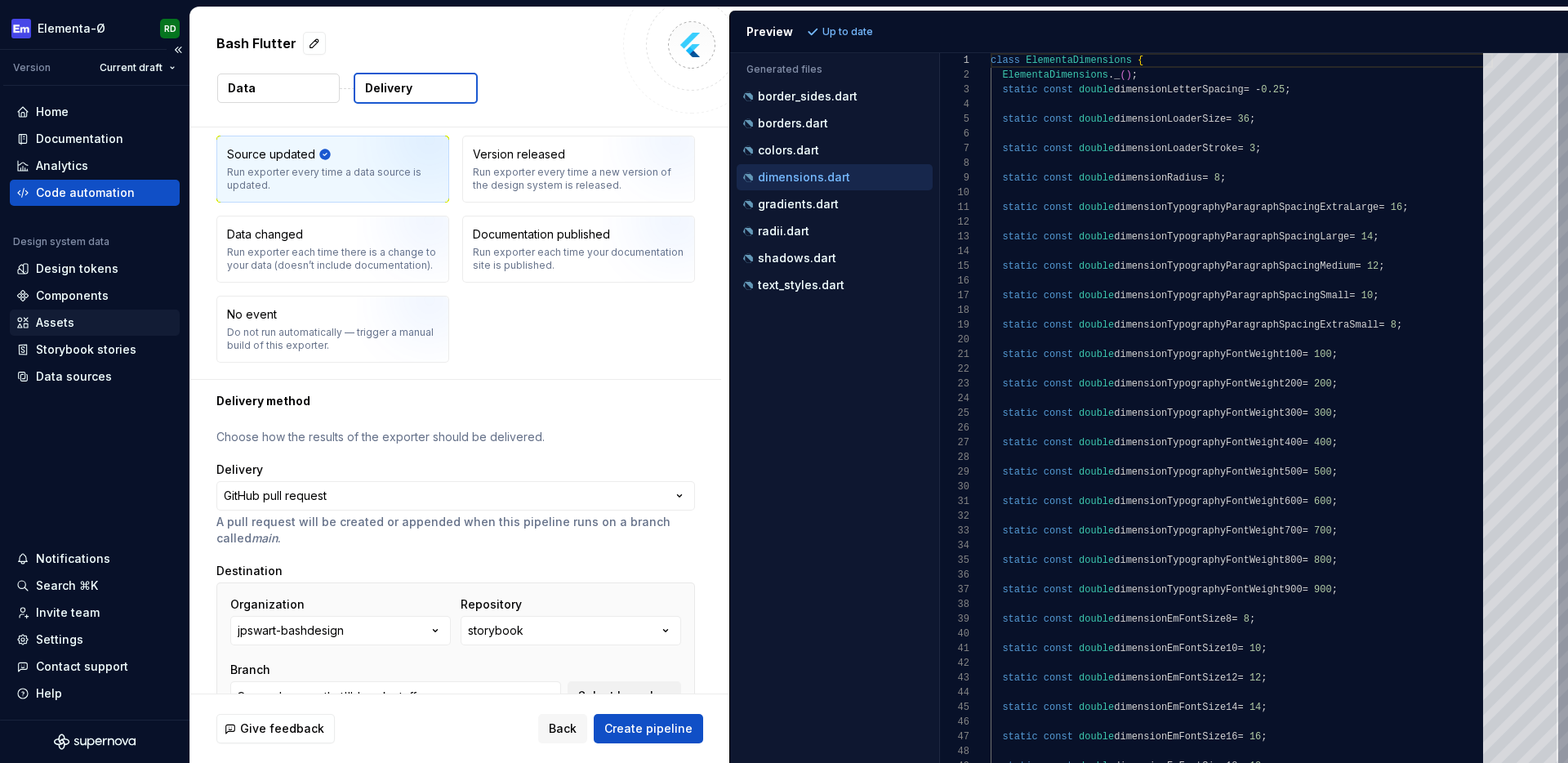
scroll to position [230, 0]
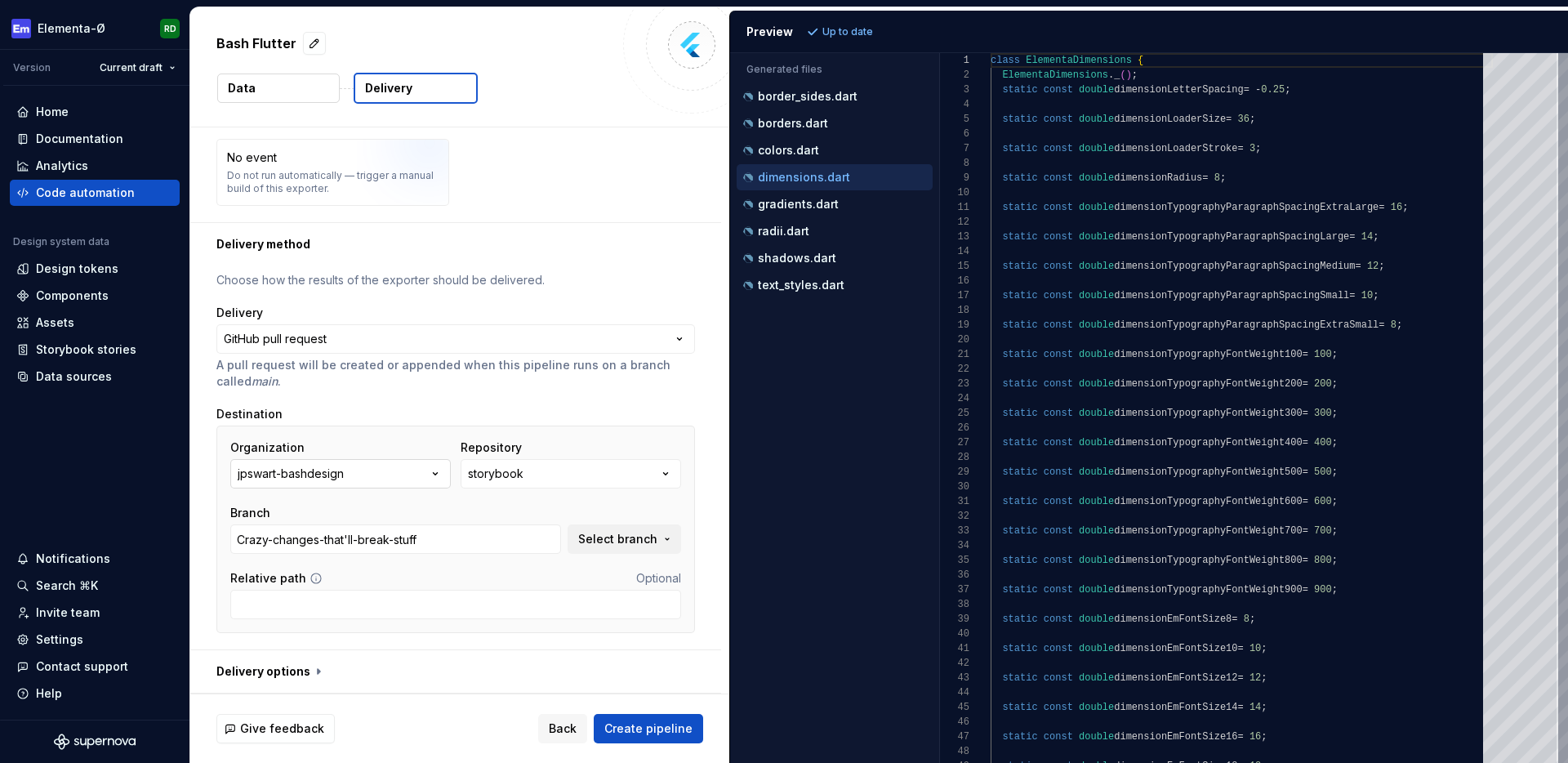
click at [433, 470] on icon "button" at bounding box center [435, 473] width 17 height 17
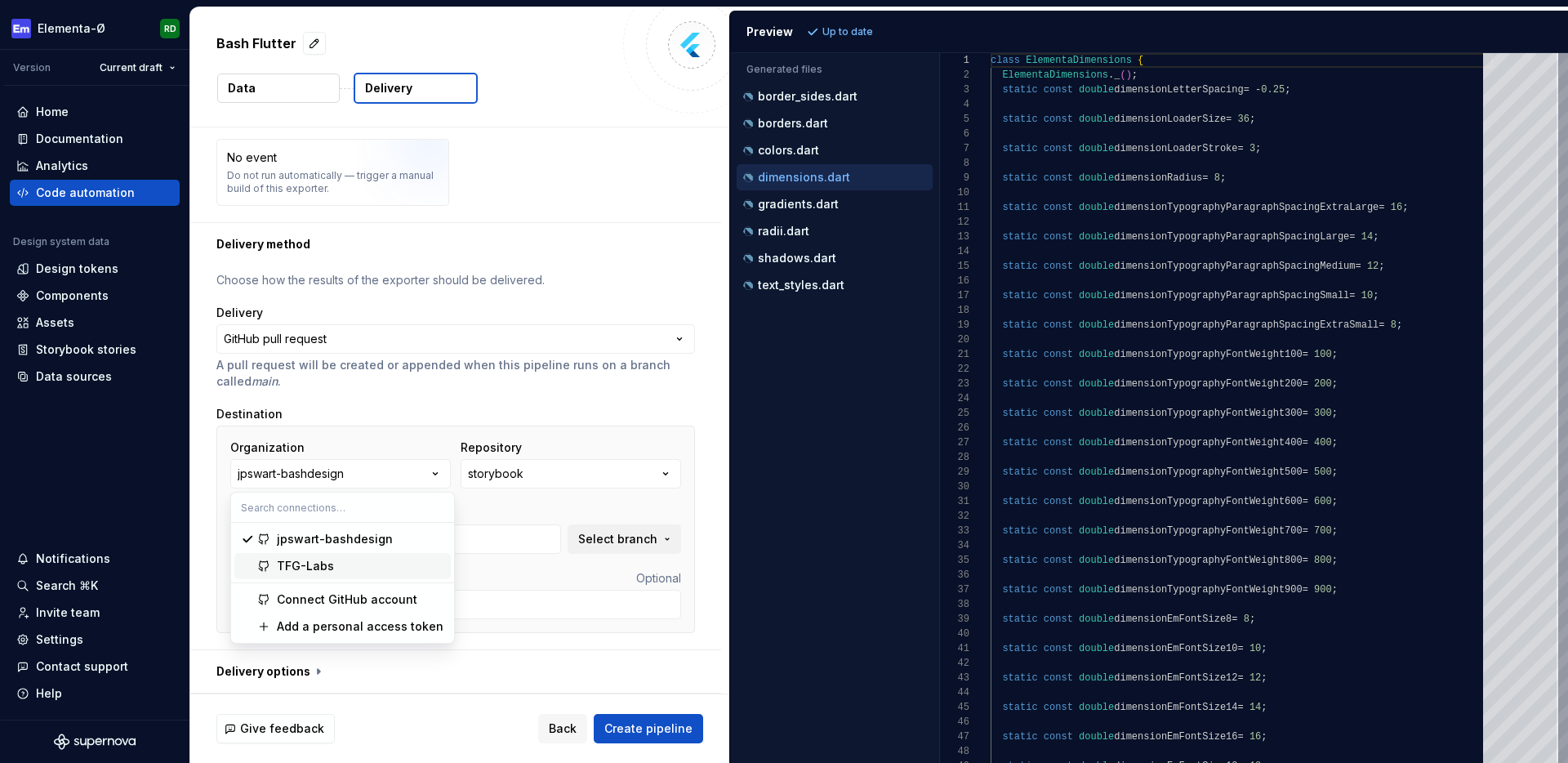
click at [335, 568] on div "TFG-Labs" at bounding box center [360, 566] width 168 height 17
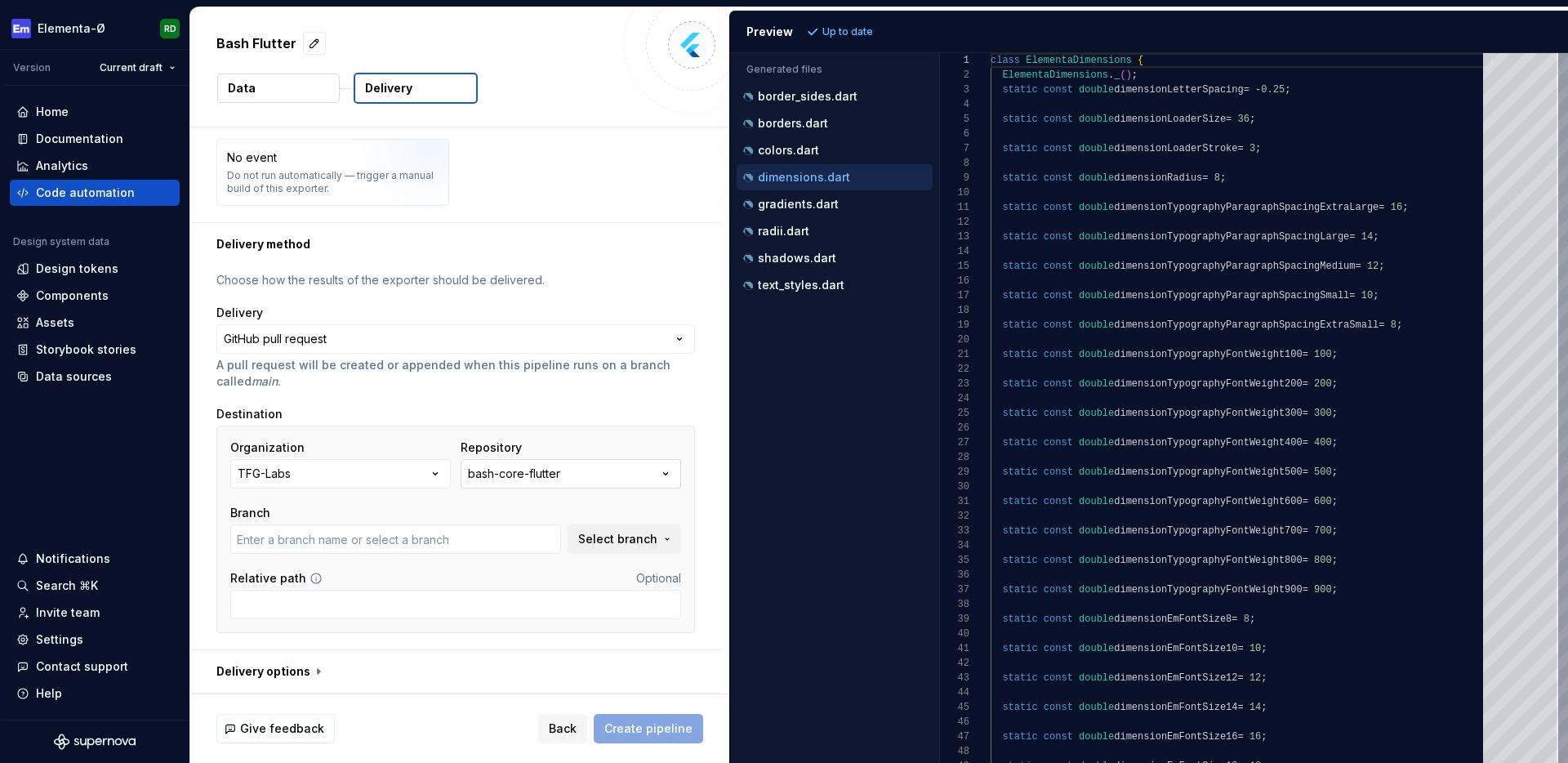
type input "add_custom_pump_to_golden"
click at [660, 476] on button "bash-core-flutter" at bounding box center [571, 474] width 220 height 30
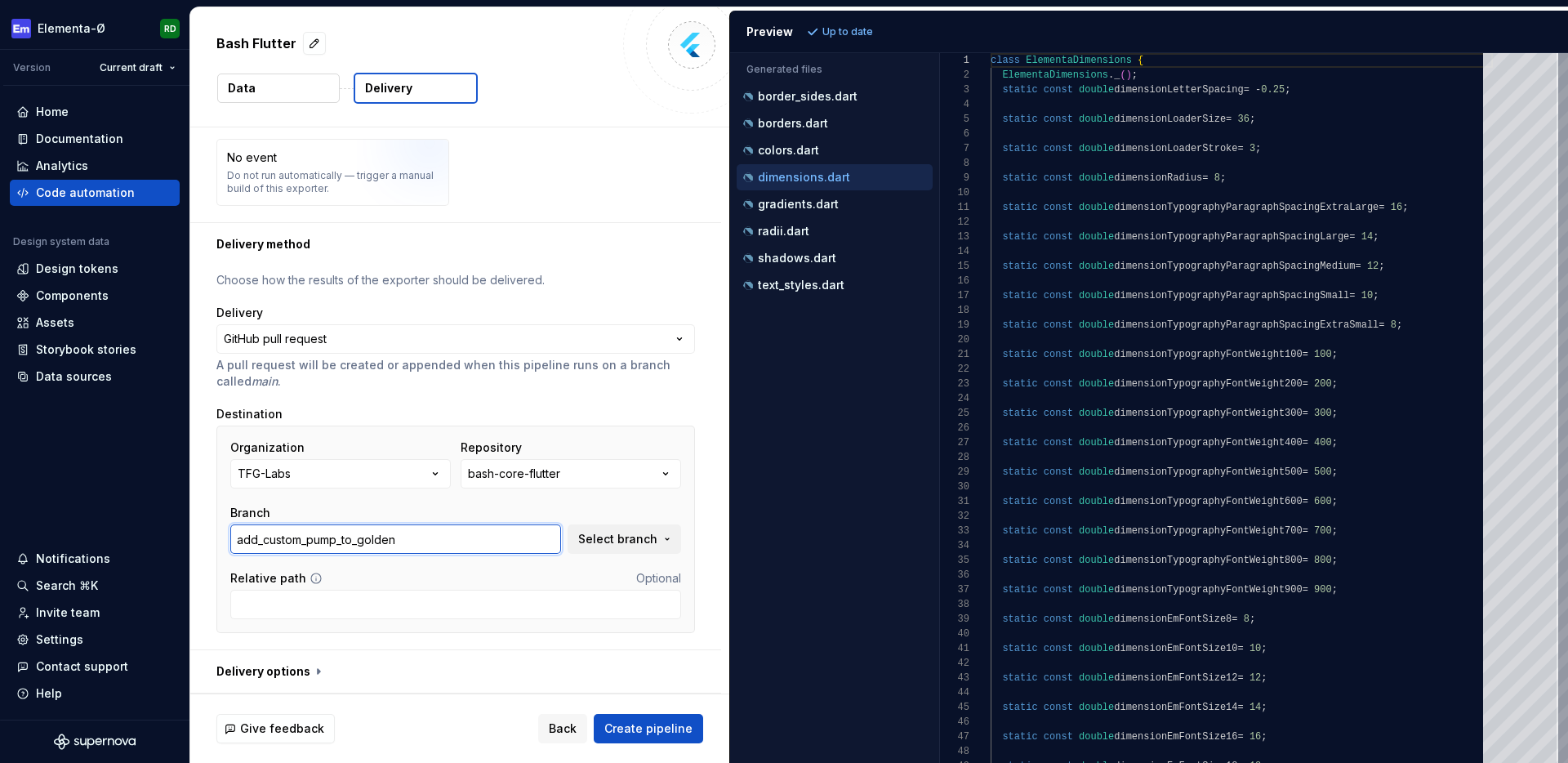
click at [527, 551] on input "add_custom_pump_to_golden" at bounding box center [395, 539] width 331 height 30
click at [607, 543] on span "Select branch" at bounding box center [618, 539] width 79 height 17
drag, startPoint x: 470, startPoint y: 546, endPoint x: 207, endPoint y: 546, distance: 263.0
click at [207, 546] on div "**********" at bounding box center [456, 457] width 531 height 384
type input "main"
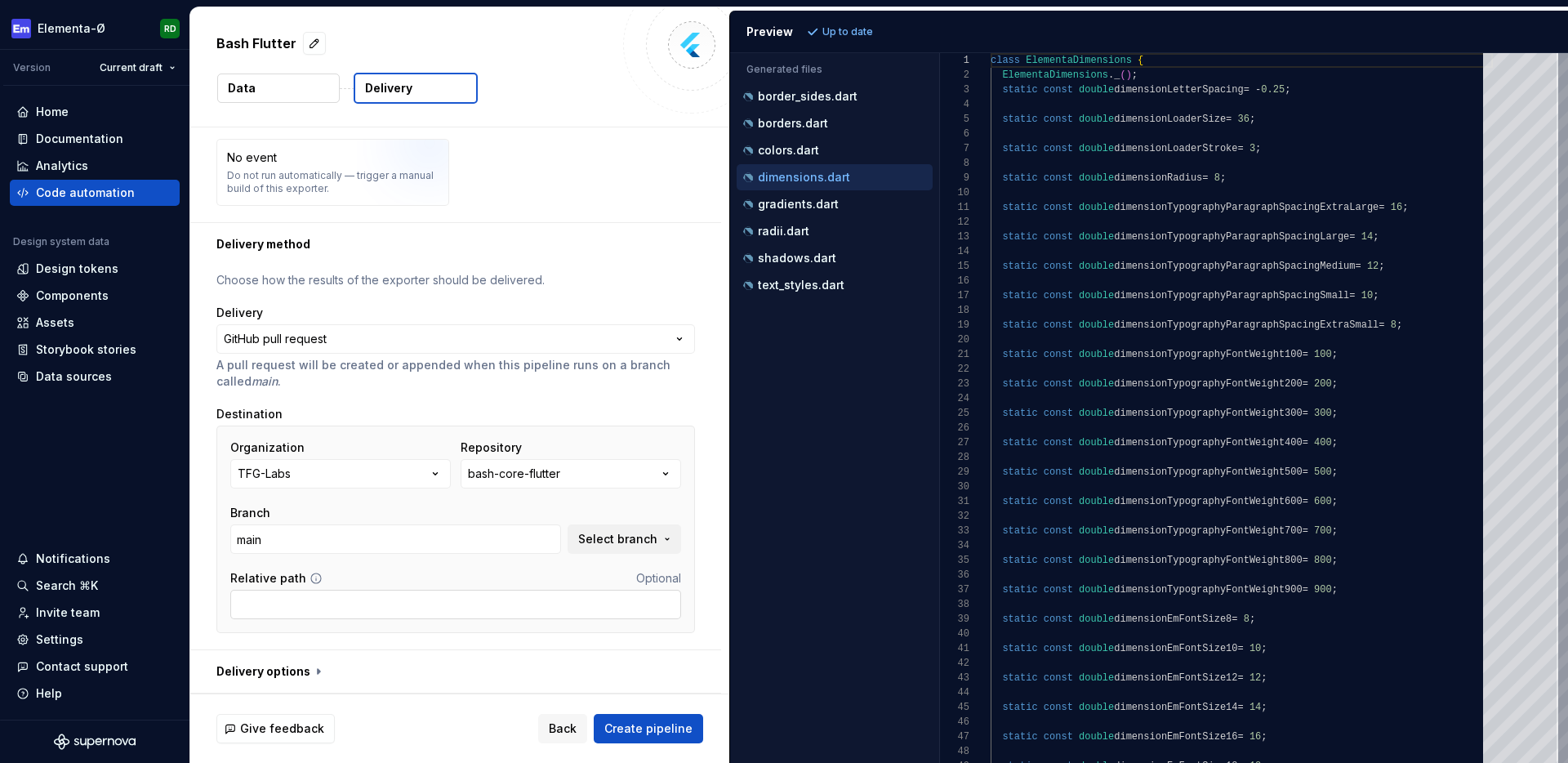
click at [295, 607] on input "Relative path" at bounding box center [455, 604] width 451 height 30
click at [307, 606] on input "packages/" at bounding box center [455, 604] width 451 height 30
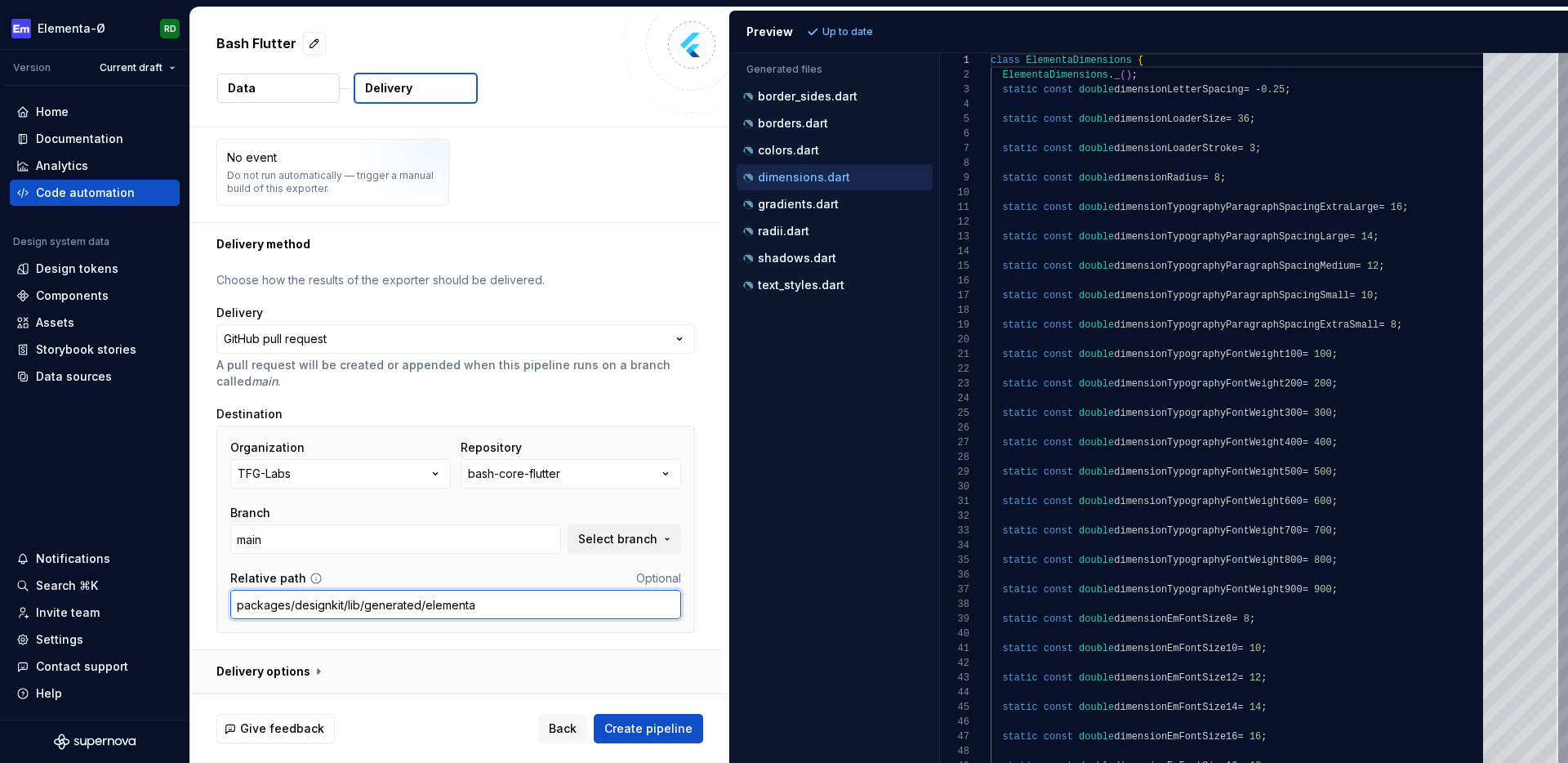
type input "packages/designkit/lib/generated/elementa"
click at [317, 667] on button "button" at bounding box center [456, 670] width 531 height 42
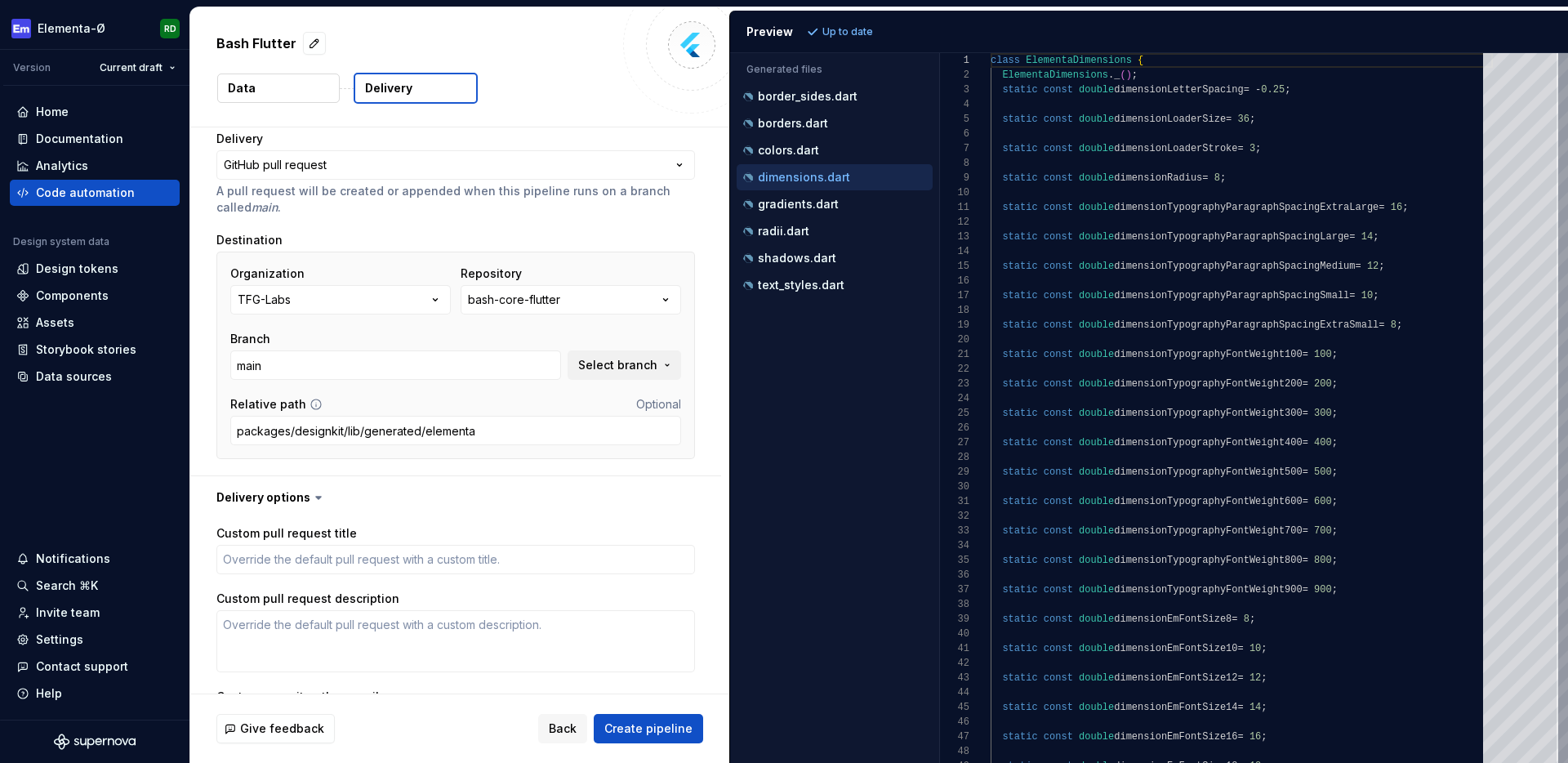
scroll to position [497, 0]
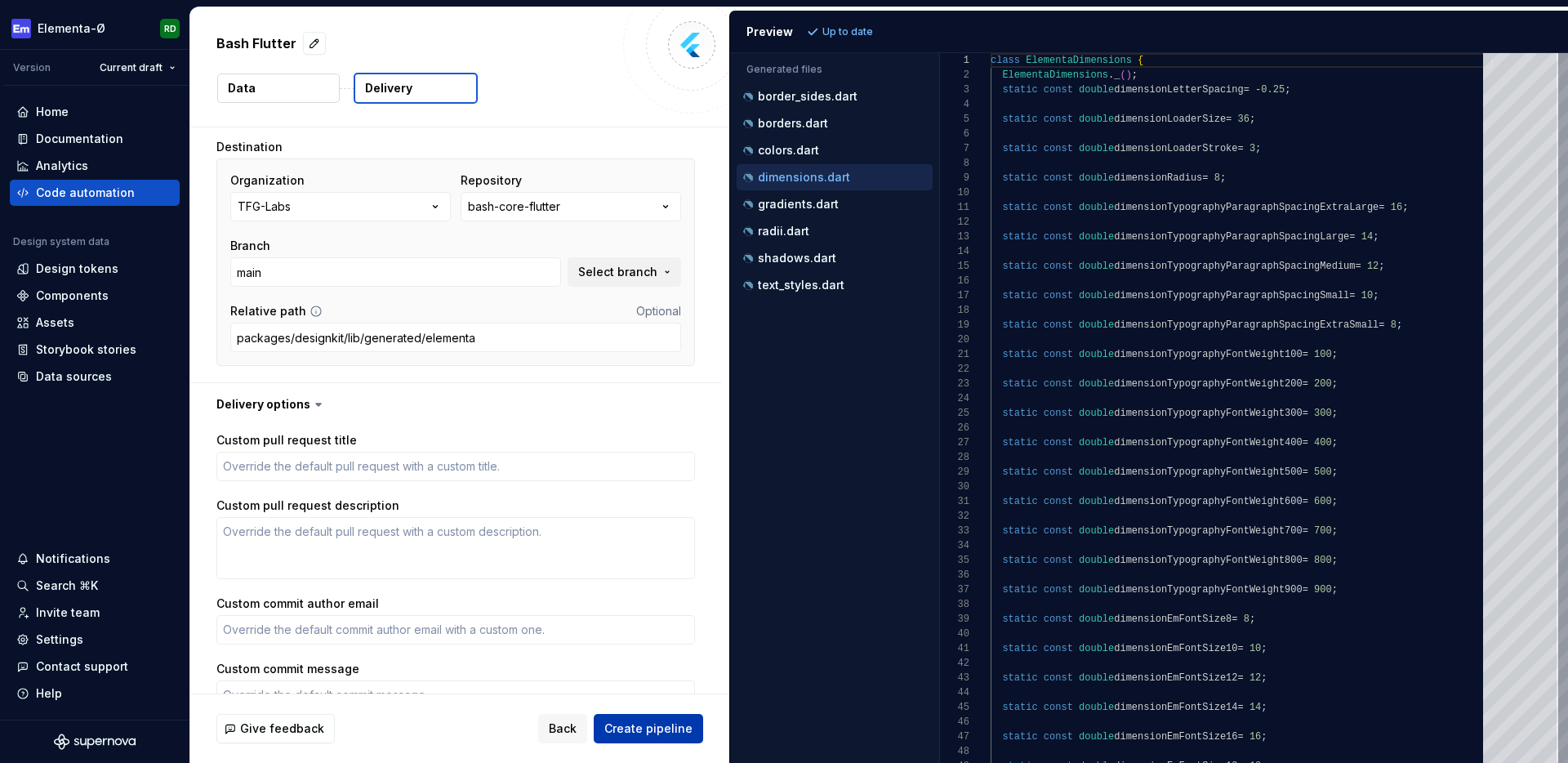
click at [660, 725] on span "Create pipeline" at bounding box center [648, 728] width 88 height 17
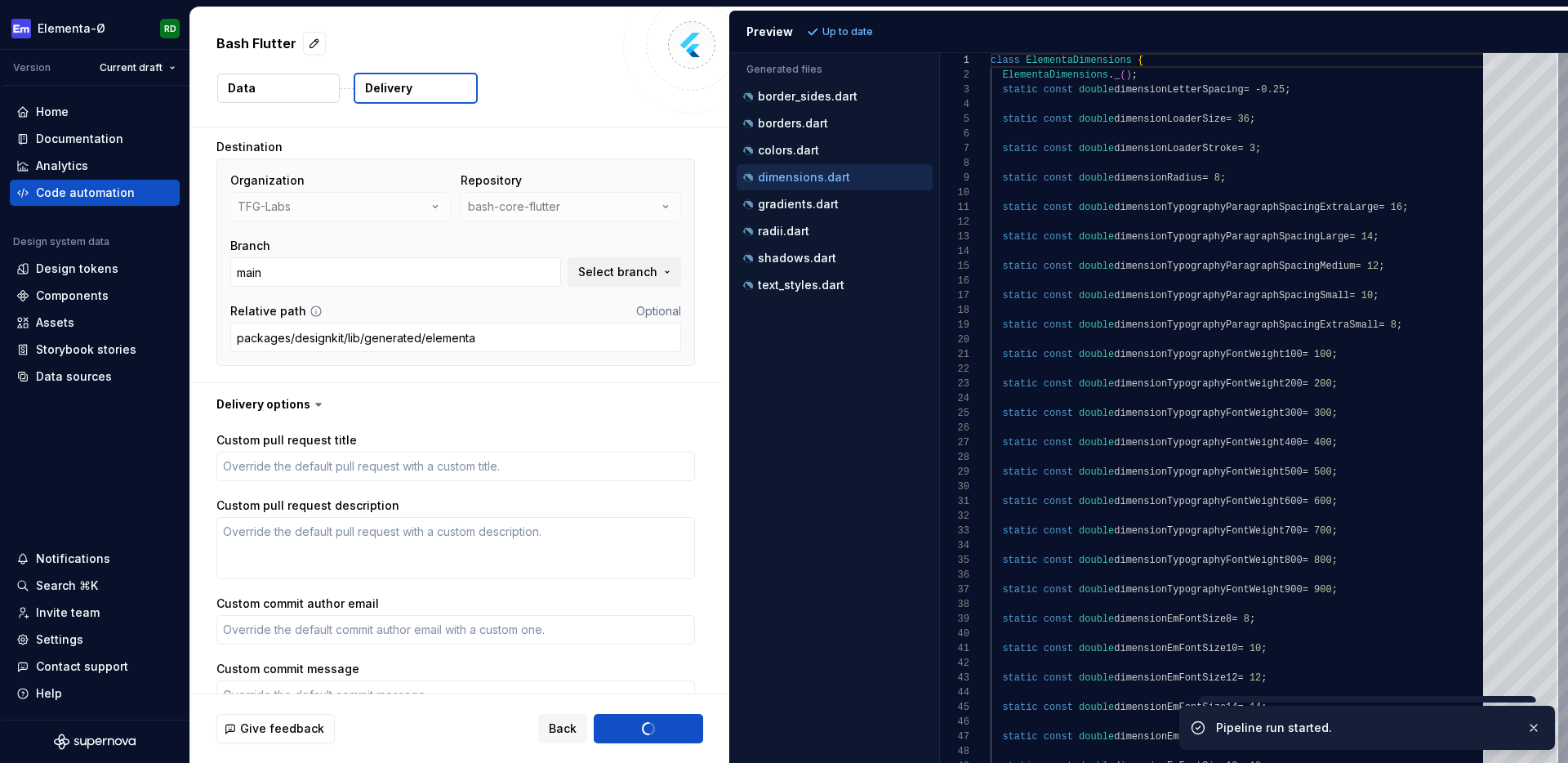
type textarea "*"
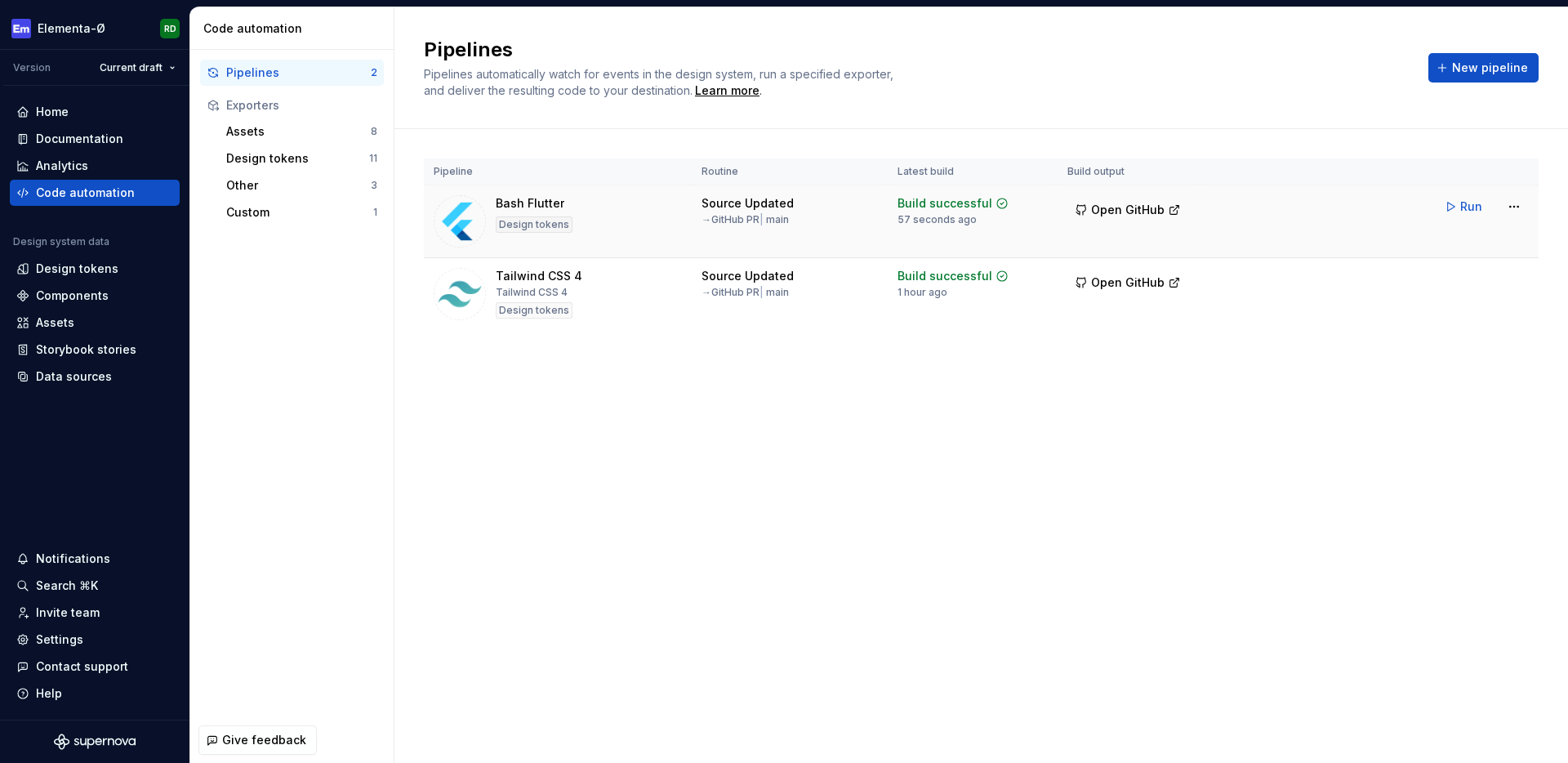
click at [816, 225] on div "Source Updated → GitHub PR | main" at bounding box center [790, 210] width 177 height 31
click at [1523, 208] on html "Elementa-Ø RD Version Current draft Home Documentation Analytics Code automatio…" at bounding box center [784, 381] width 1568 height 763
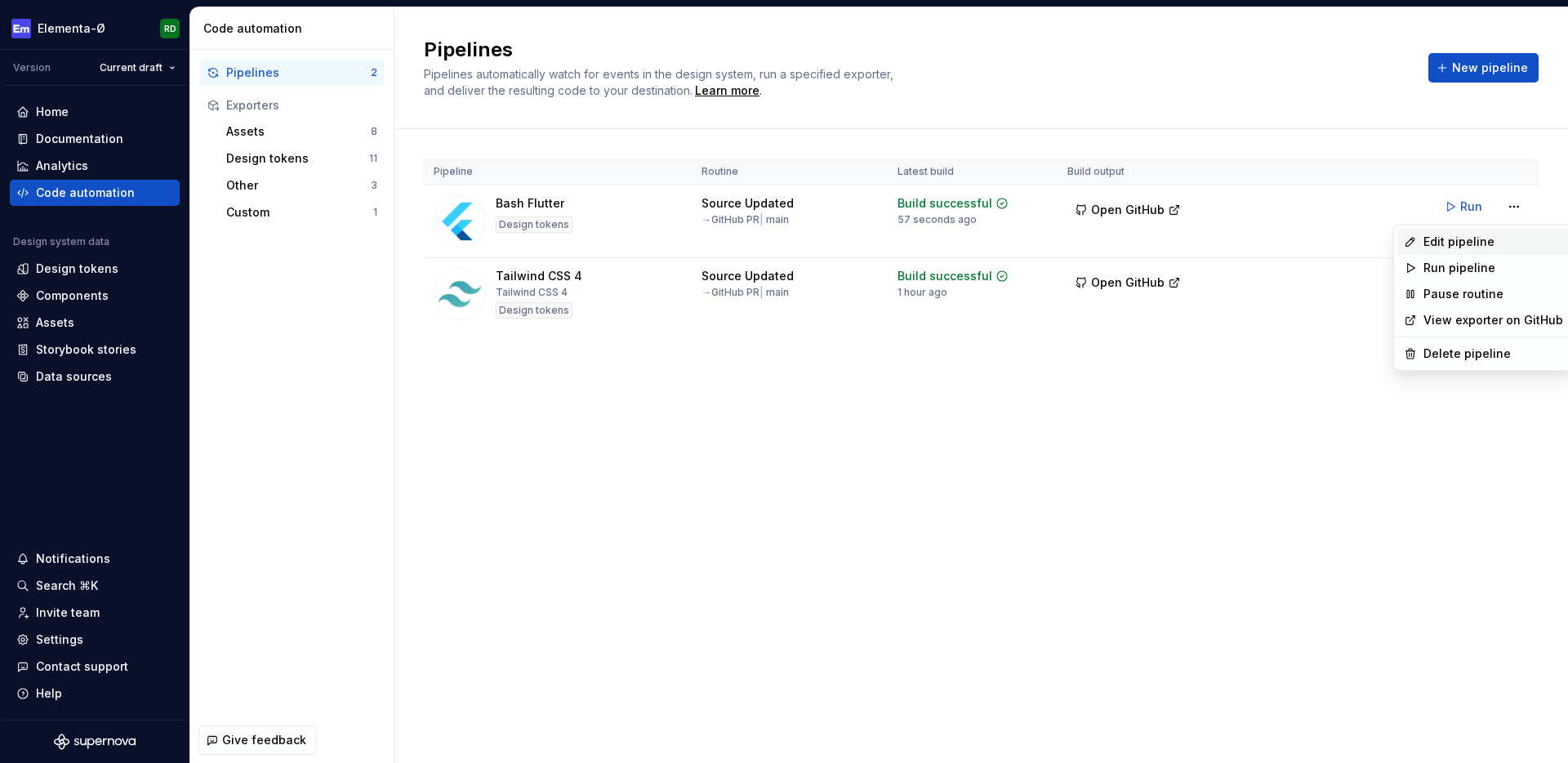
click at [1472, 241] on div "Edit pipeline" at bounding box center [1493, 242] width 139 height 17
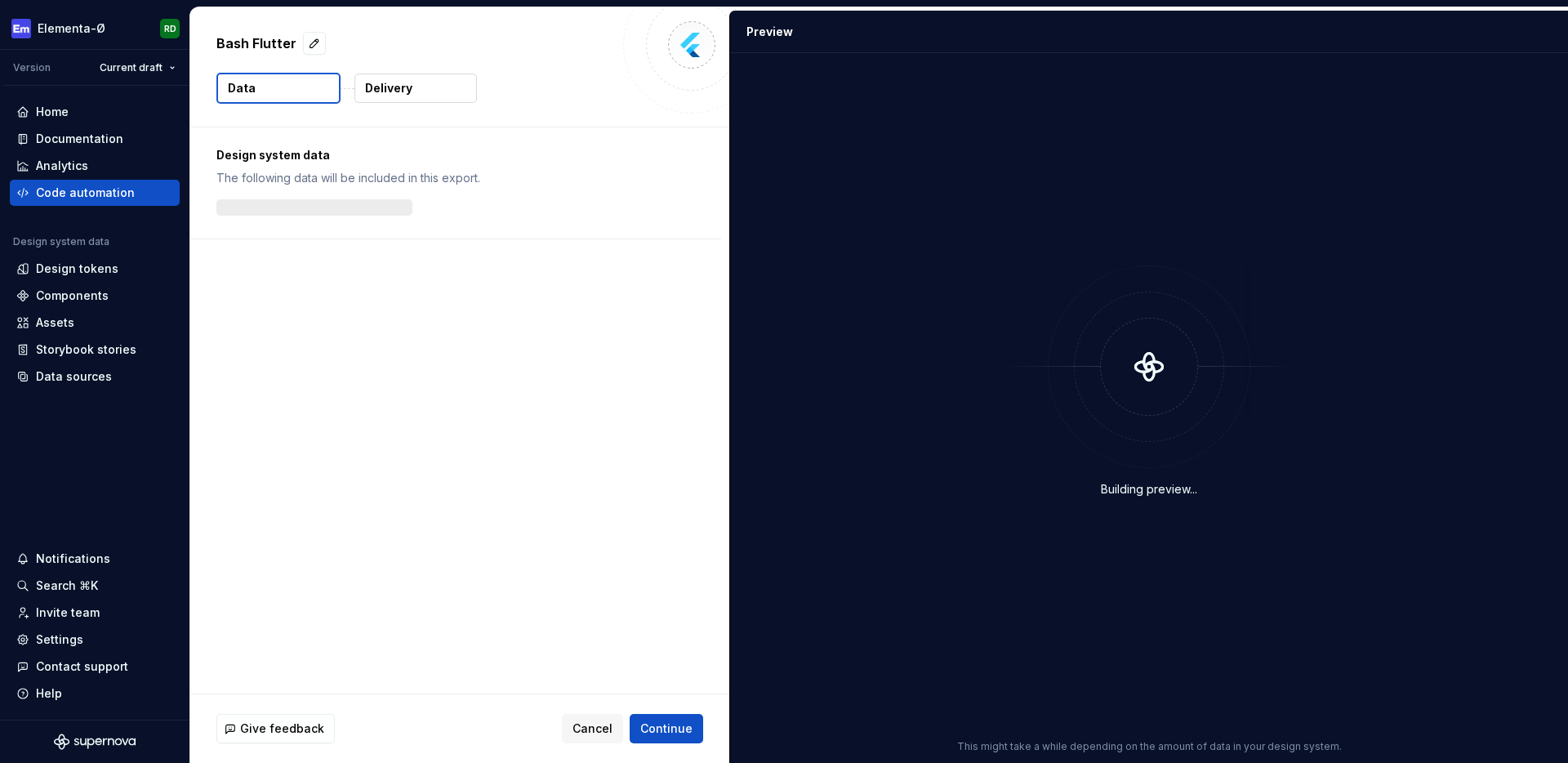
click at [399, 96] on p "Delivery" at bounding box center [389, 88] width 47 height 17
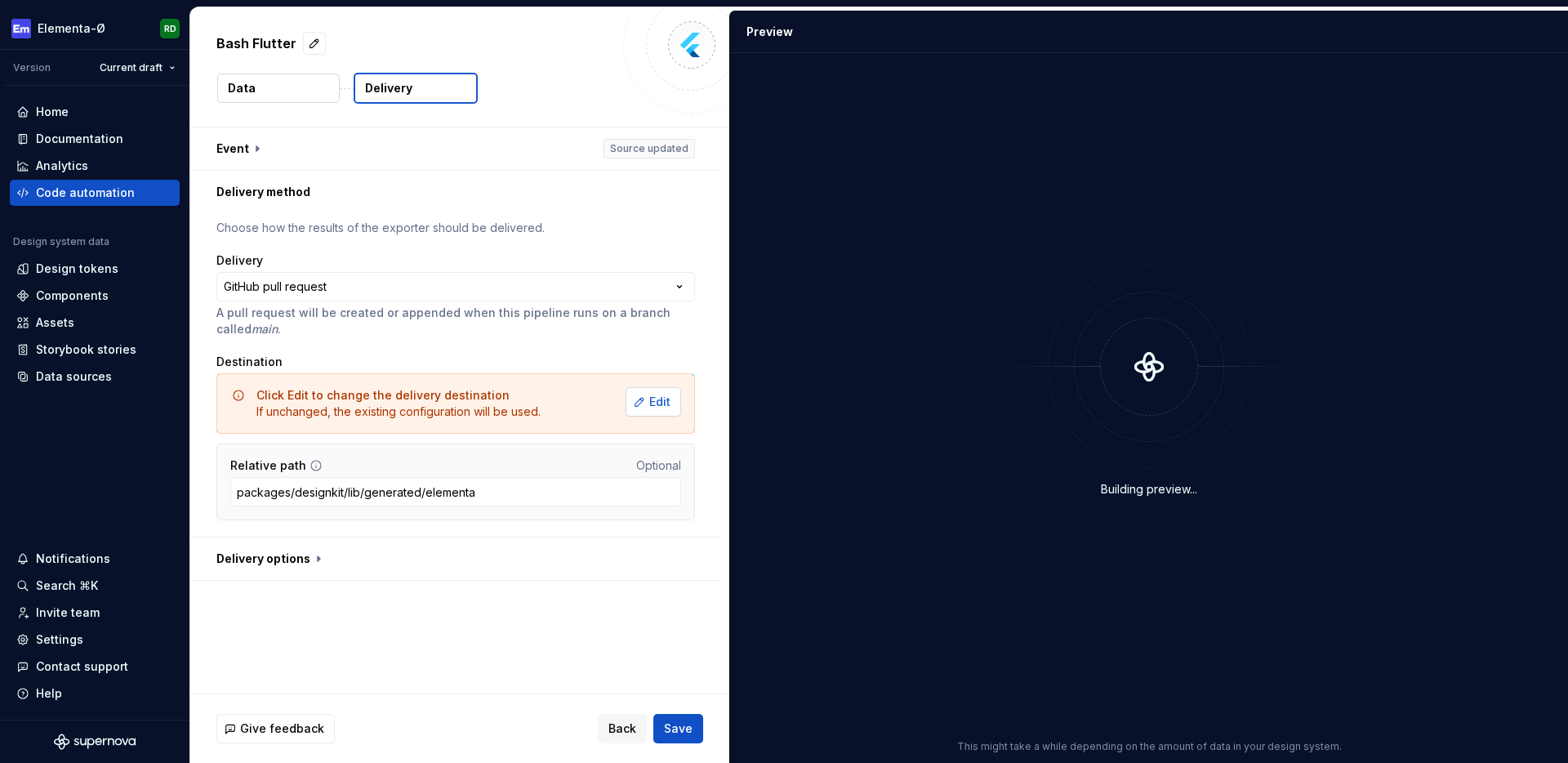
click at [667, 406] on span "Edit" at bounding box center [661, 402] width 22 height 17
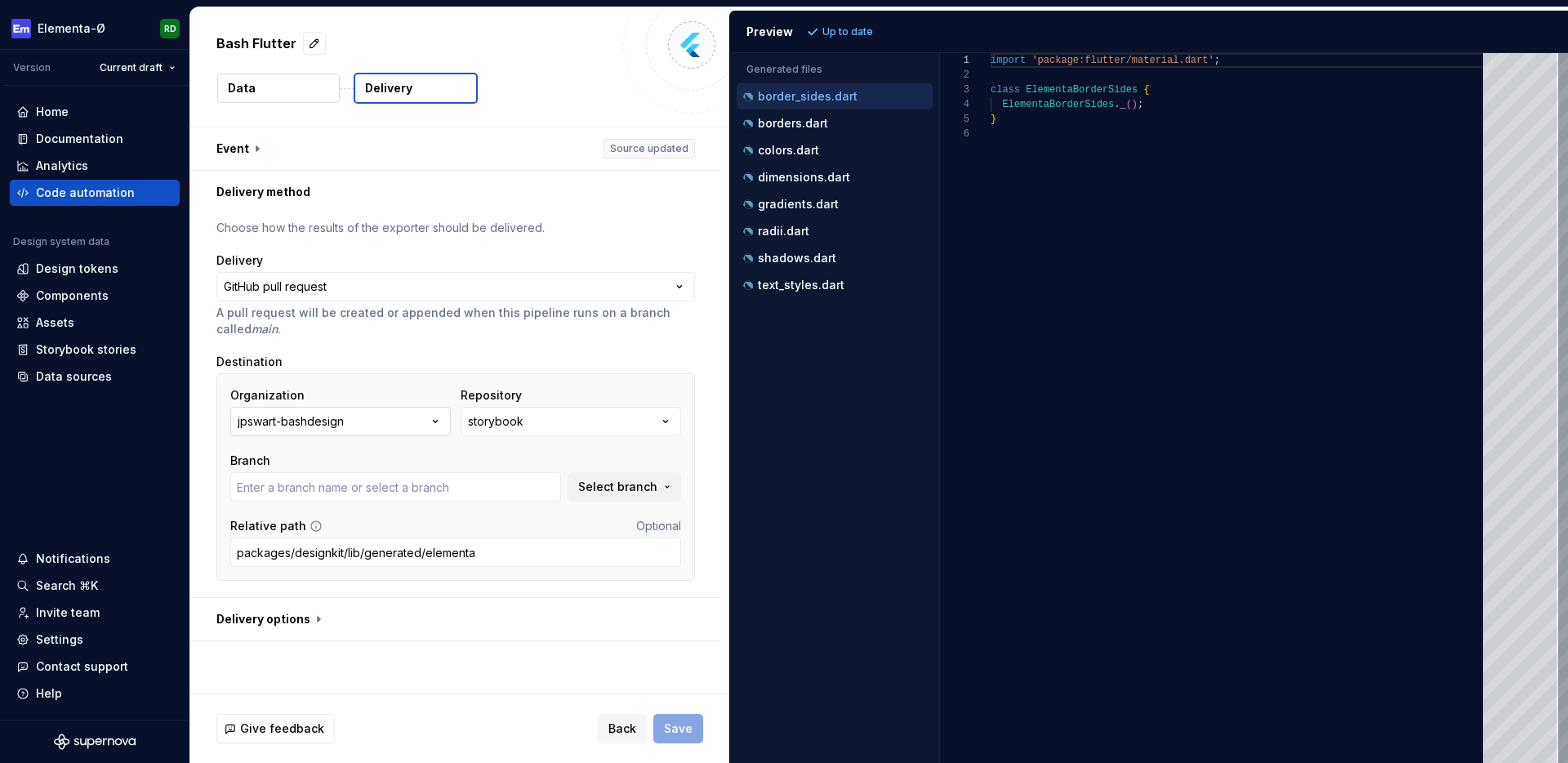
click at [443, 429] on button "jpswart-bashdesign" at bounding box center [340, 421] width 220 height 30
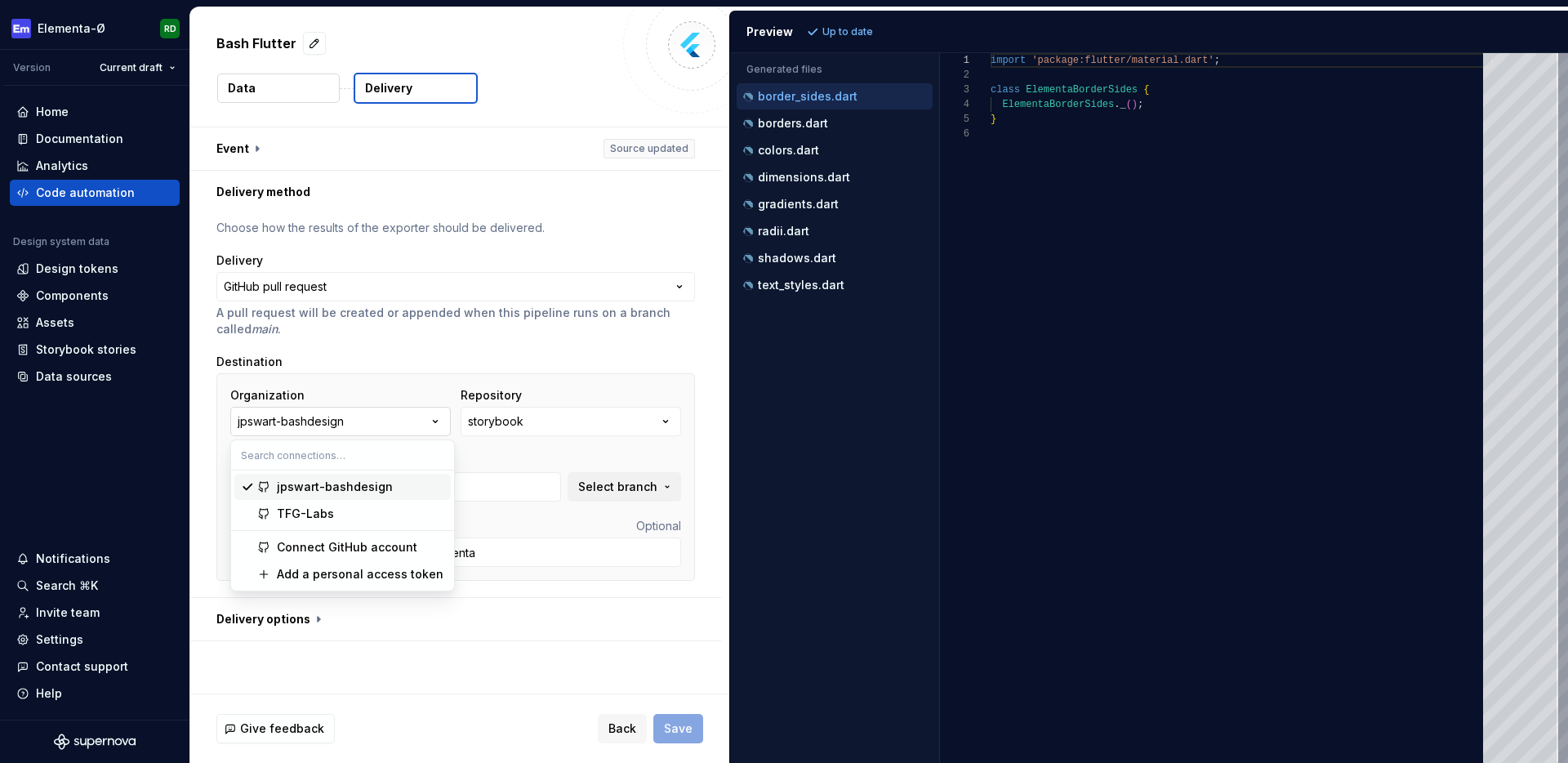
type input "Crazy-changes-that'll-break-stuff"
click at [340, 508] on div "TFG-Labs" at bounding box center [360, 513] width 168 height 17
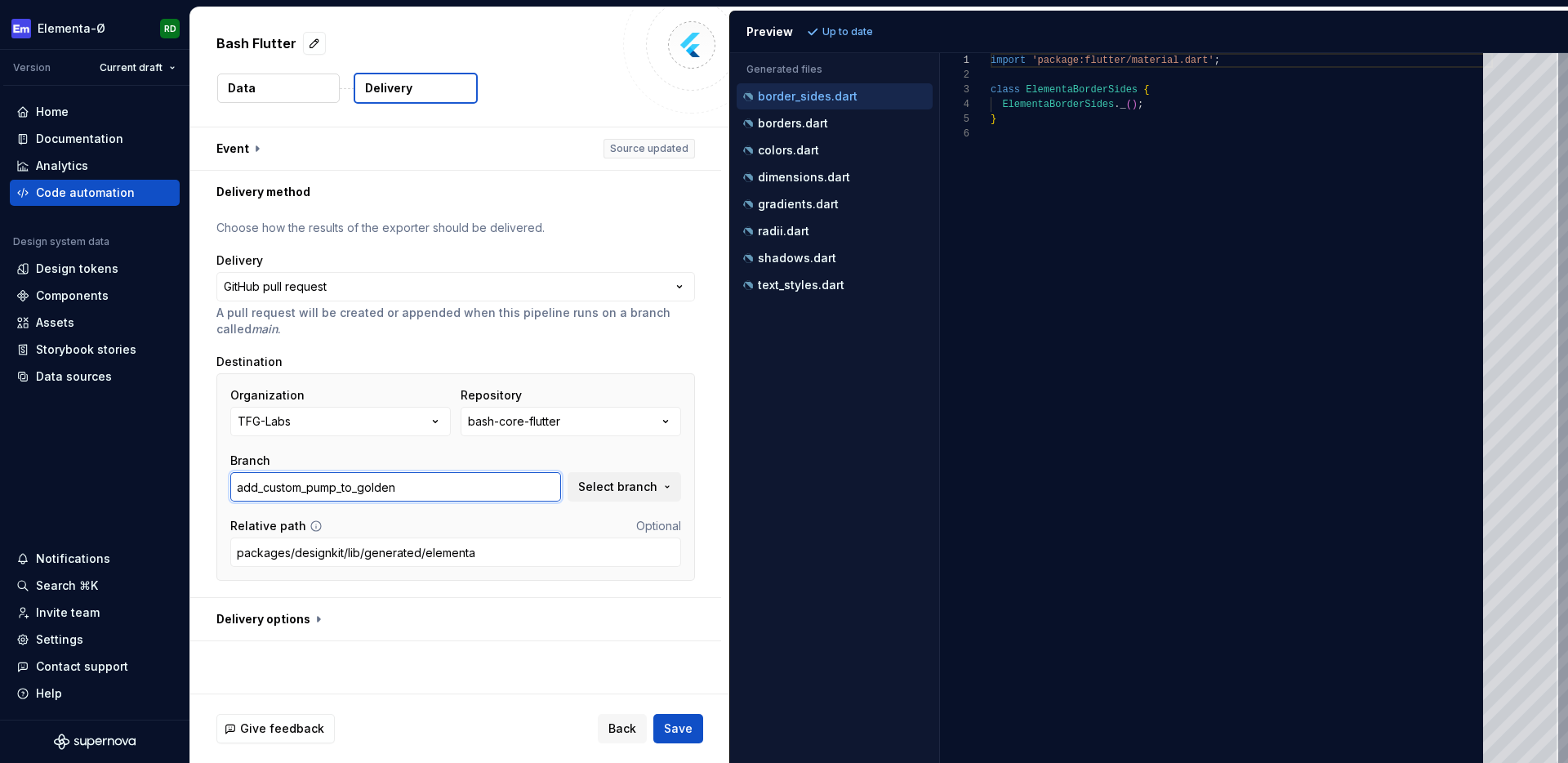
click at [419, 496] on input "add_custom_pump_to_golden" at bounding box center [395, 487] width 331 height 30
drag, startPoint x: 424, startPoint y: 483, endPoint x: 136, endPoint y: 470, distance: 288.3
click at [136, 470] on div "**********" at bounding box center [784, 381] width 1568 height 763
type input "main"
click at [353, 546] on input "packages/designkit/lib/generated/elementa" at bounding box center [455, 552] width 451 height 30
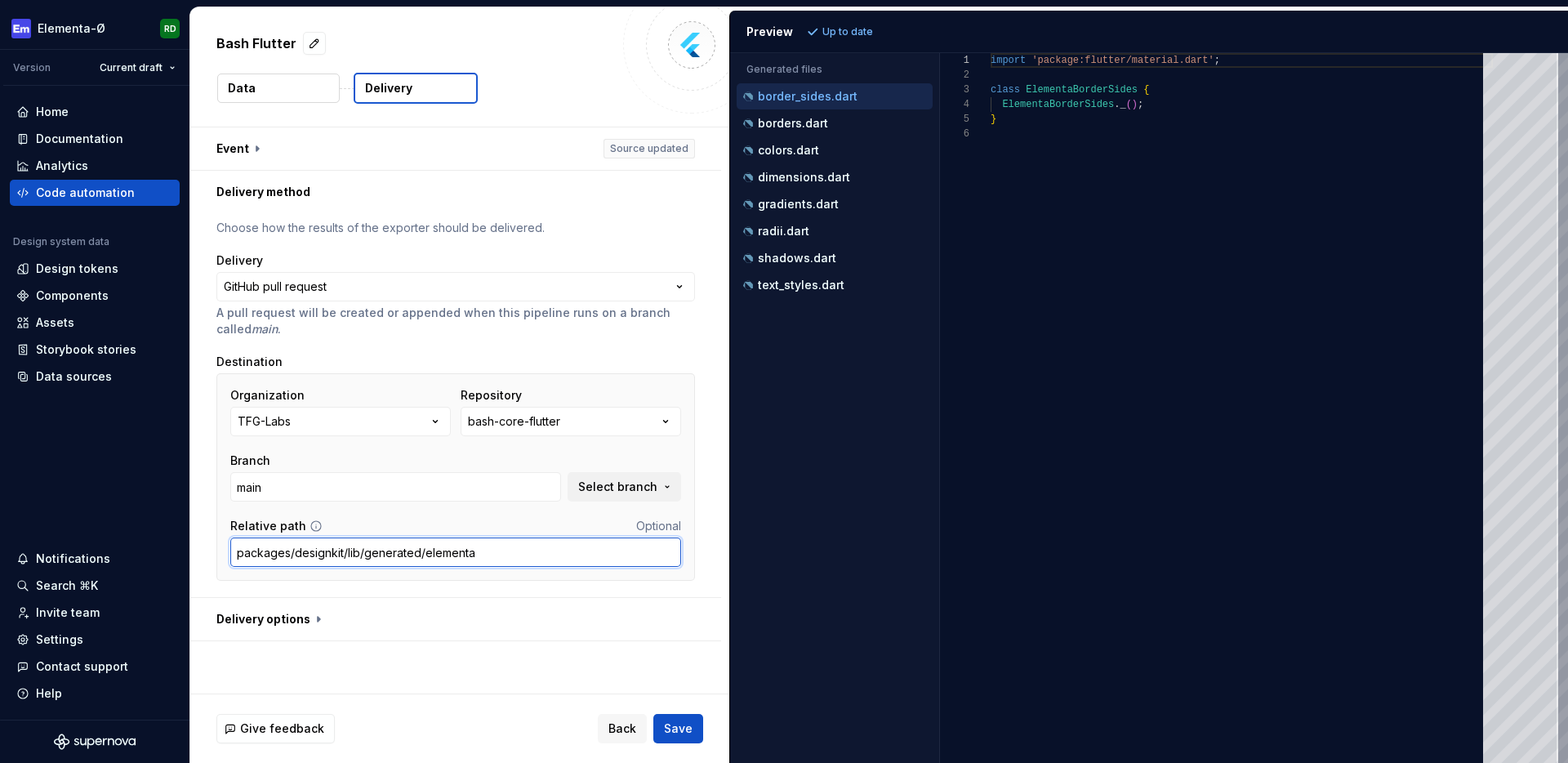
click at [364, 554] on input "packages/designkit/lib/generated/elementa" at bounding box center [455, 552] width 451 height 30
type input "packages/designkit/lib/styling/generated/elementa"
click at [682, 725] on span "Save" at bounding box center [677, 728] width 29 height 17
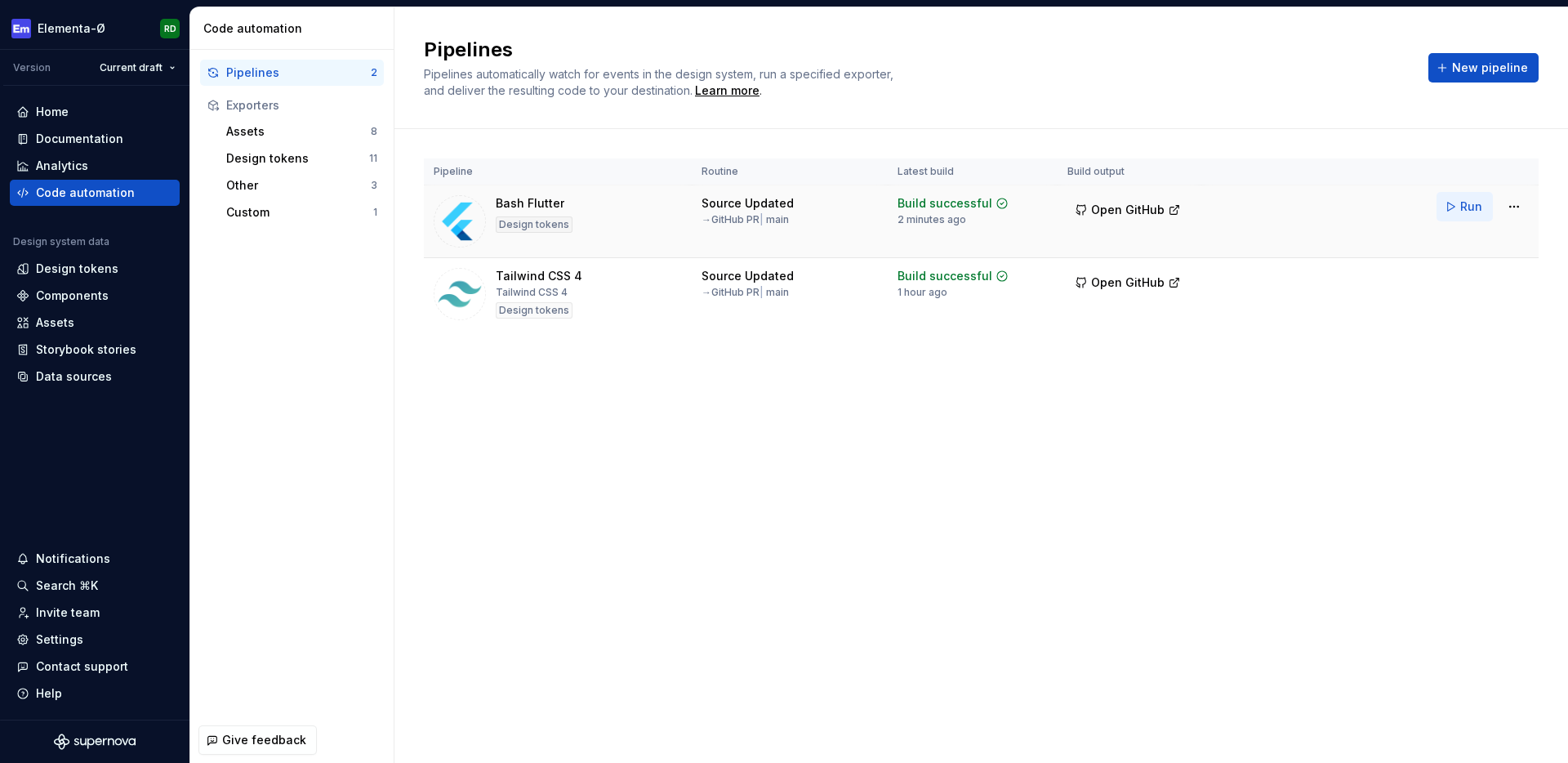
click at [1466, 209] on span "Run" at bounding box center [1471, 206] width 22 height 17
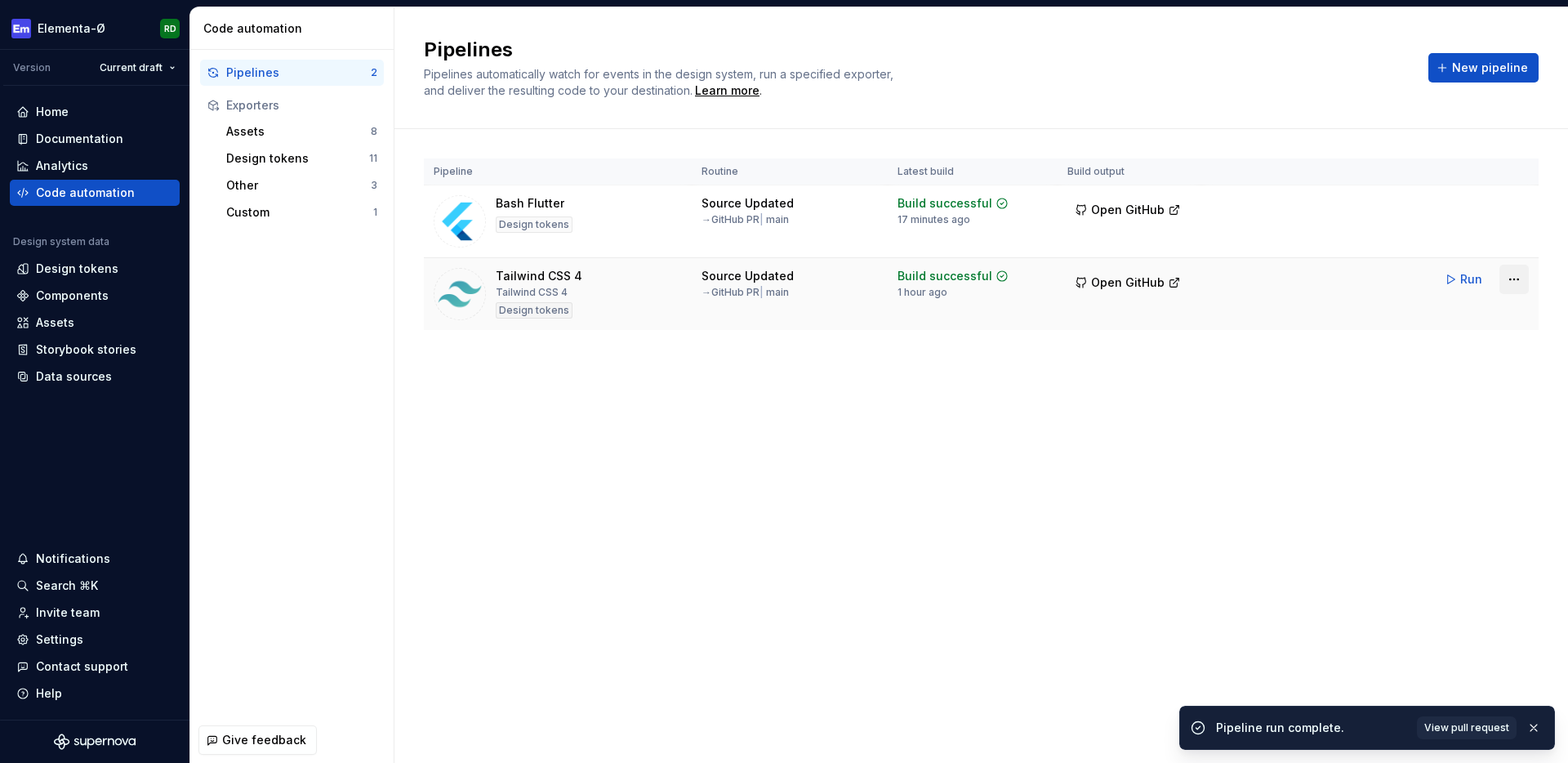
click at [1517, 274] on html "Elementa-Ø RD Version Current draft Home Documentation Analytics Code automatio…" at bounding box center [784, 381] width 1568 height 763
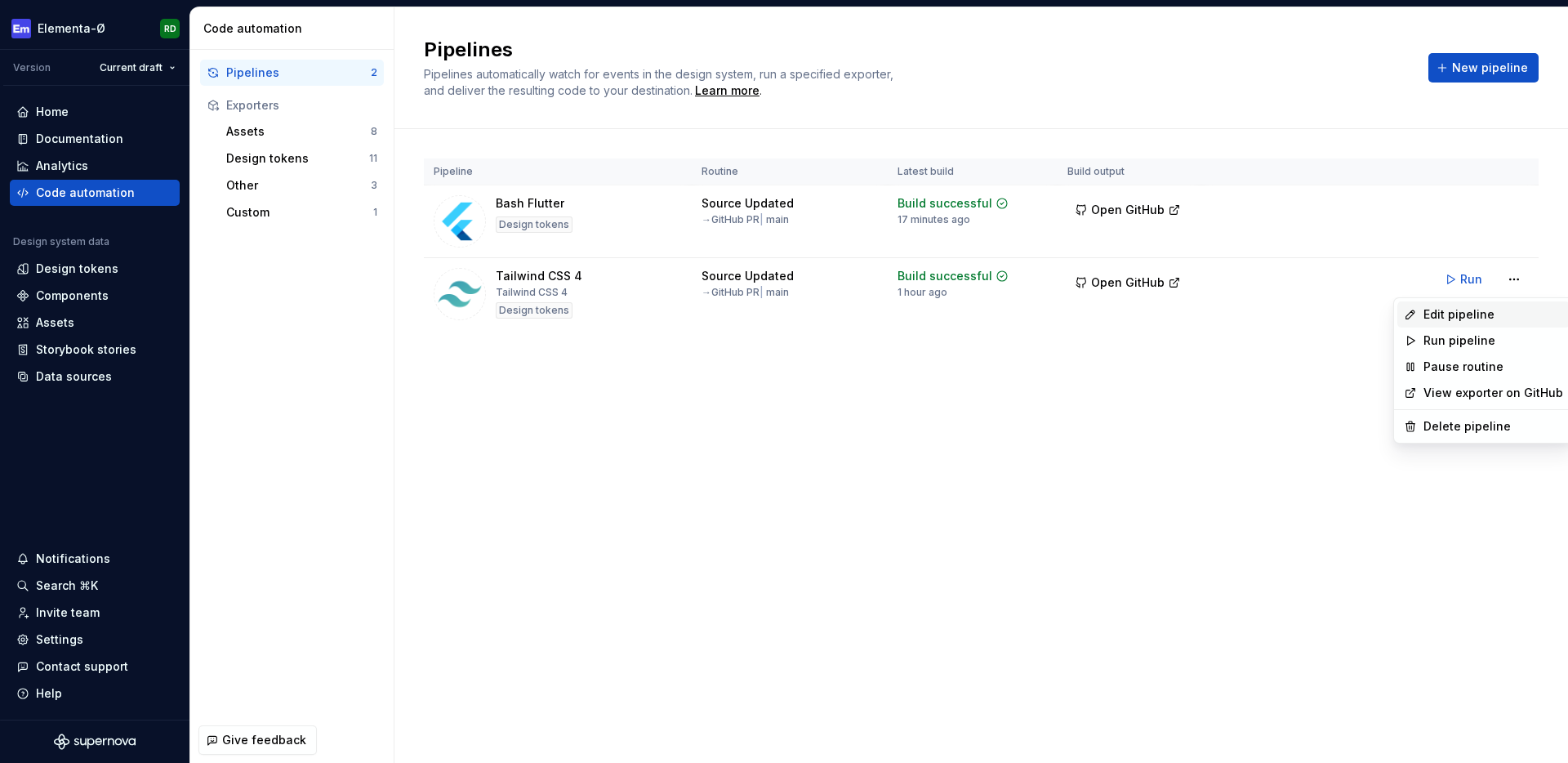
click at [1445, 314] on div "Edit pipeline" at bounding box center [1493, 314] width 139 height 17
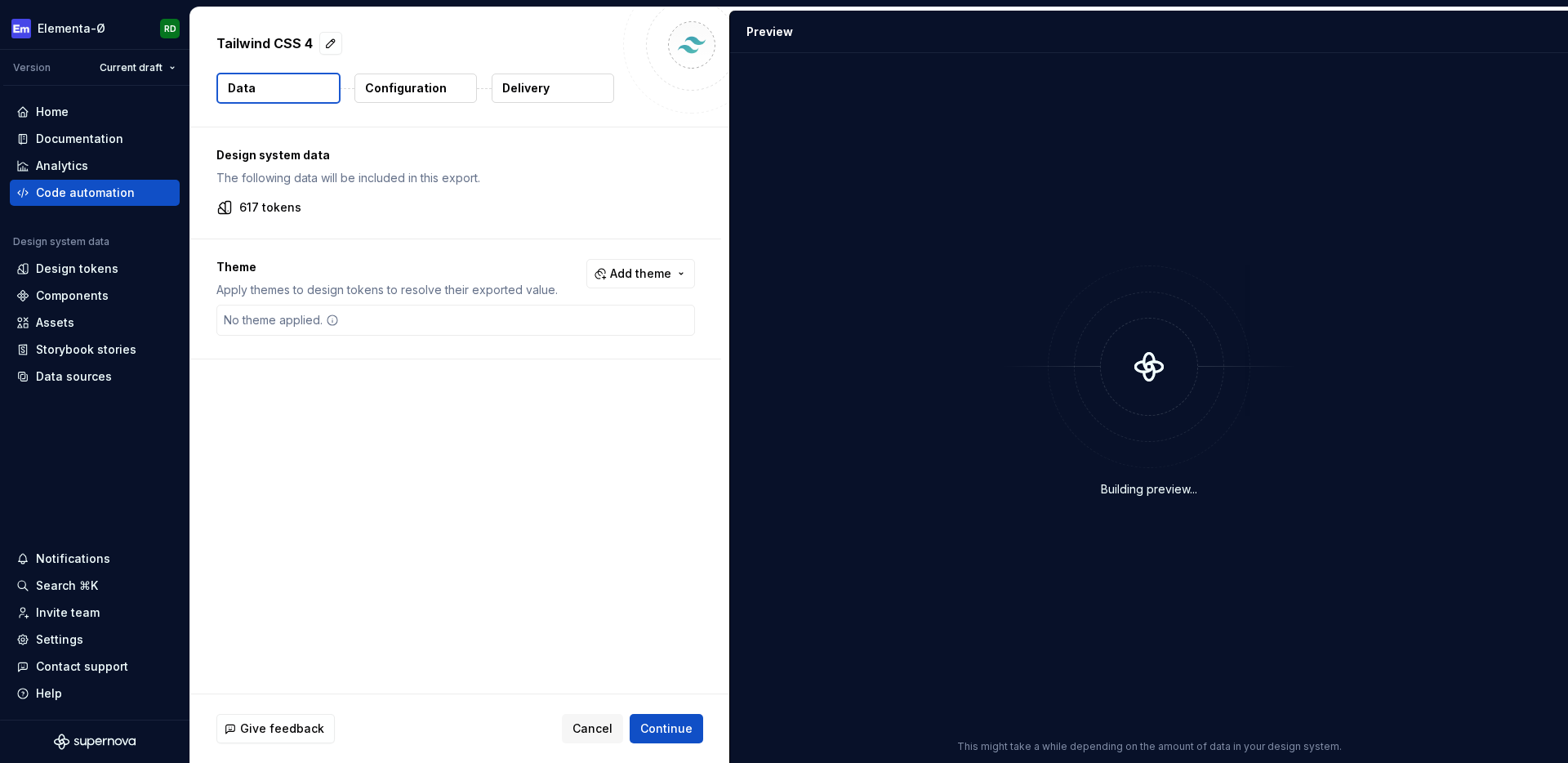
click at [427, 87] on p "Configuration" at bounding box center [406, 88] width 82 height 17
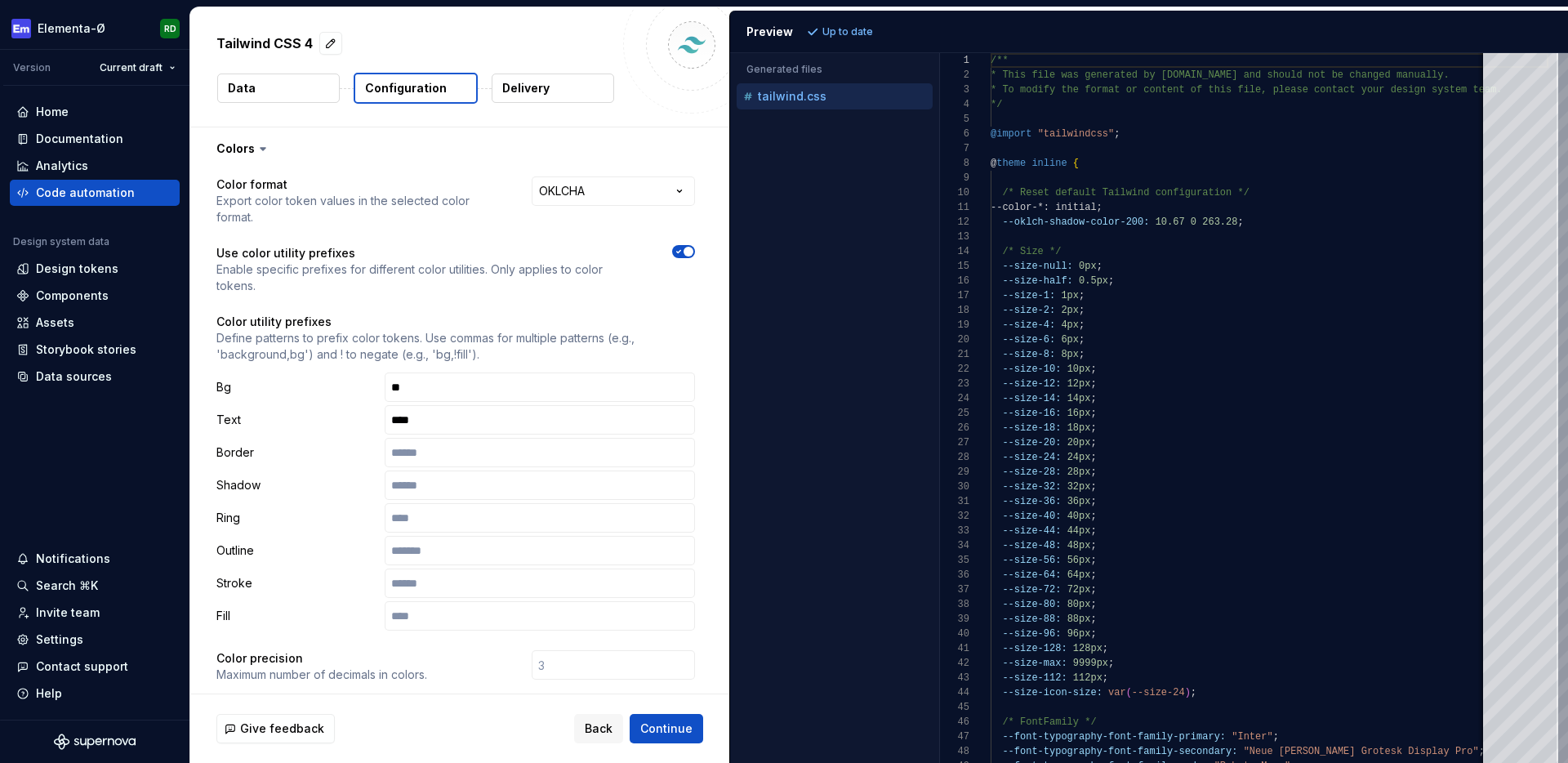
click at [532, 83] on p "Delivery" at bounding box center [526, 88] width 47 height 17
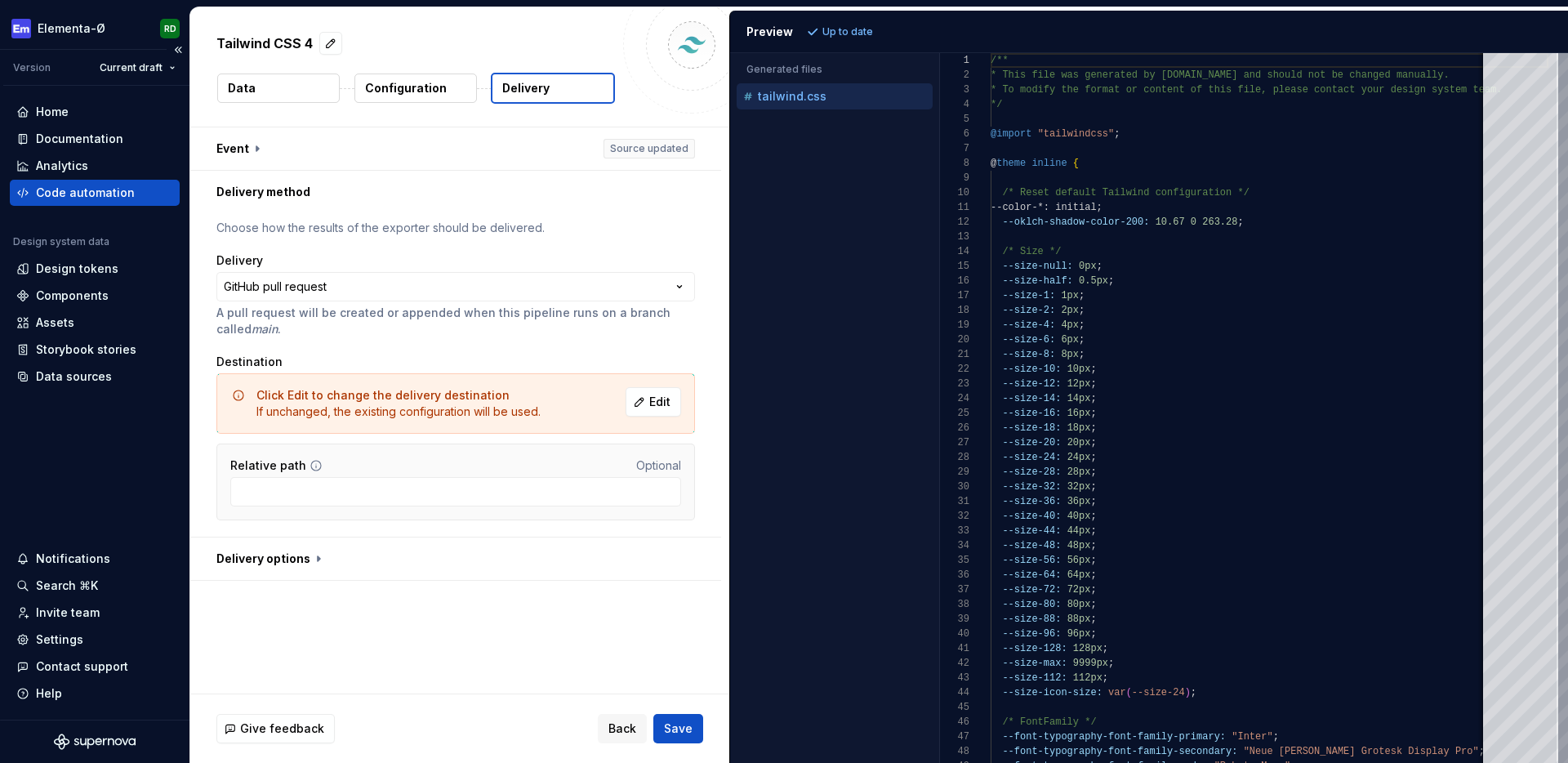
click at [67, 194] on div "Code automation" at bounding box center [85, 192] width 99 height 17
